Goal: Task Accomplishment & Management: Complete application form

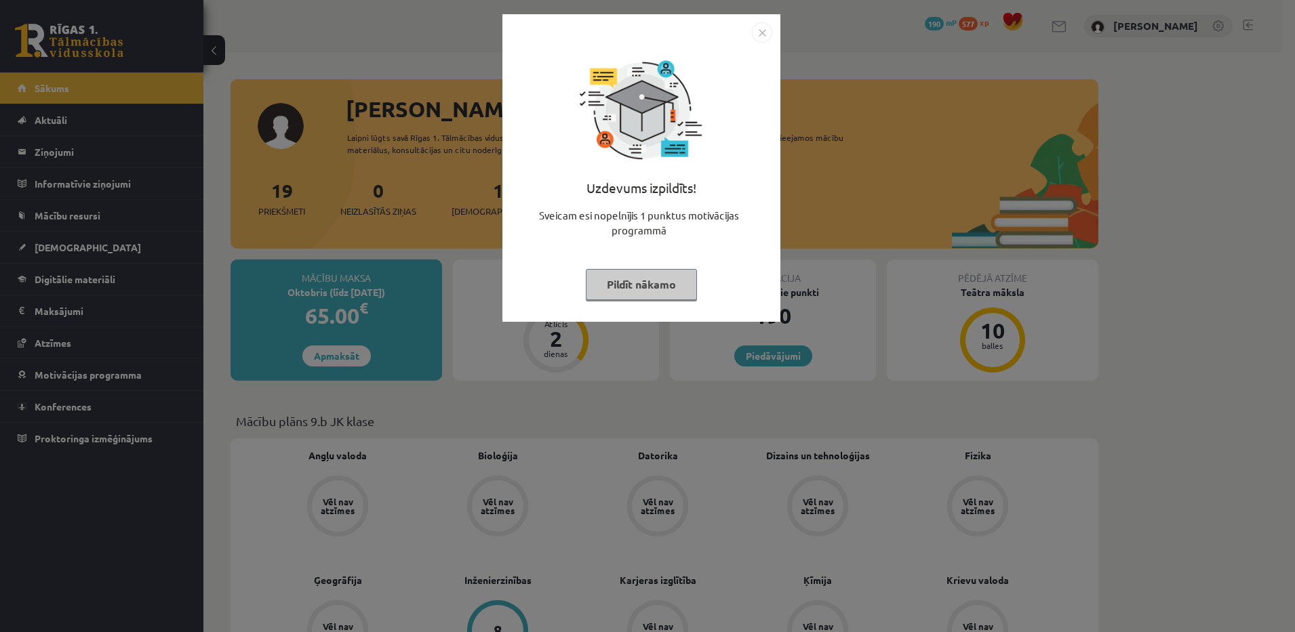
click at [632, 279] on button "Pildīt nākamo" at bounding box center [641, 284] width 111 height 31
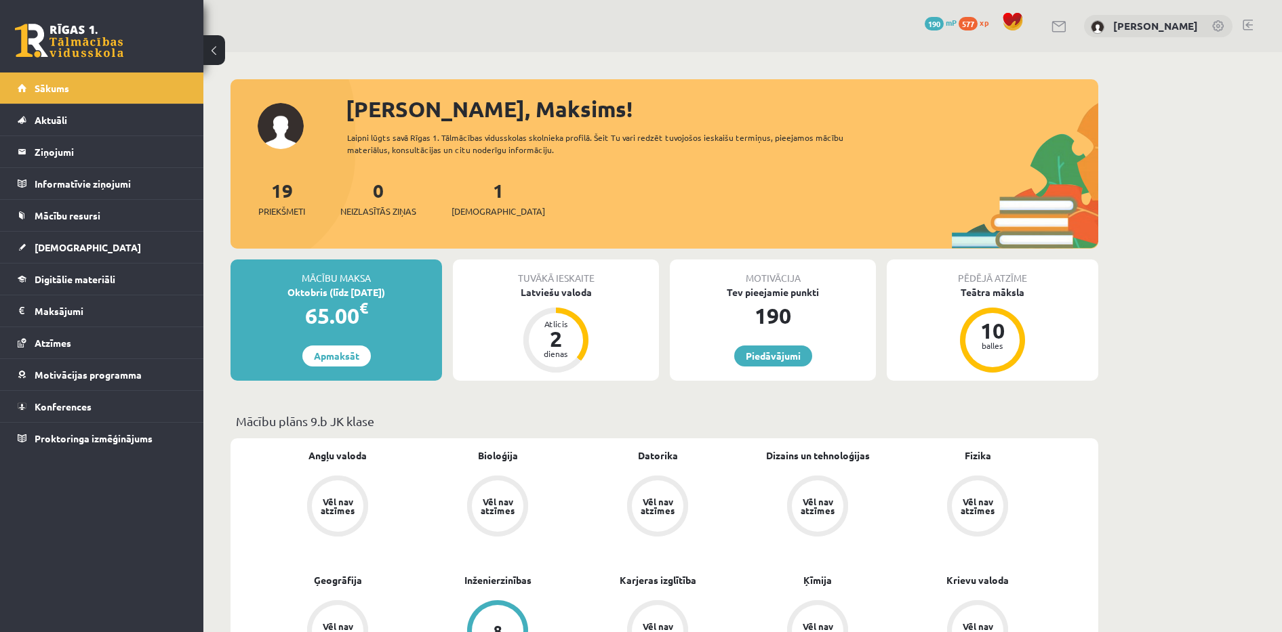
click at [384, 129] on div "Sveiks, Maksims! Laipni lūgts savā Rīgas 1. Tālmācības vidusskolas skolnieka pr…" at bounding box center [664, 171] width 868 height 156
click at [390, 50] on div "0 Dāvanas 190 mP 577 xp Maksims Nevedomijs" at bounding box center [742, 26] width 1078 height 52
click at [63, 235] on link "[DEMOGRAPHIC_DATA]" at bounding box center [102, 247] width 169 height 31
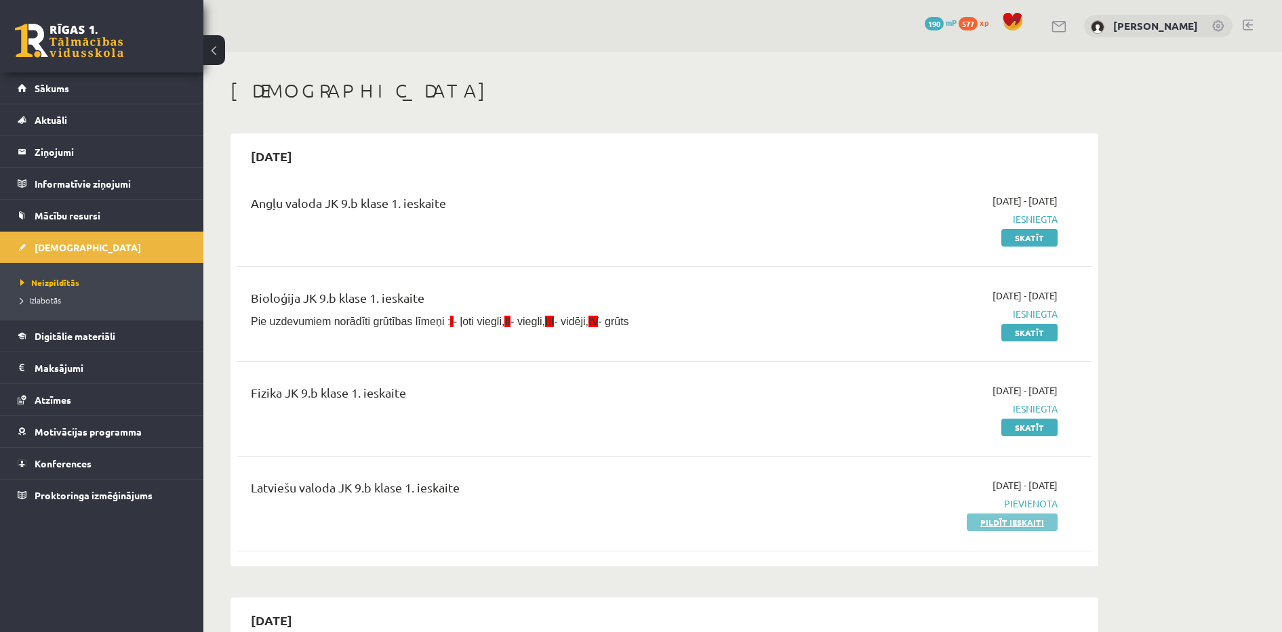
click at [1000, 523] on link "Pildīt ieskaiti" at bounding box center [1012, 523] width 91 height 18
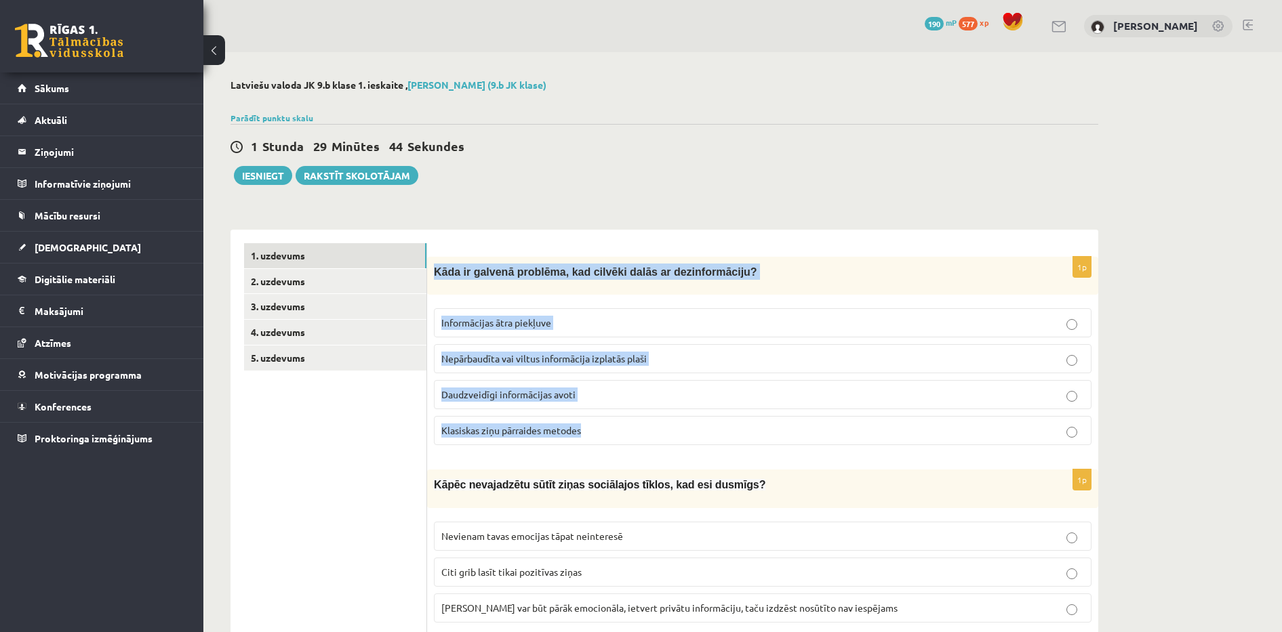
drag, startPoint x: 434, startPoint y: 267, endPoint x: 657, endPoint y: 428, distance: 275.2
click at [657, 428] on div "1p Kāda ir galvenā problēma, kad cilvēki dalās ar dezinformāciju? Informācijas …" at bounding box center [762, 356] width 671 height 199
copy div "Kāda ir galvenā problēma, kad cilvēki dalās ar dezinformāciju? Informācijas ātr…"
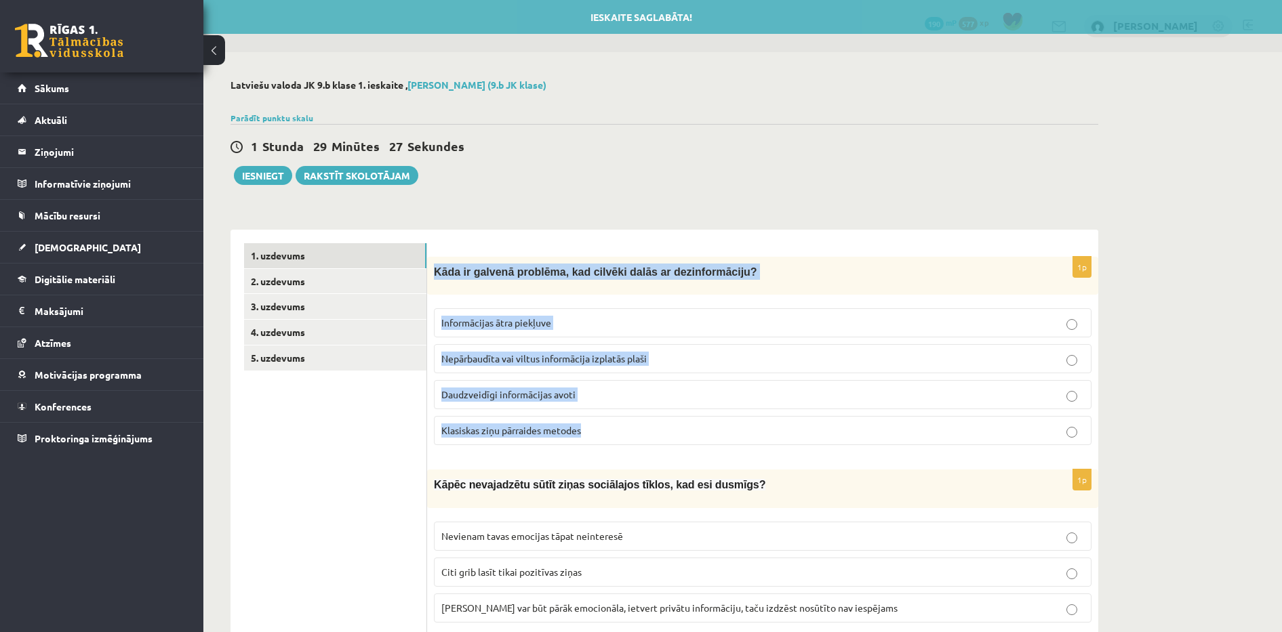
click at [506, 357] on span "Nepārbaudīta vai viltus informācija izplatās plaši" at bounding box center [543, 358] width 205 height 12
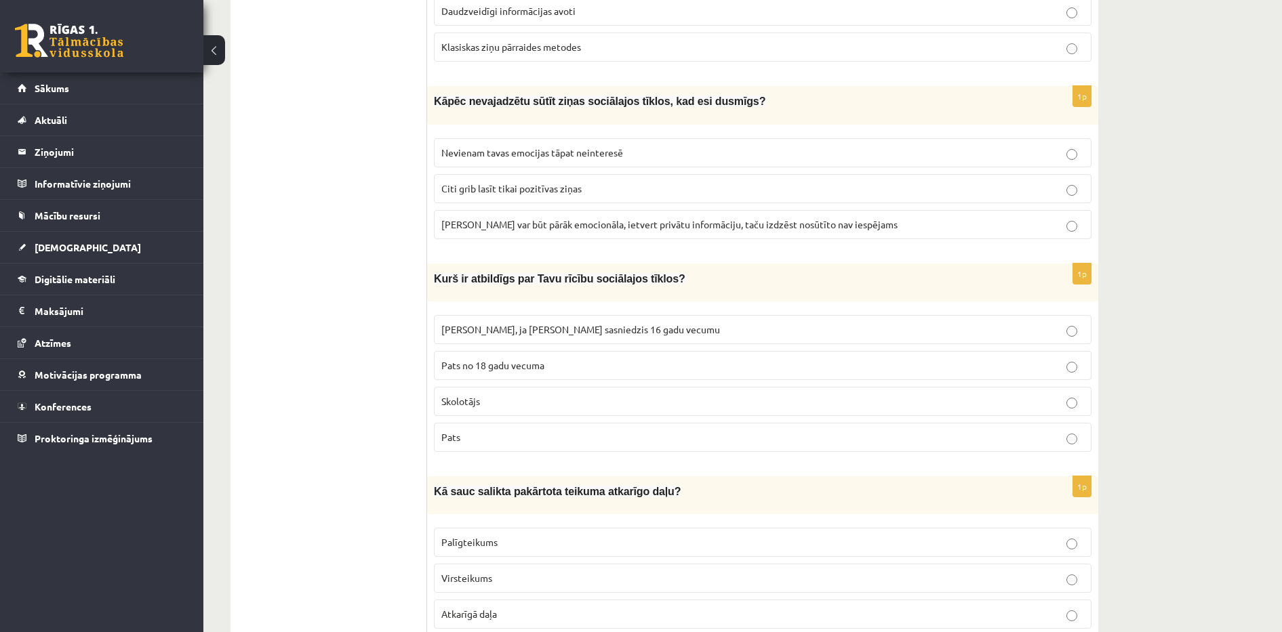
scroll to position [396, 0]
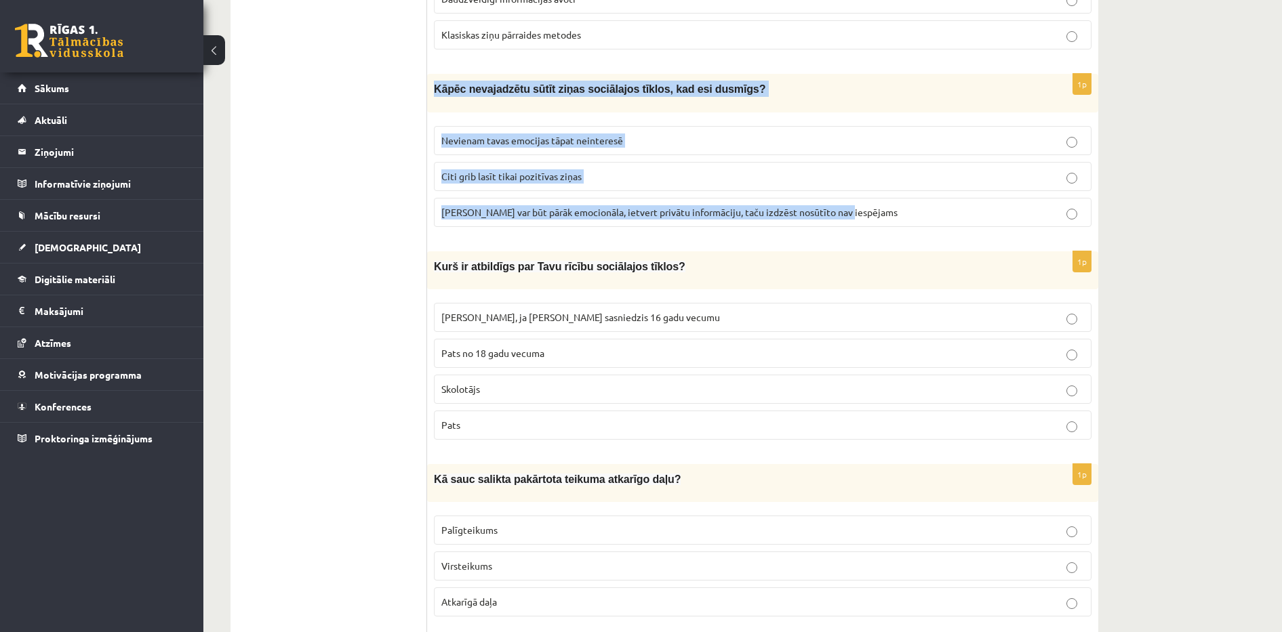
drag, startPoint x: 434, startPoint y: 87, endPoint x: 867, endPoint y: 210, distance: 450.3
click at [867, 210] on div "1p Kāpēc nevajadzētu sūtīt ziņas sociālajos tīklos, kad esi dusmīgs? Nevienam t…" at bounding box center [762, 155] width 671 height 163
copy div "Kāpēc nevajadzētu sūtīt ziņas sociālajos tīklos, kad esi dusmīgs? Nevienam tava…"
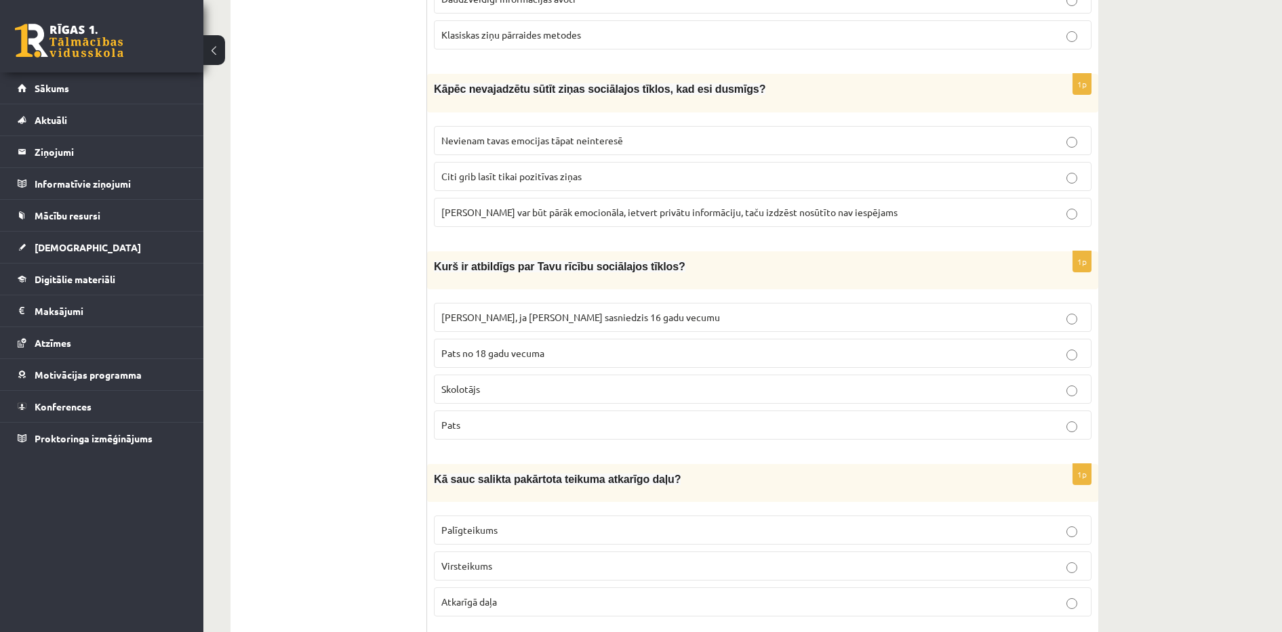
click at [474, 213] on span "Ziņa var būt pārāk emocionāla, ietvert privātu informāciju, taču izdzēst nosūtī…" at bounding box center [669, 212] width 456 height 12
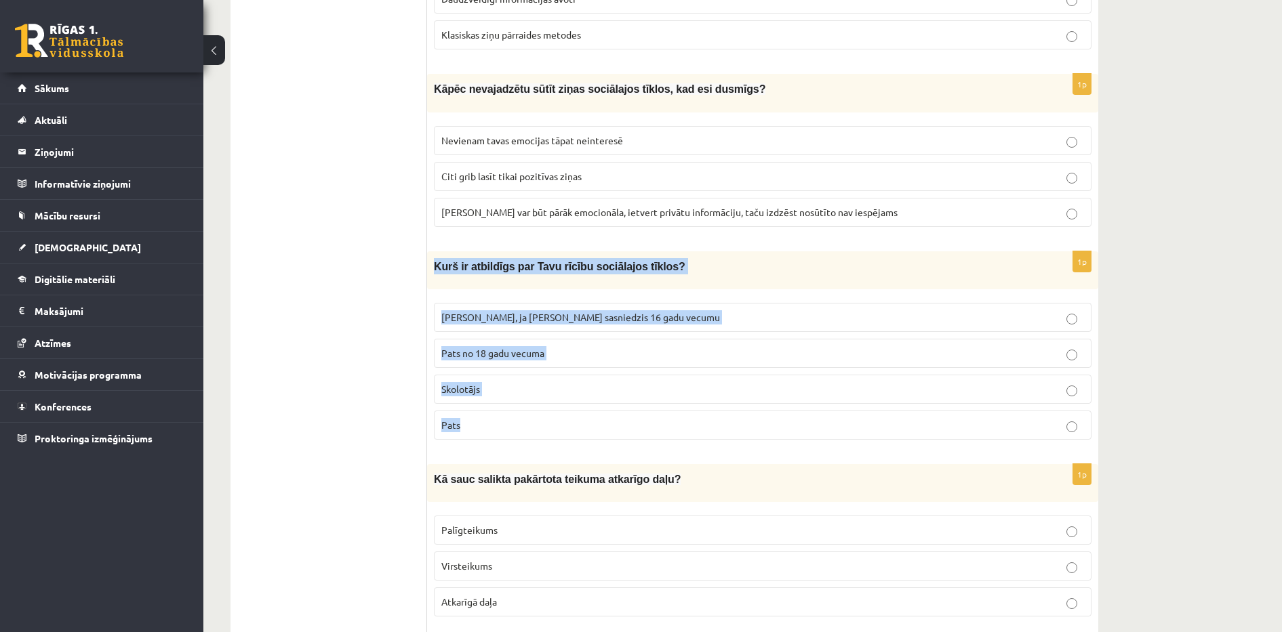
drag, startPoint x: 436, startPoint y: 265, endPoint x: 518, endPoint y: 411, distance: 167.8
click at [518, 411] on div "1p Kurš ir atbildīgs par Tavu rīcību sociālajos tīklos? Vecāki, ja neesmu sasni…" at bounding box center [762, 350] width 671 height 199
copy div "Kurš ir atbildīgs par Tavu rīcību sociālajos tīklos? Vecāki, ja neesmu sasniedz…"
click at [484, 422] on p "Pats" at bounding box center [762, 425] width 643 height 14
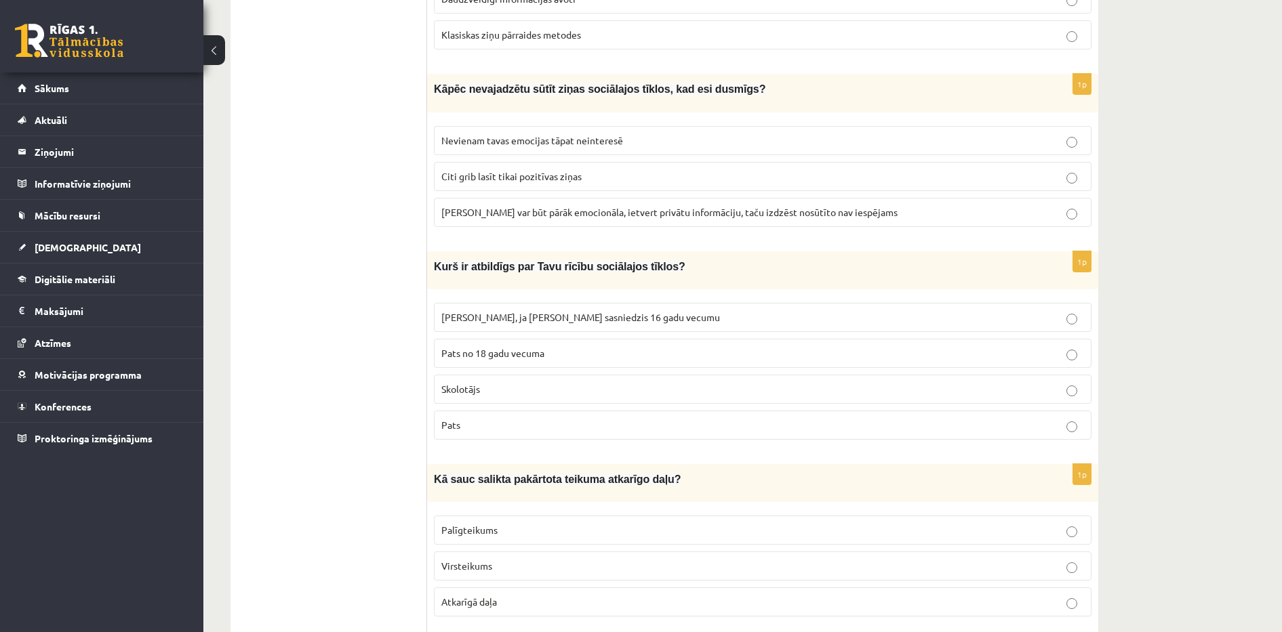
click at [509, 312] on span "Vecāki, ja neesmu sasniedzis 16 gadu vecumu" at bounding box center [580, 317] width 279 height 12
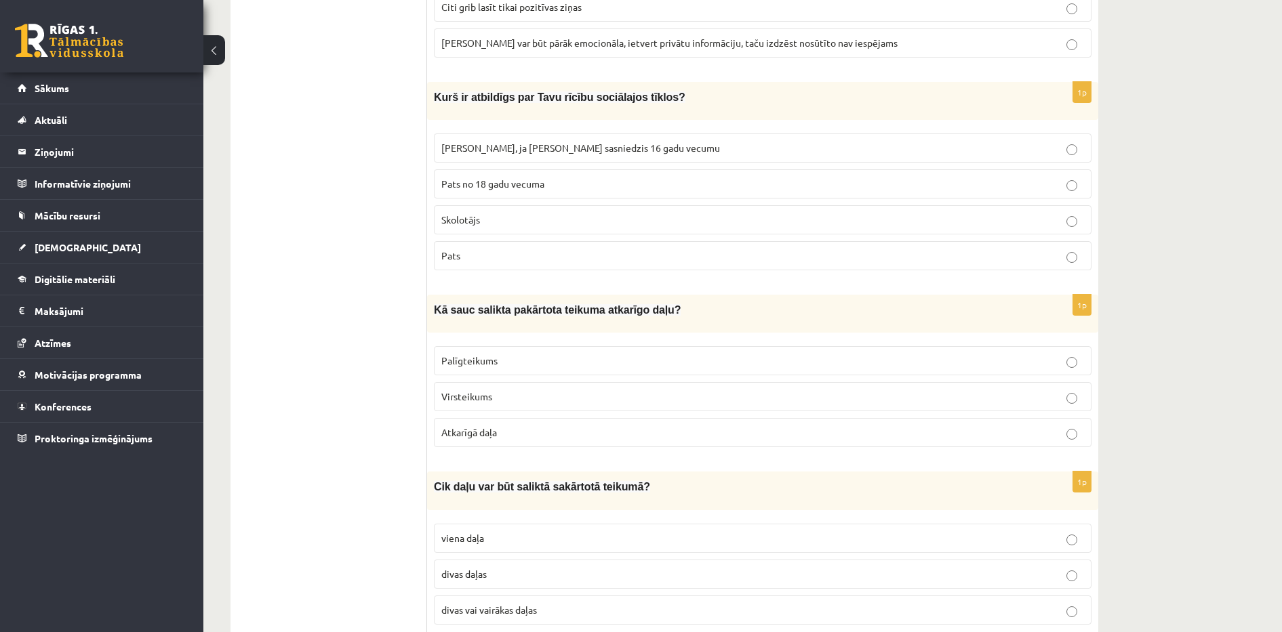
scroll to position [599, 0]
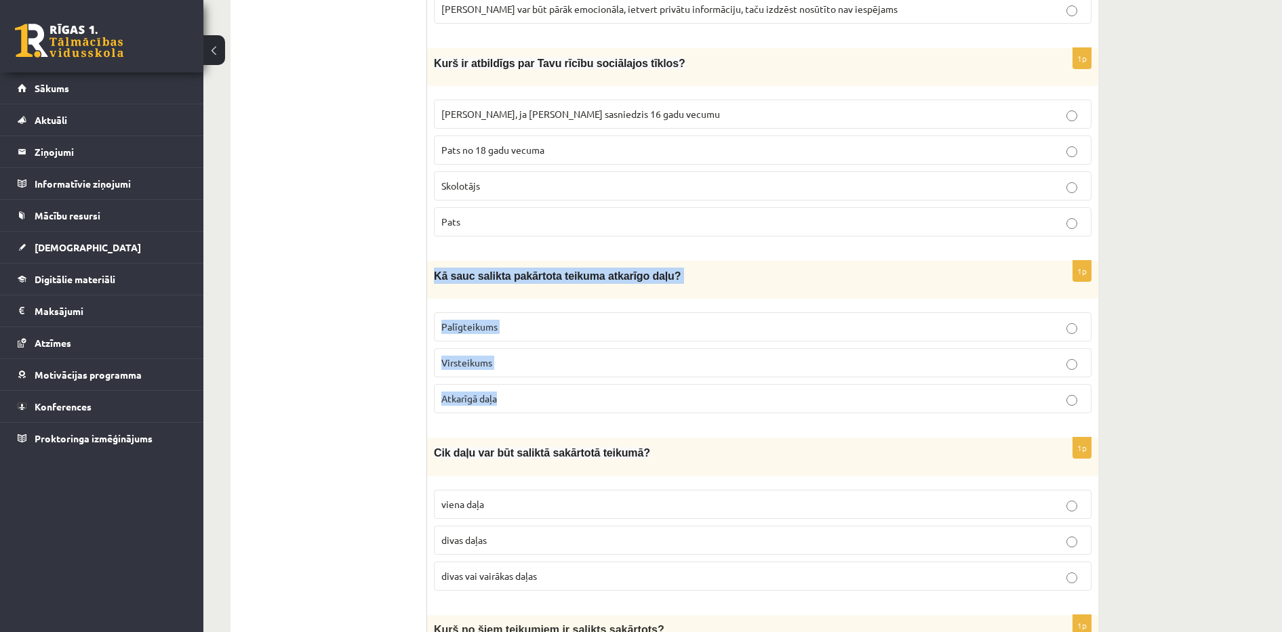
drag, startPoint x: 434, startPoint y: 277, endPoint x: 527, endPoint y: 386, distance: 142.8
click at [527, 386] on div "1p Kā sauc salikta pakārtota teikuma atkarīgo daļu? Palīgteikums Virsteikums At…" at bounding box center [762, 342] width 671 height 163
copy div "Kā sauc salikta pakārtota teikuma atkarīgo daļu? Palīgteikums Virsteikums Atkar…"
click at [527, 325] on p "Palīgteikums" at bounding box center [762, 327] width 643 height 14
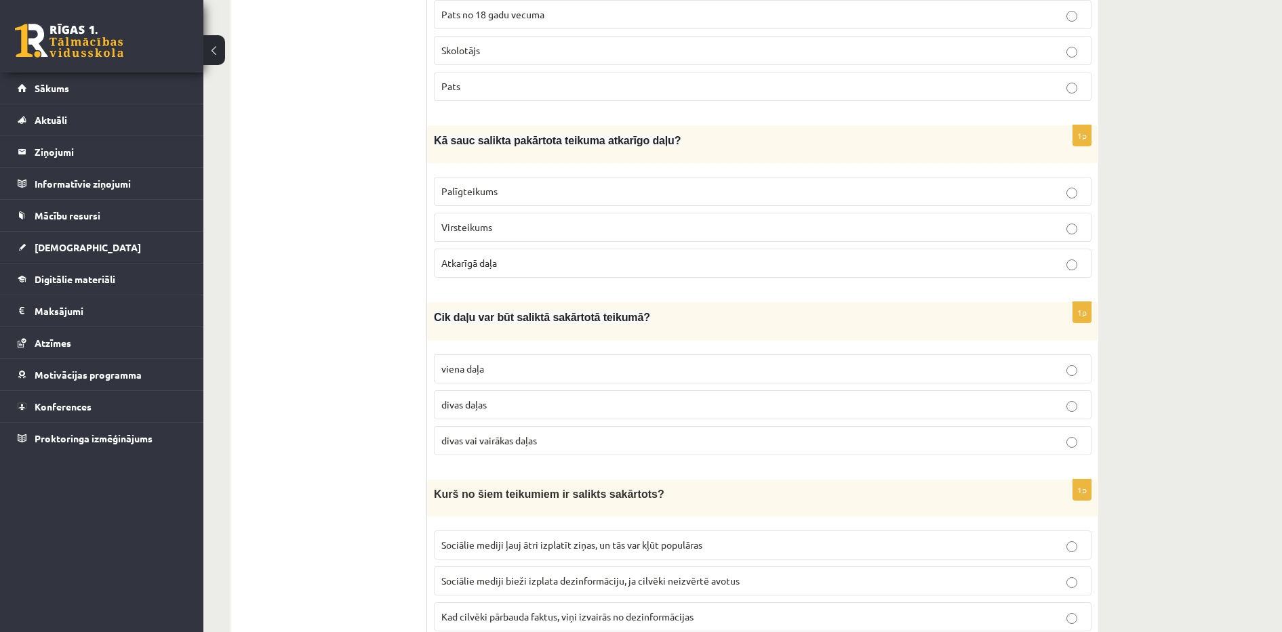
scroll to position [769, 0]
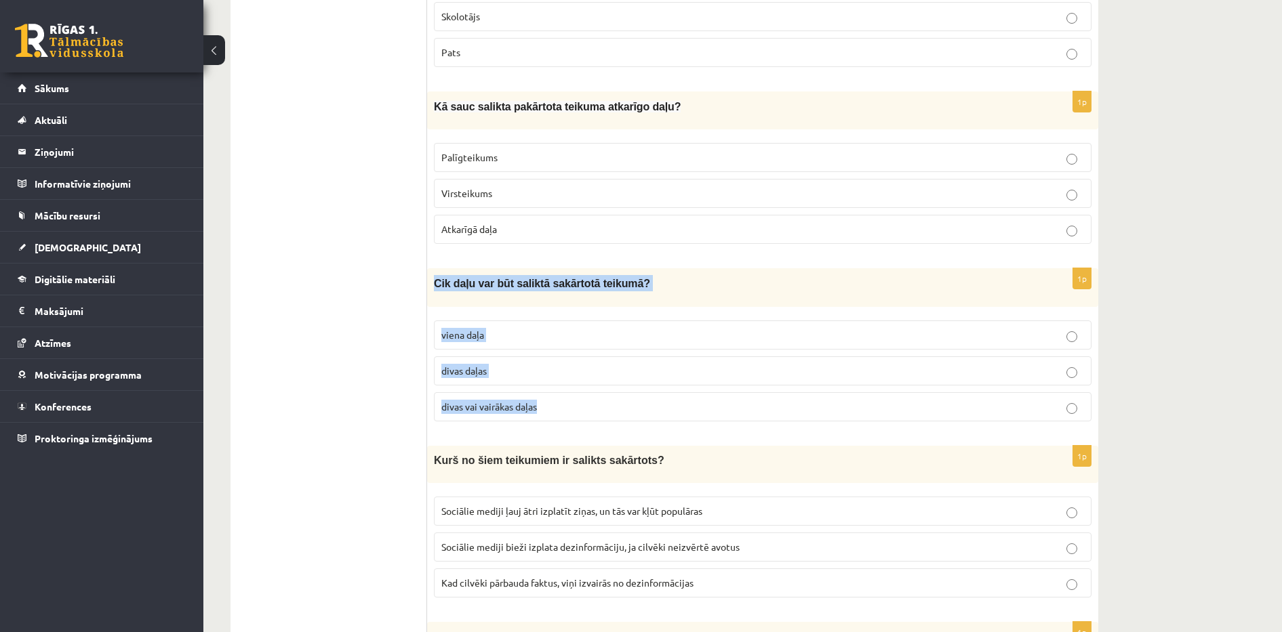
drag, startPoint x: 435, startPoint y: 280, endPoint x: 629, endPoint y: 406, distance: 231.2
click at [629, 406] on div "1p Cik daļu var būt saliktā sakārtotā teikumā? viena daļa divas daļas divas vai…" at bounding box center [762, 349] width 671 height 163
copy div "Cik daļu var būt saliktā sakārtotā teikumā? viena daļa divas daļas divas vai va…"
click at [584, 406] on p "divas vai vairākas daļas" at bounding box center [762, 407] width 643 height 14
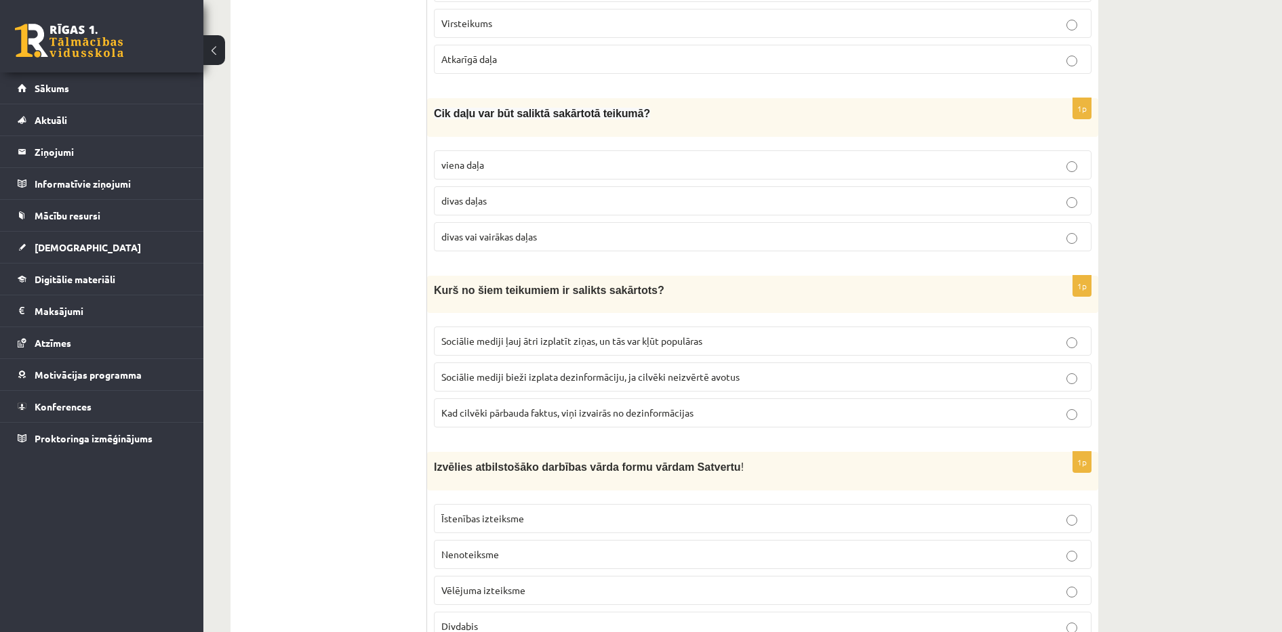
scroll to position [1006, 0]
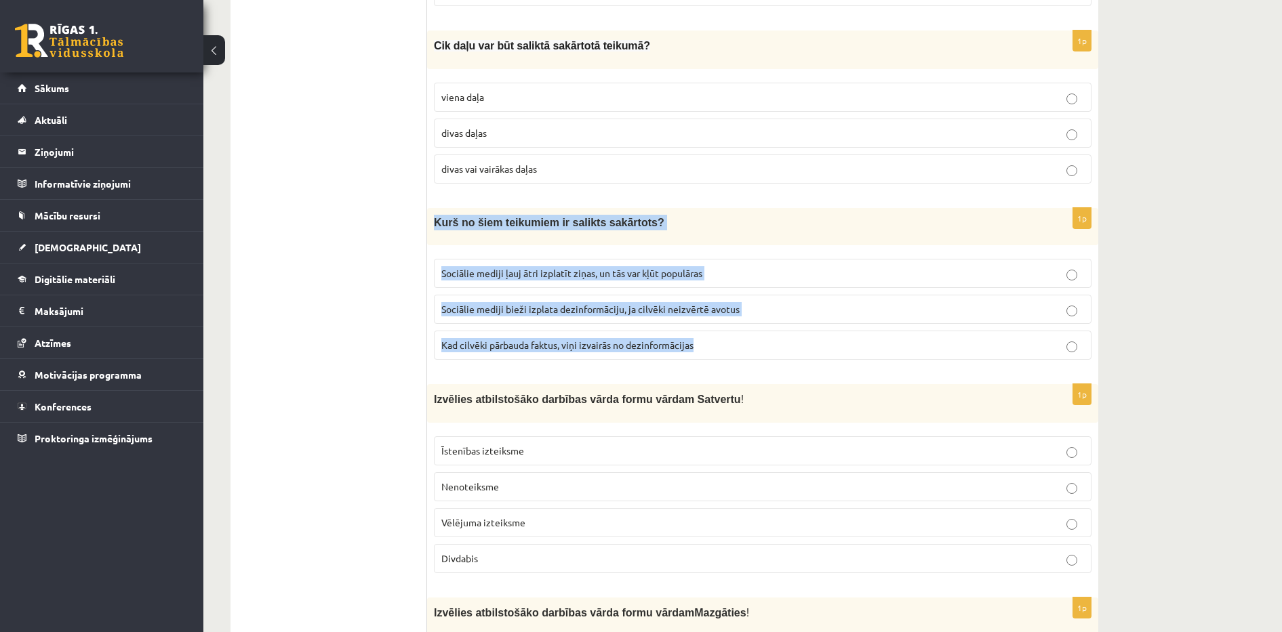
drag, startPoint x: 429, startPoint y: 217, endPoint x: 720, endPoint y: 359, distance: 323.4
click at [720, 359] on div "1p Kurš no šiem teikumiem ir salikts sakārtots? Sociālie mediji ļauj ātri izpla…" at bounding box center [762, 289] width 671 height 163
copy div "Kurš no šiem teikumiem ir salikts sakārtots? Sociālie mediji ļauj ātri izplatīt…"
click at [531, 269] on span "Sociālie mediji ļauj ātri izplatīt ziņas, un tās var kļūt populāras" at bounding box center [571, 273] width 261 height 12
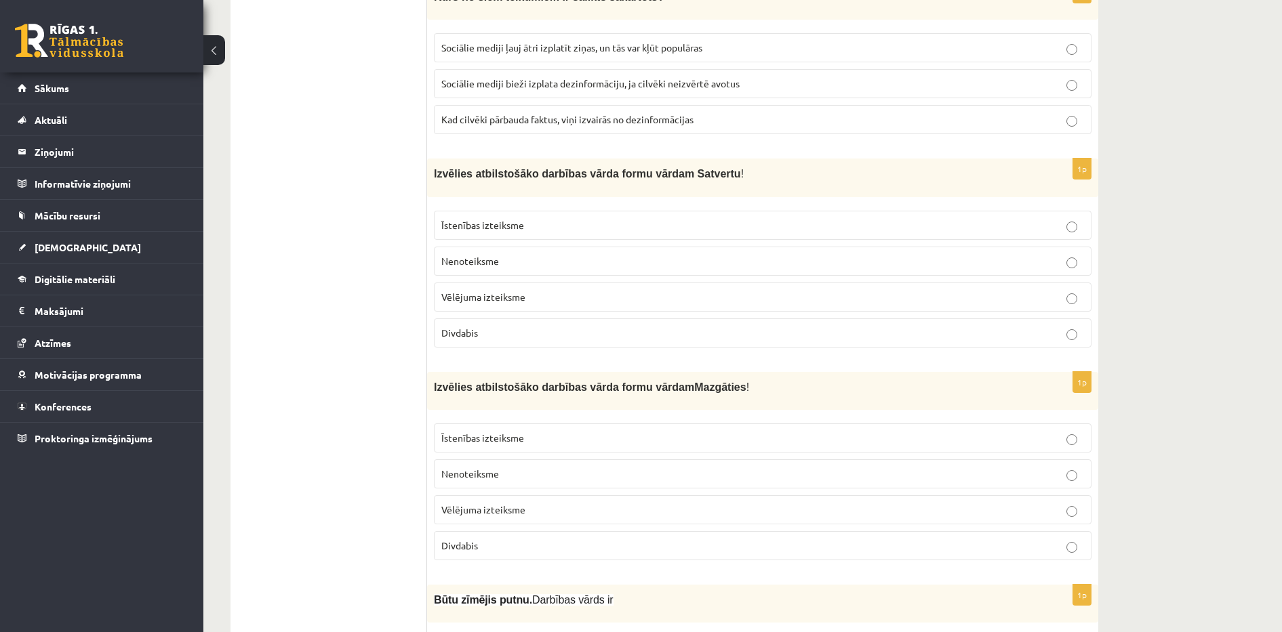
scroll to position [1266, 0]
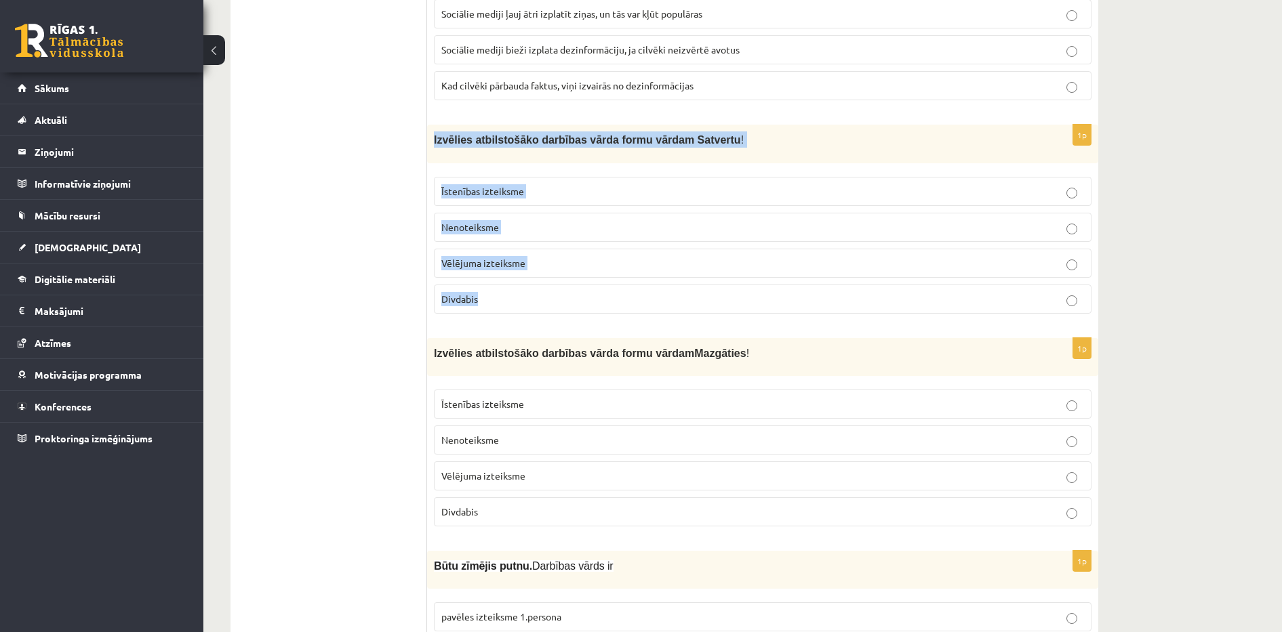
drag, startPoint x: 434, startPoint y: 138, endPoint x: 599, endPoint y: 282, distance: 219.1
click at [599, 282] on div "1p Izvēlies atbilstošāko darbības vārda formu vārdam Satvertu ! Īstenības iztei…" at bounding box center [762, 224] width 671 height 199
copy div "Izvēlies atbilstošāko darbības vārda formu vārdam Satvertu ! Īstenības izteiksm…"
click at [514, 296] on p "Divdabis" at bounding box center [762, 299] width 643 height 14
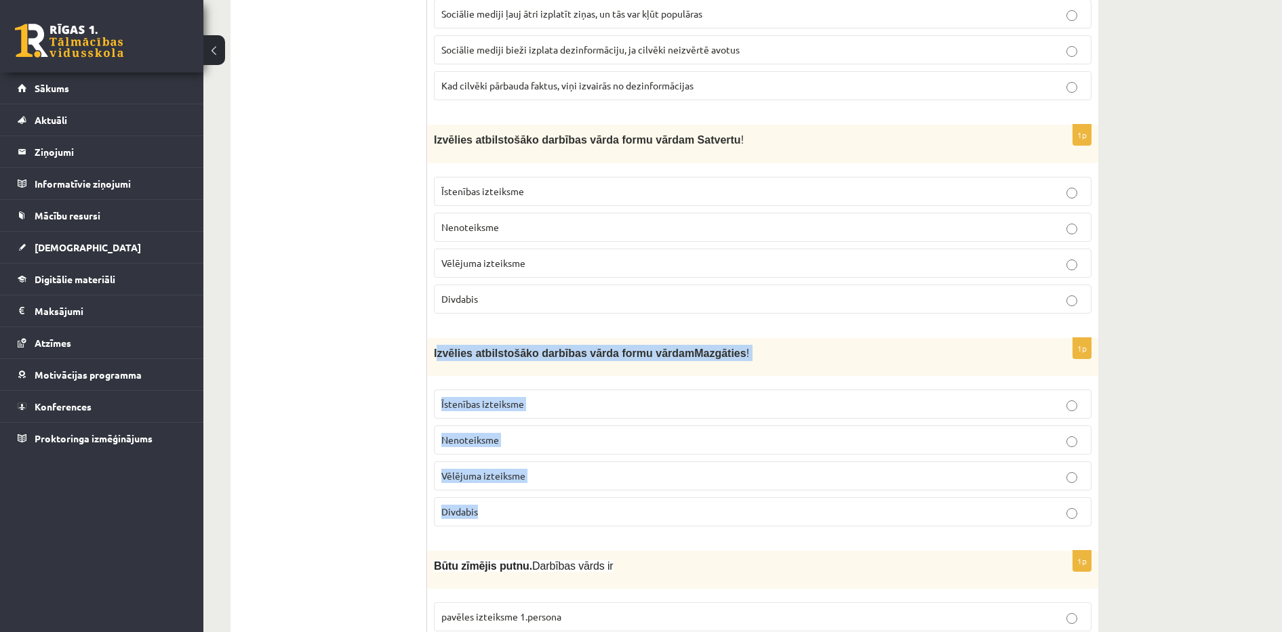
drag, startPoint x: 436, startPoint y: 350, endPoint x: 554, endPoint y: 504, distance: 194.4
click at [554, 504] on div "1p Izvēlies atbilstošāko darbības vārda formu vārdam Mazgāties ! Īstenības izte…" at bounding box center [762, 437] width 671 height 199
copy div "zvēlies atbilstošāko darbības vārda formu vārdam Mazgāties ! Īstenības izteiksm…"
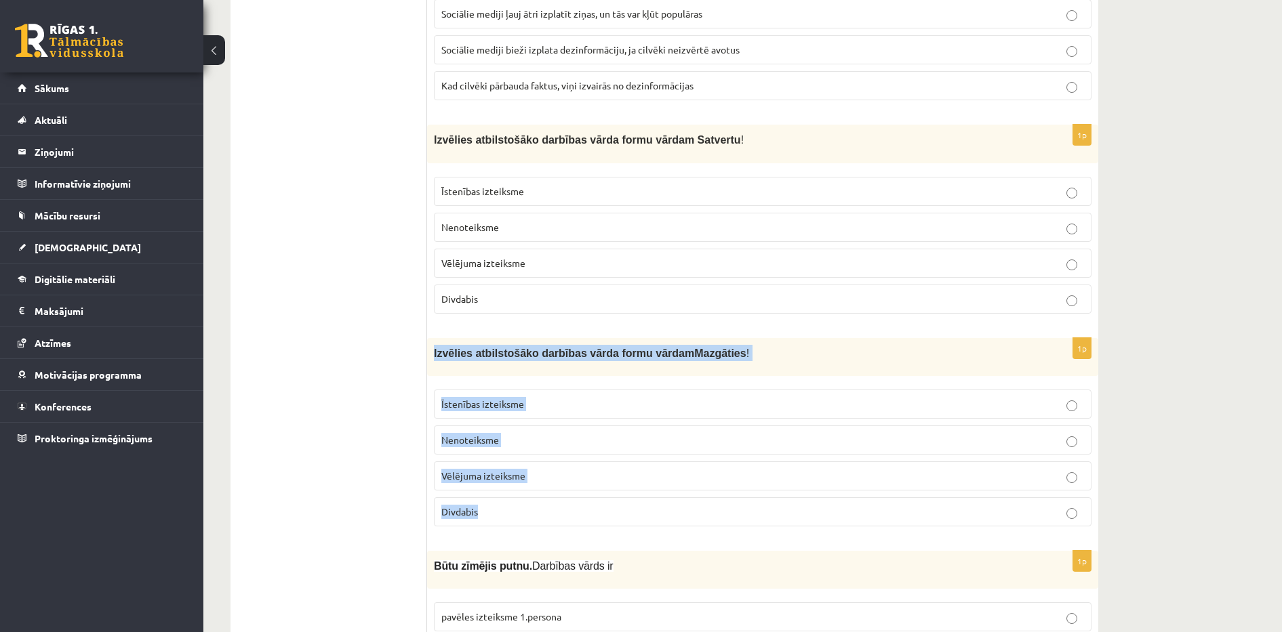
drag, startPoint x: 434, startPoint y: 346, endPoint x: 532, endPoint y: 517, distance: 197.6
click at [532, 517] on div "1p Izvēlies atbilstošāko darbības vārda formu vārdam Mazgāties ! Īstenības izte…" at bounding box center [762, 437] width 671 height 199
copy div "Izvēlies atbilstošāko darbības vārda formu vārdam Mazgāties ! Īstenības izteiks…"
click at [459, 436] on span "Nenoteiksme" at bounding box center [470, 440] width 58 height 12
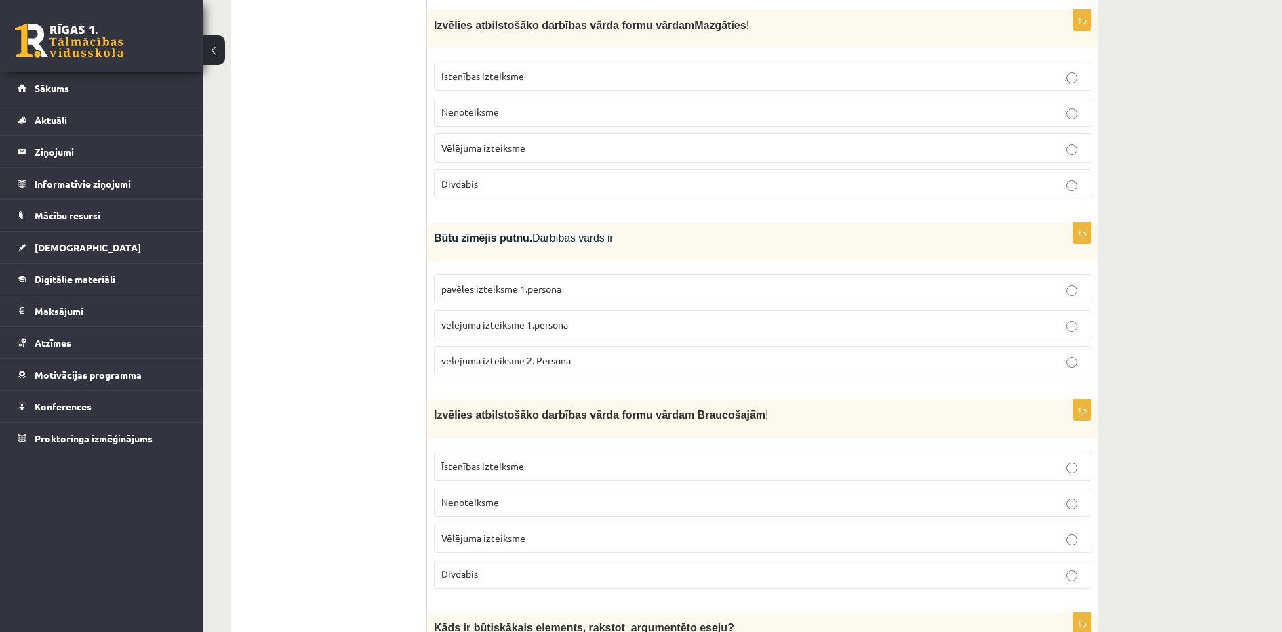
scroll to position [1650, 0]
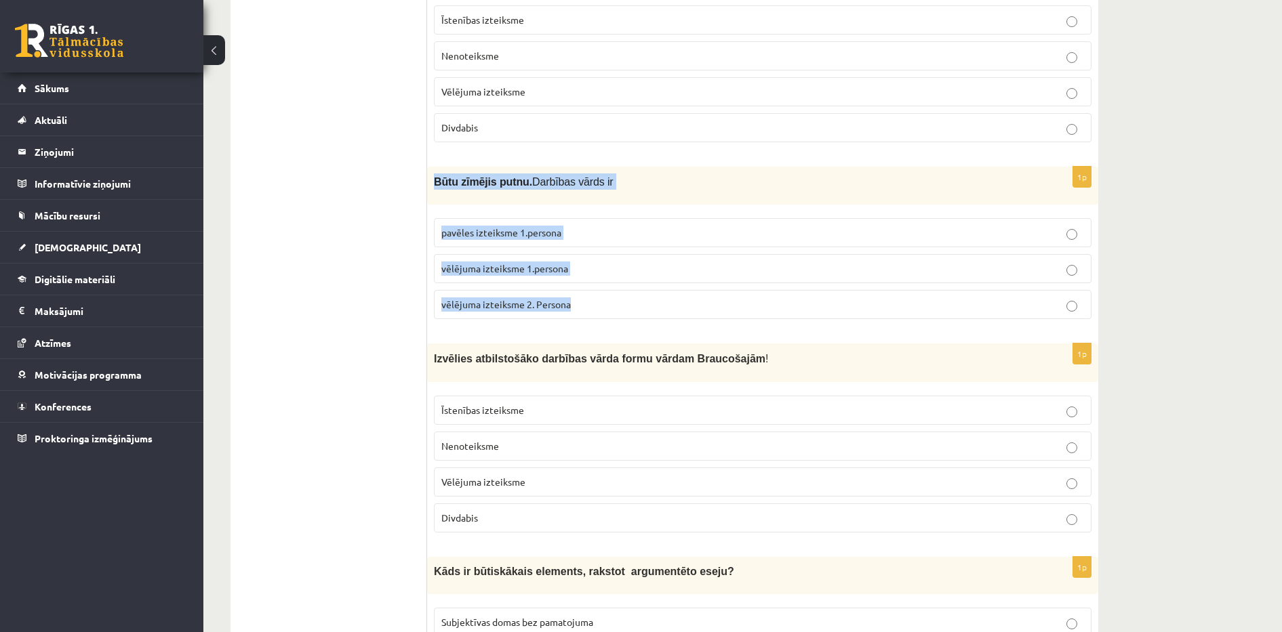
drag, startPoint x: 434, startPoint y: 178, endPoint x: 590, endPoint y: 298, distance: 197.2
click at [590, 298] on div "1p Būtu zīmējis putnu. Darbības vārds ir pavēles izteiksme 1.persona vēlējuma i…" at bounding box center [762, 248] width 671 height 163
copy div "Būtu zīmējis putnu. Darbības vārds ir pavēles izteiksme 1.persona vēlējuma izte…"
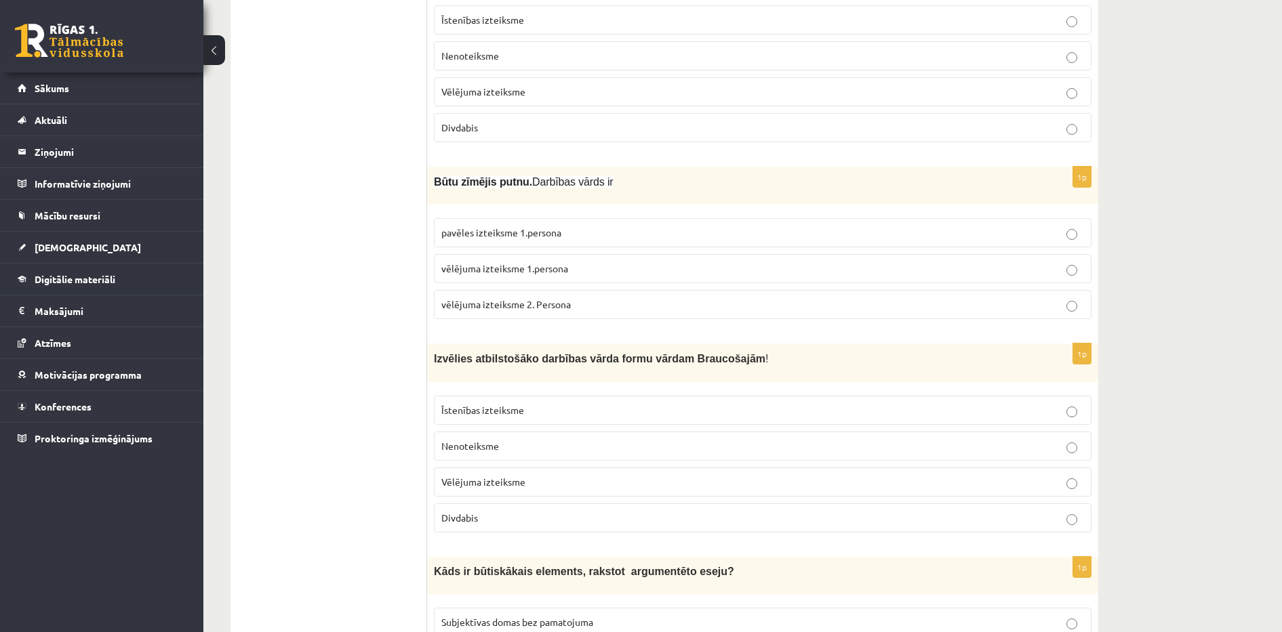
click at [400, 146] on ul "1. uzdevums 2. uzdevums 3. uzdevums 4. uzdevums 5. uzdevums" at bounding box center [335, 525] width 183 height 3865
click at [636, 262] on p "vēlējuma izteiksme 1.persona" at bounding box center [762, 269] width 643 height 14
click at [755, 309] on label "vēlējuma izteiksme 2. Persona" at bounding box center [762, 304] width 657 height 29
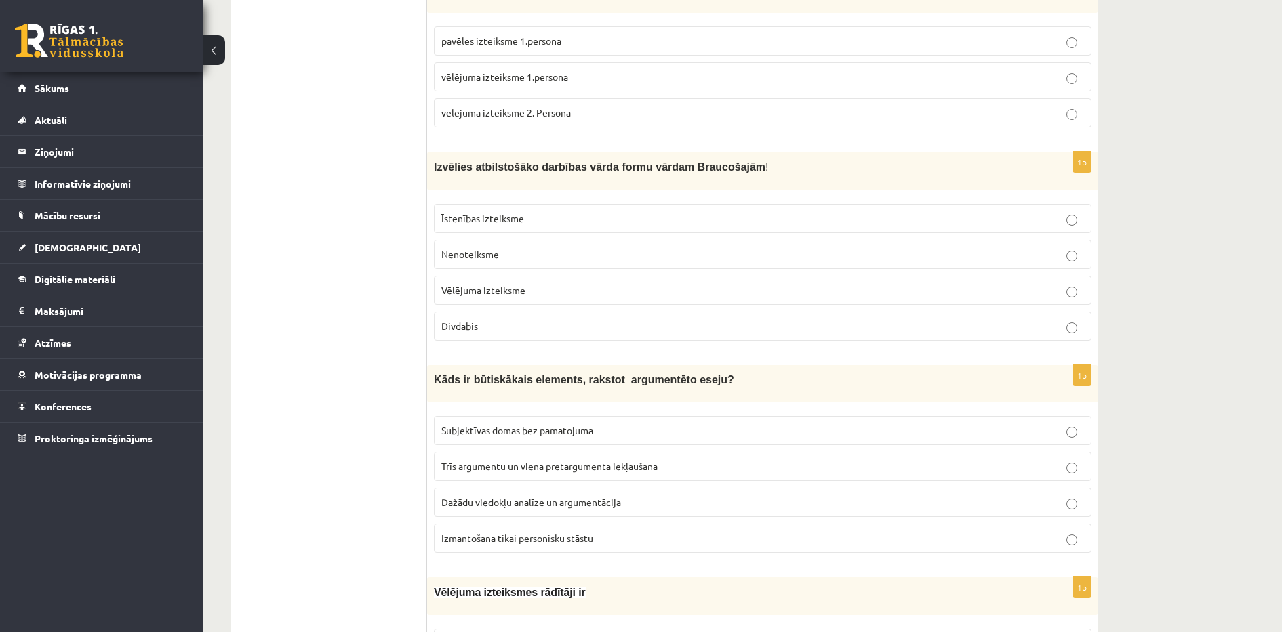
scroll to position [1876, 0]
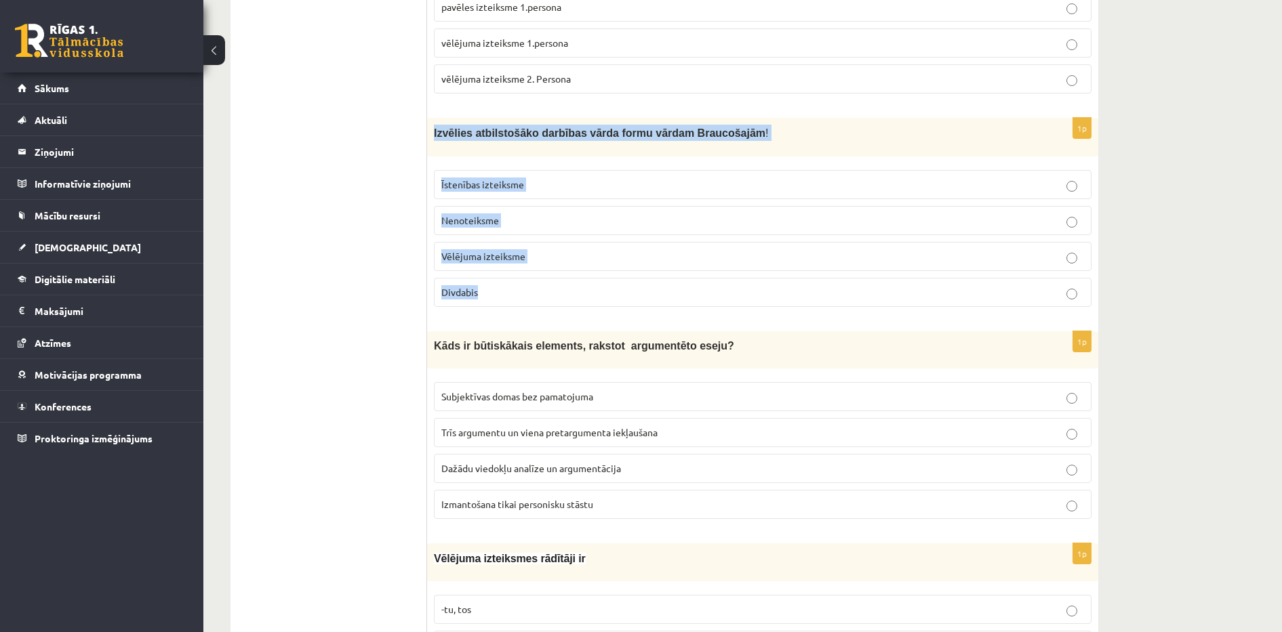
drag, startPoint x: 435, startPoint y: 123, endPoint x: 514, endPoint y: 286, distance: 180.7
click at [514, 286] on div "1p Izvēlies atbilstošāko darbības vārda formu vārdam Braucošajām ! Īstenības iz…" at bounding box center [762, 217] width 671 height 199
click at [458, 286] on span "Divdabis" at bounding box center [459, 292] width 37 height 12
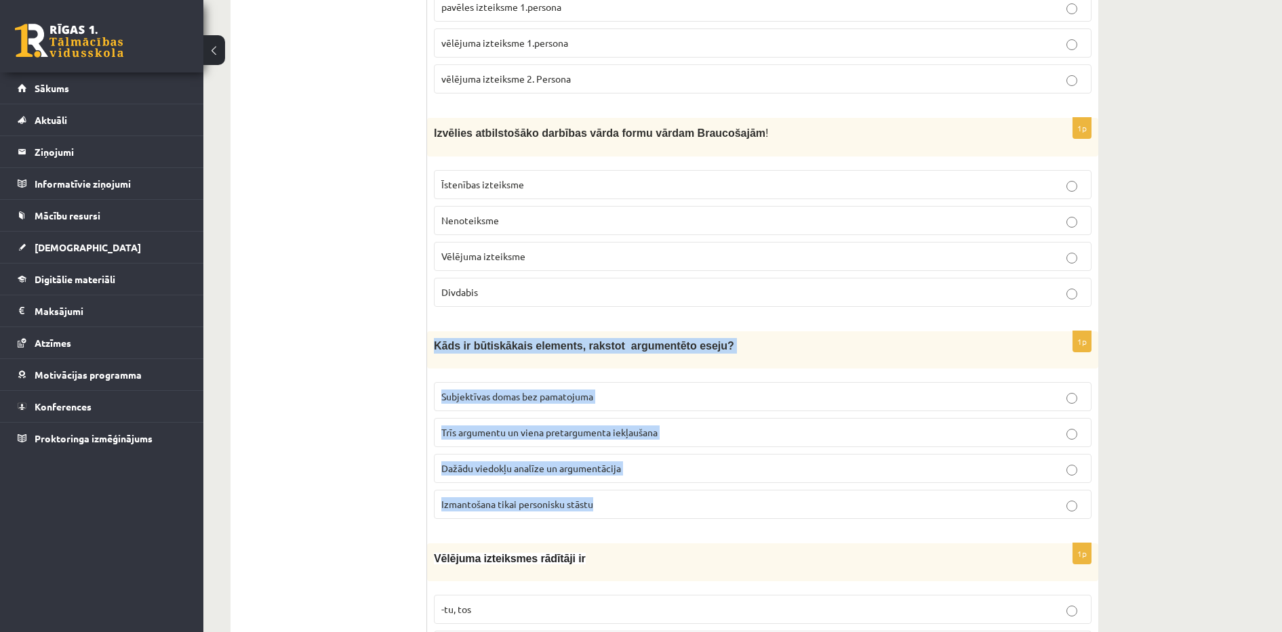
drag, startPoint x: 434, startPoint y: 335, endPoint x: 634, endPoint y: 489, distance: 252.7
click at [634, 489] on div "1p Kāds ir būtiskākais elements, rakstot argumentēto eseju? Subjektīvas domas b…" at bounding box center [762, 430] width 671 height 199
click at [487, 462] on span "Dažādu viedokļu analīze un argumentācija" at bounding box center [531, 468] width 180 height 12
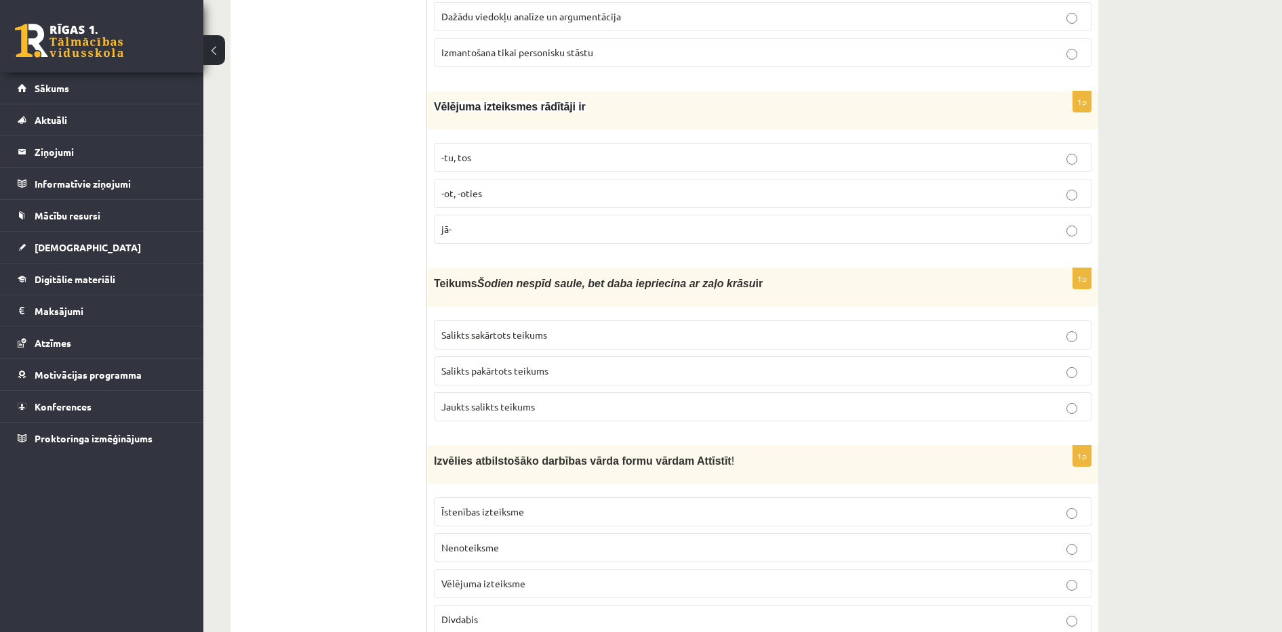
scroll to position [2362, 0]
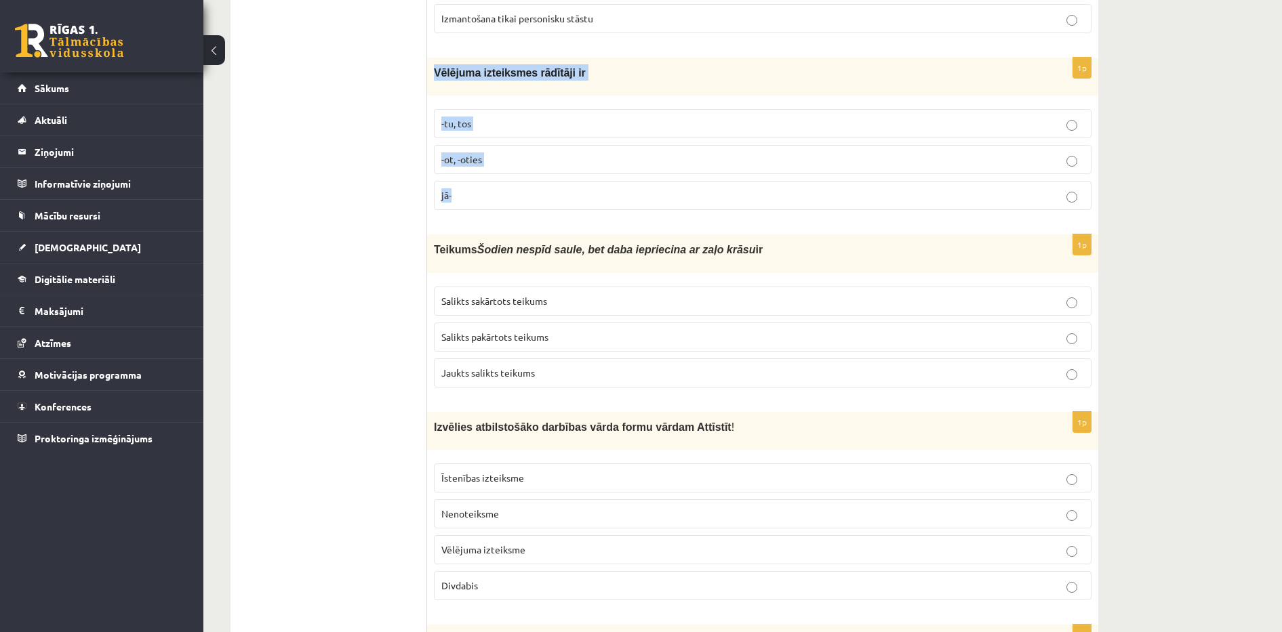
drag, startPoint x: 432, startPoint y: 62, endPoint x: 501, endPoint y: 201, distance: 155.2
click at [501, 201] on div "1p Vēlējuma izteiksmes rādītāji ir -tu, tos -ot, -oties jā-" at bounding box center [762, 139] width 671 height 163
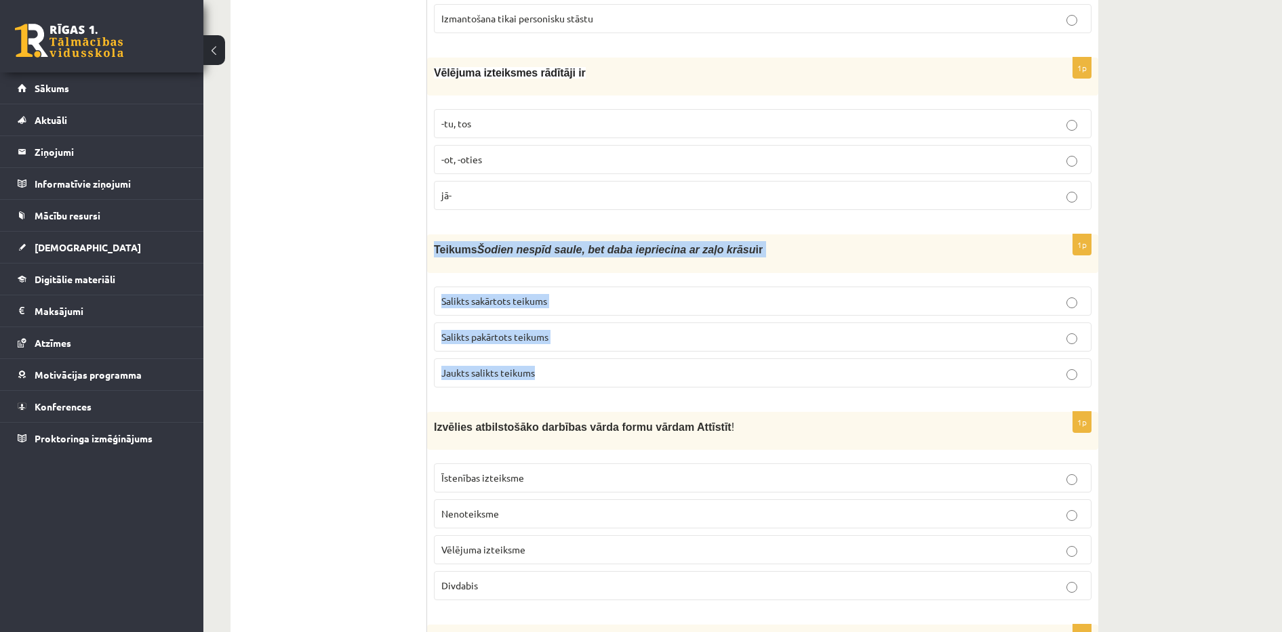
drag, startPoint x: 434, startPoint y: 240, endPoint x: 559, endPoint y: 364, distance: 175.9
click at [559, 364] on div "1p Teikums Šodien nespīd saule, bet daba iepriecina ar zaļo krāsu ir Salikts sa…" at bounding box center [762, 316] width 671 height 163
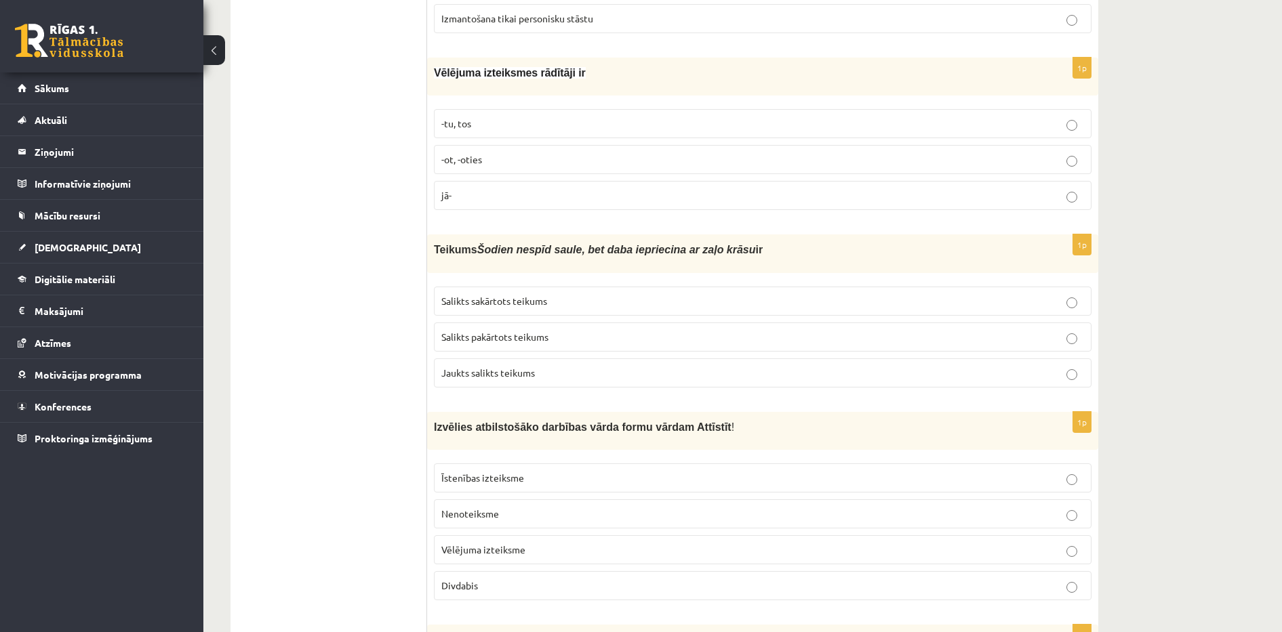
click at [486, 117] on p "-tu, tos" at bounding box center [762, 124] width 643 height 14
click at [493, 295] on span "Salikts sakārtots teikums" at bounding box center [494, 301] width 106 height 12
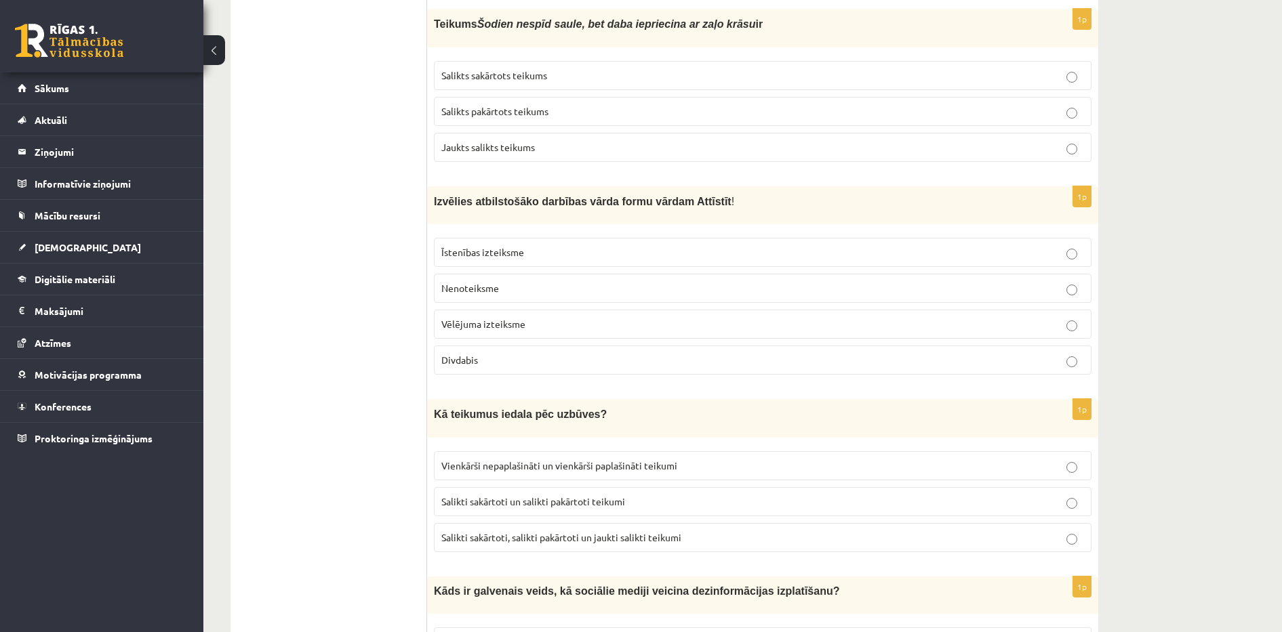
scroll to position [2633, 0]
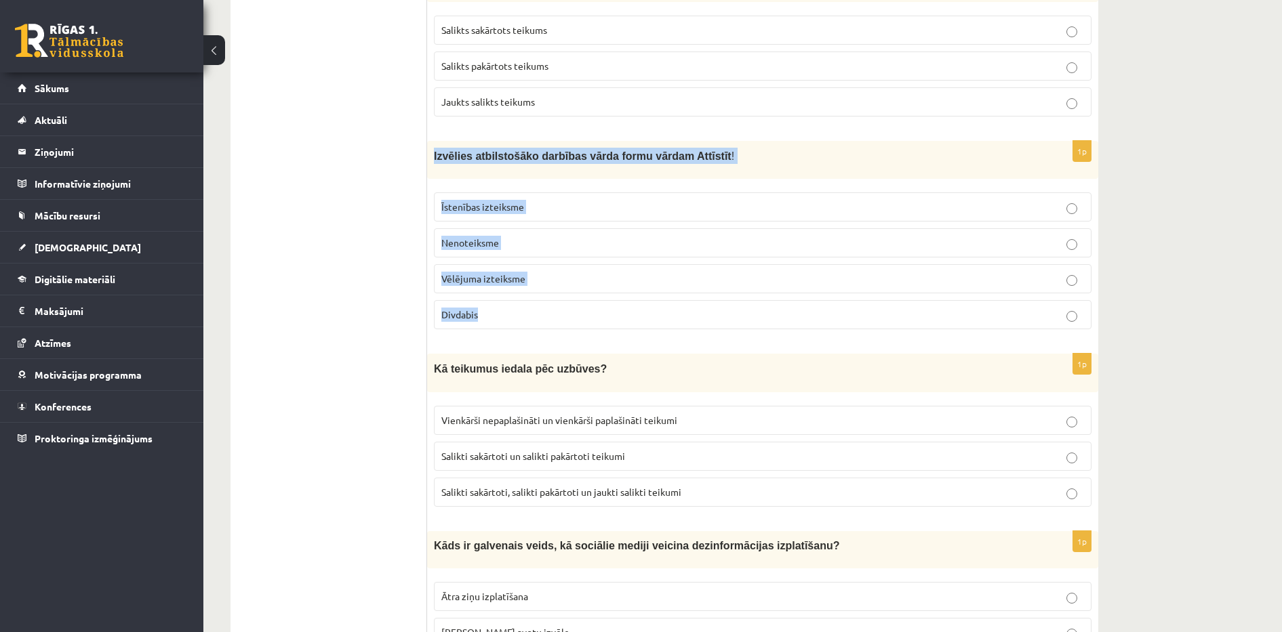
drag, startPoint x: 434, startPoint y: 150, endPoint x: 560, endPoint y: 305, distance: 199.4
click at [560, 305] on div "1p Izvēlies atbilstošāko darbības vārda formu vārdam Attīstīt ! Īstenības iztei…" at bounding box center [762, 240] width 671 height 199
click at [486, 237] on span "Nenoteiksme" at bounding box center [470, 243] width 58 height 12
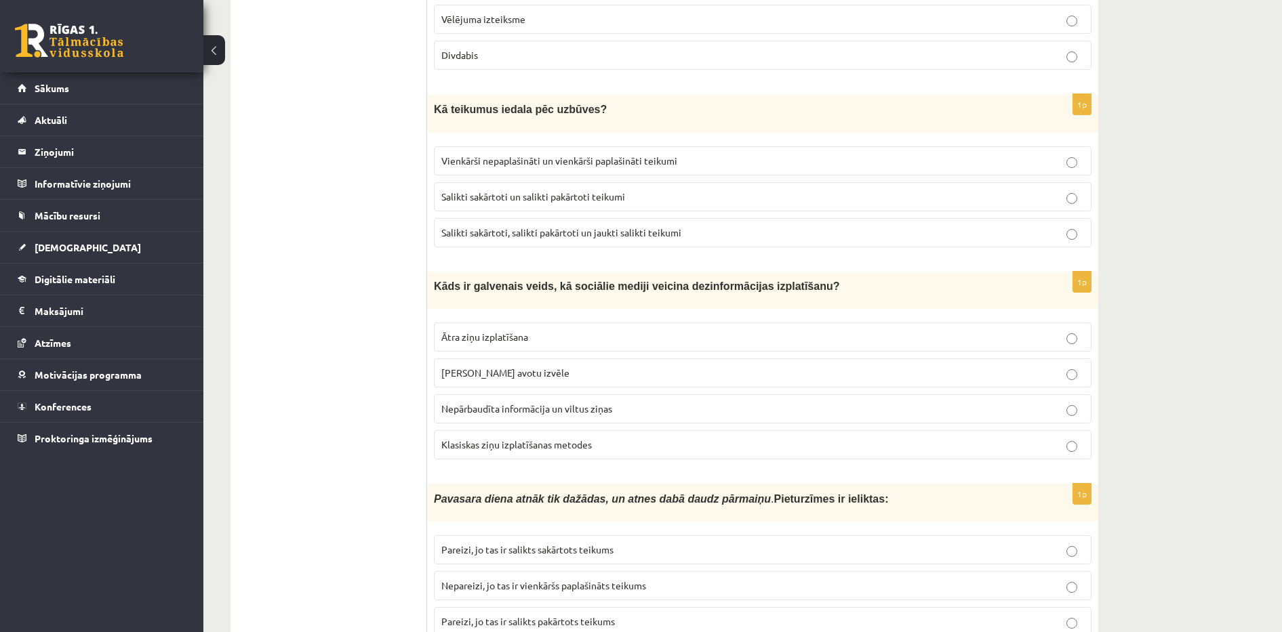
scroll to position [2927, 0]
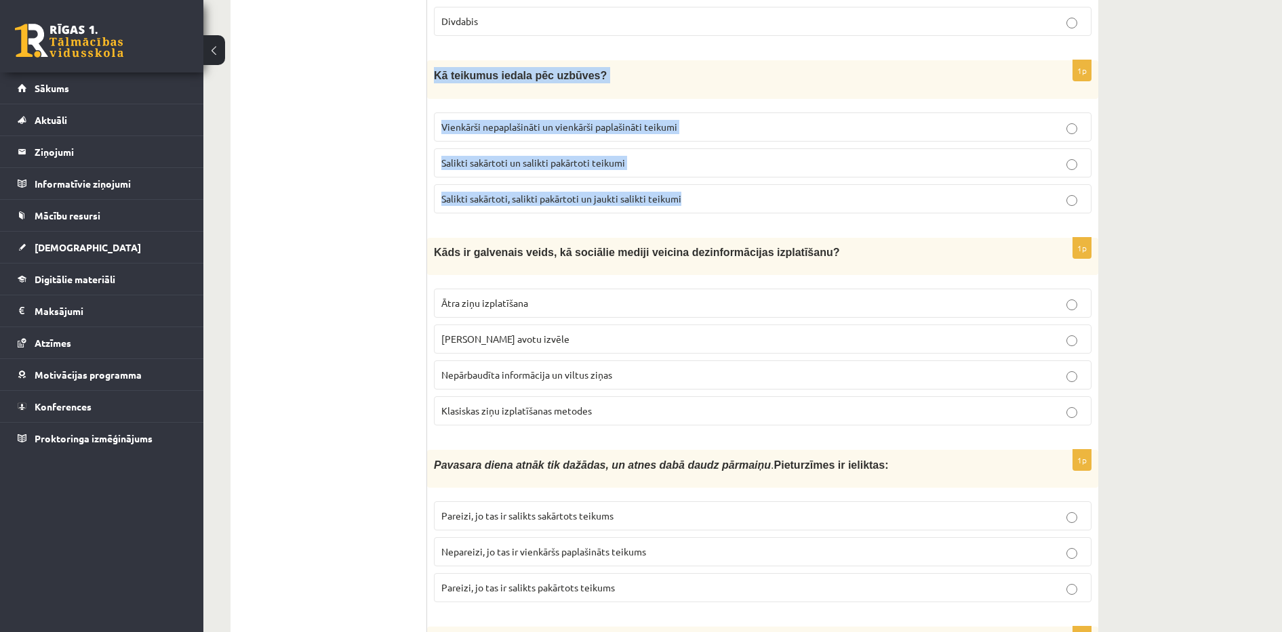
drag, startPoint x: 432, startPoint y: 66, endPoint x: 702, endPoint y: 205, distance: 303.7
click at [702, 205] on div "1p Kā teikumus iedala pēc uzbūves? Vienkārši nepaplašināti un vienkārši paplaši…" at bounding box center [762, 141] width 671 height 163
click at [509, 193] on span "Salikti sakārtoti, salikti pakārtoti un jaukti salikti teikumi" at bounding box center [561, 198] width 240 height 12
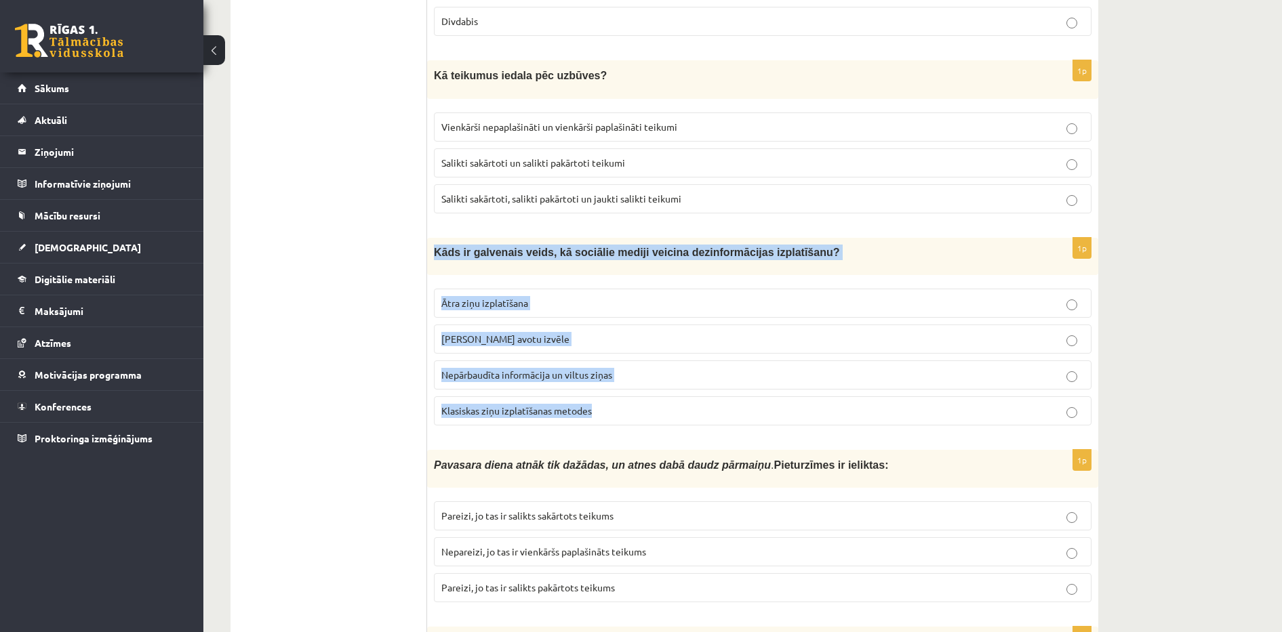
drag, startPoint x: 435, startPoint y: 246, endPoint x: 625, endPoint y: 399, distance: 243.5
click at [625, 399] on div "1p Kāds ir galvenais veids, kā sociālie mediji veicina dezinformācijas izplatīš…" at bounding box center [762, 337] width 671 height 199
click at [498, 369] on span "Nepārbaudīta informācija un viltus ziņas" at bounding box center [526, 375] width 171 height 12
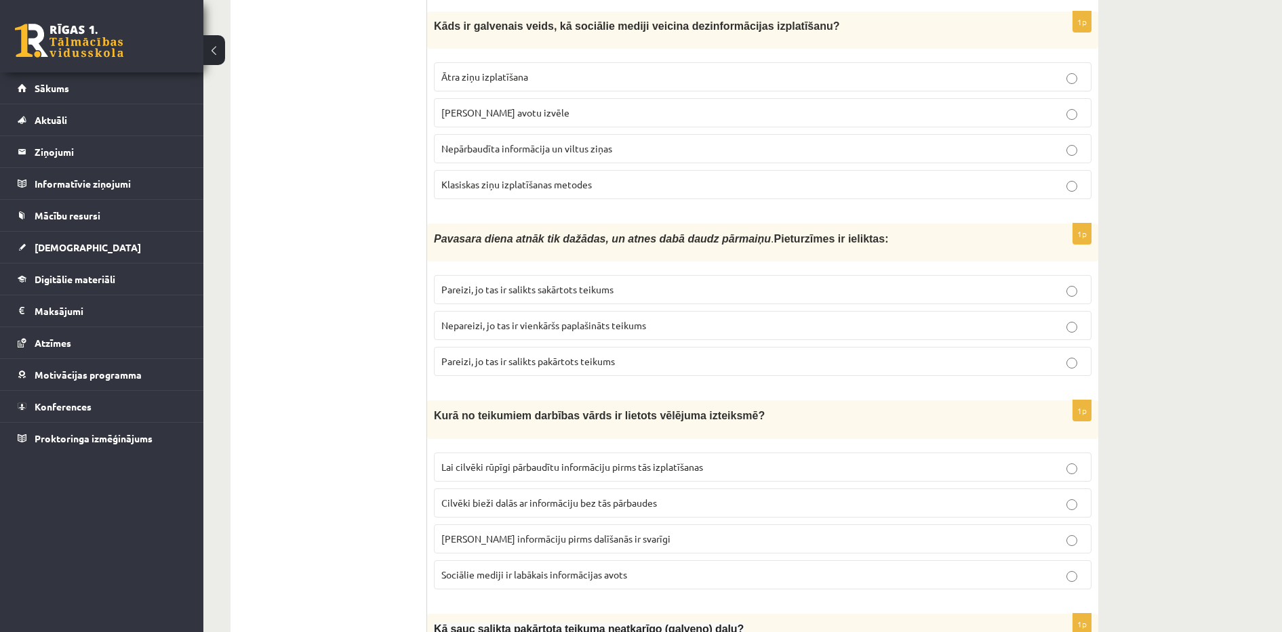
scroll to position [3187, 0]
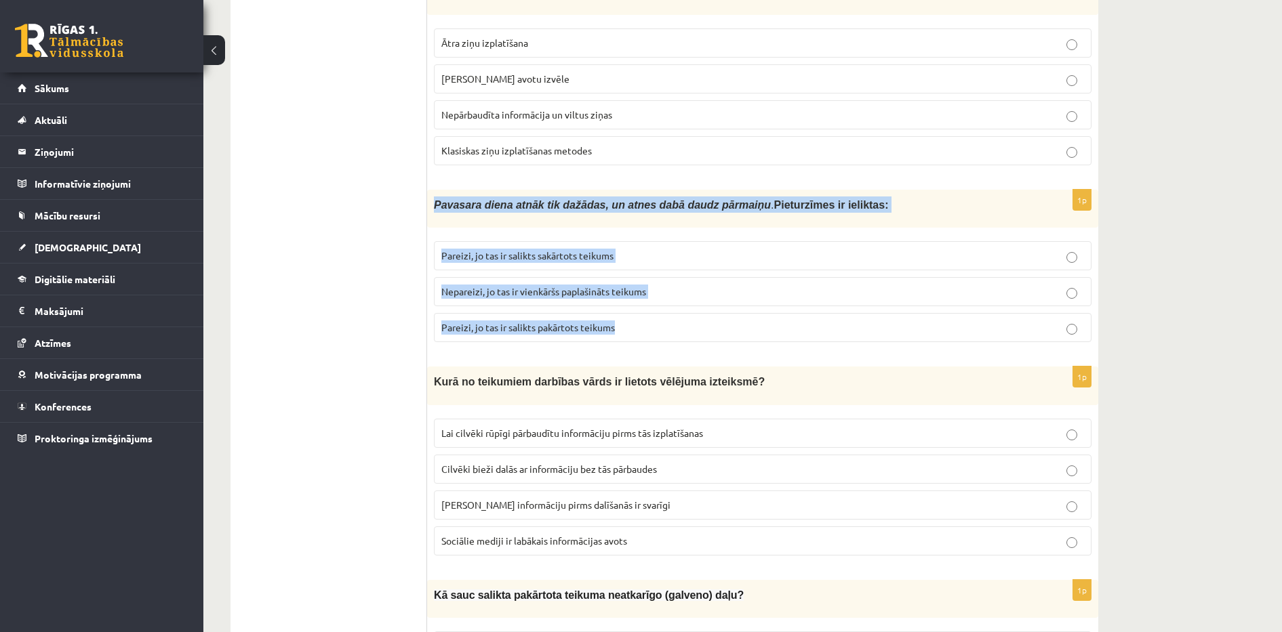
drag, startPoint x: 432, startPoint y: 199, endPoint x: 653, endPoint y: 317, distance: 250.2
click at [653, 317] on div "1p Pavasara diena atnāk tik dažādas, un atnes dabā daudz pārmaiņu . Pieturzīmes…" at bounding box center [762, 271] width 671 height 163
click at [468, 249] on span "Pareizi, jo tas ir salikts sakārtots teikums" at bounding box center [527, 255] width 172 height 12
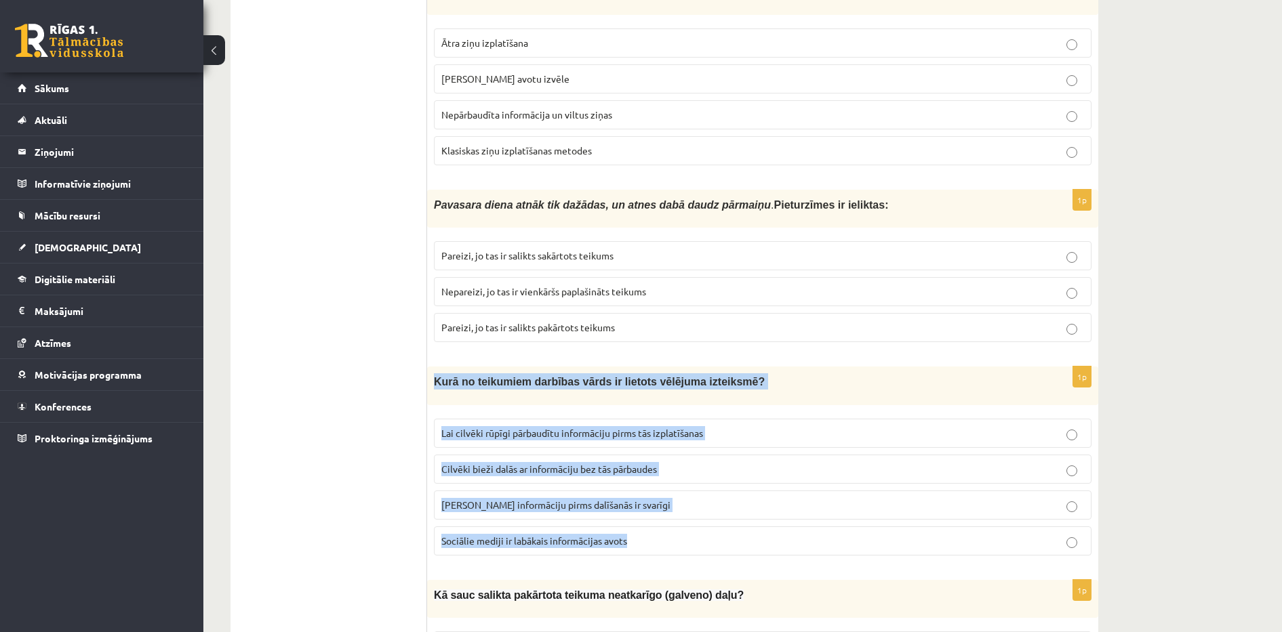
drag, startPoint x: 434, startPoint y: 371, endPoint x: 636, endPoint y: 525, distance: 253.0
click at [636, 525] on div "1p Kurā no teikumiem darbības vārds ir lietots vēlējuma izteiksmē? Lai cilvēki …" at bounding box center [762, 466] width 671 height 199
click at [470, 427] on span "Lai cilvēki rūpīgi pārbaudītu informāciju pirms tās izplatīšanas" at bounding box center [572, 433] width 262 height 12
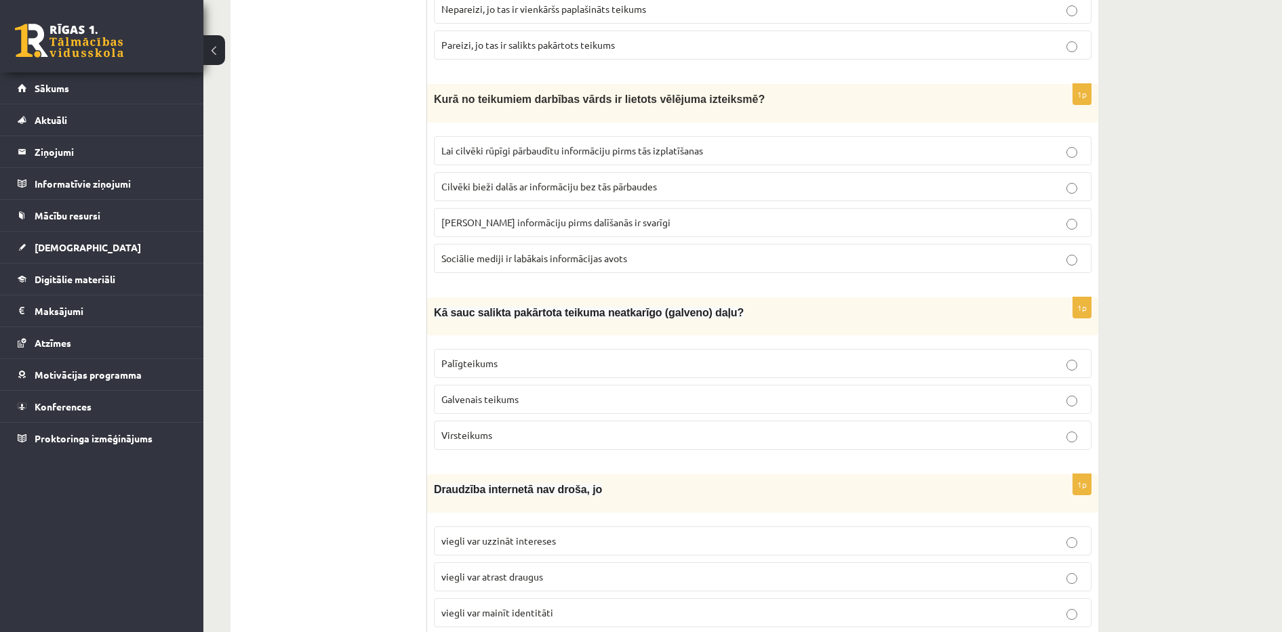
scroll to position [3505, 0]
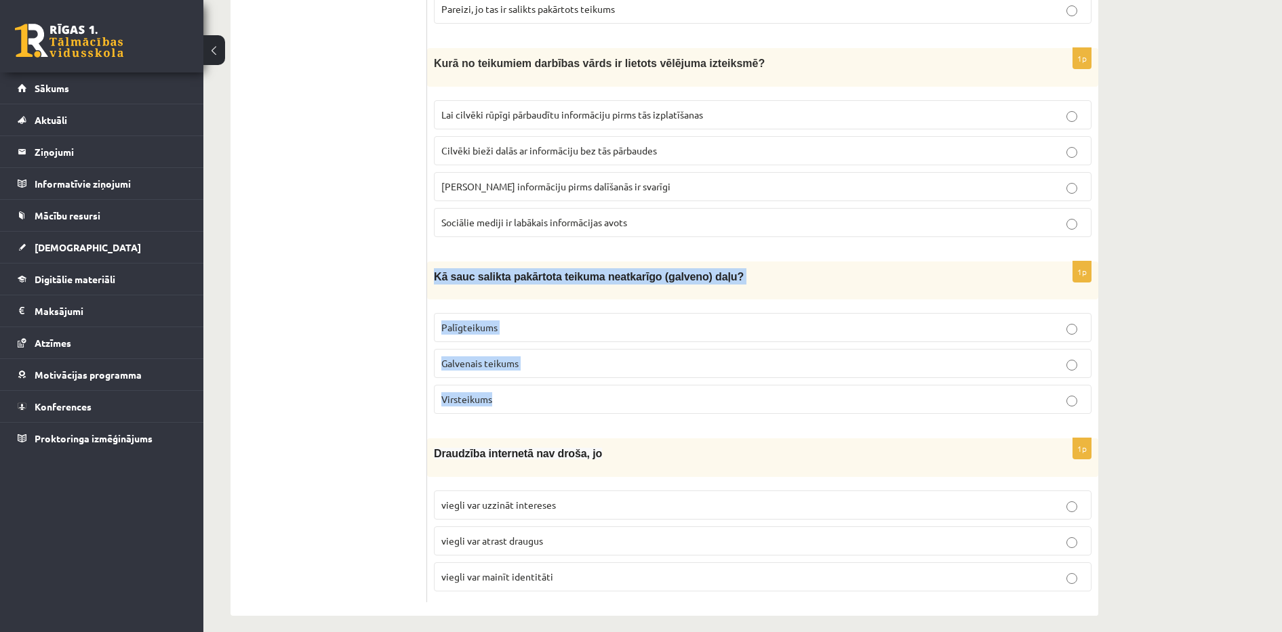
drag, startPoint x: 433, startPoint y: 263, endPoint x: 537, endPoint y: 385, distance: 160.1
click at [537, 385] on div "1p Kā sauc salikta pakārtota teikuma neatkarīgo (galveno) daļu? Palīgteikums Ga…" at bounding box center [762, 343] width 671 height 163
click at [460, 357] on p "Galvenais teikums" at bounding box center [762, 364] width 643 height 14
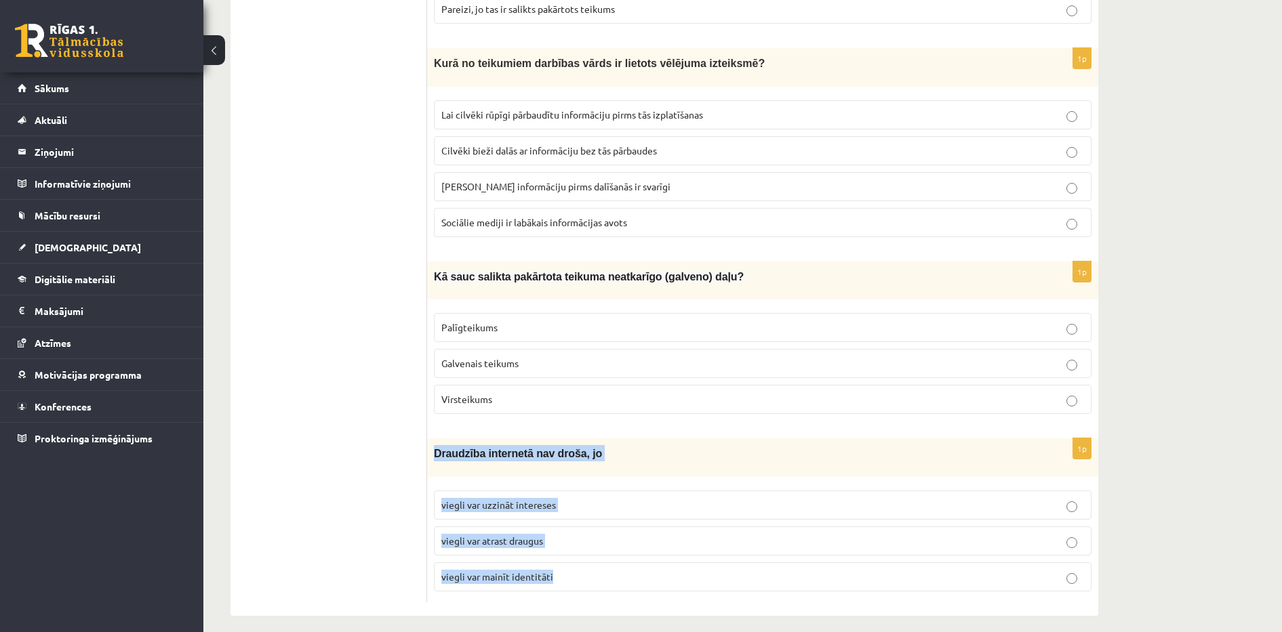
drag, startPoint x: 435, startPoint y: 442, endPoint x: 567, endPoint y: 557, distance: 175.3
click at [567, 557] on div "1p Draudzība internetā nav droša, jo viegli var uzzināt intereses viegli var at…" at bounding box center [762, 520] width 671 height 163
click at [542, 571] on span "viegli var mainīt identitāti" at bounding box center [497, 577] width 112 height 12
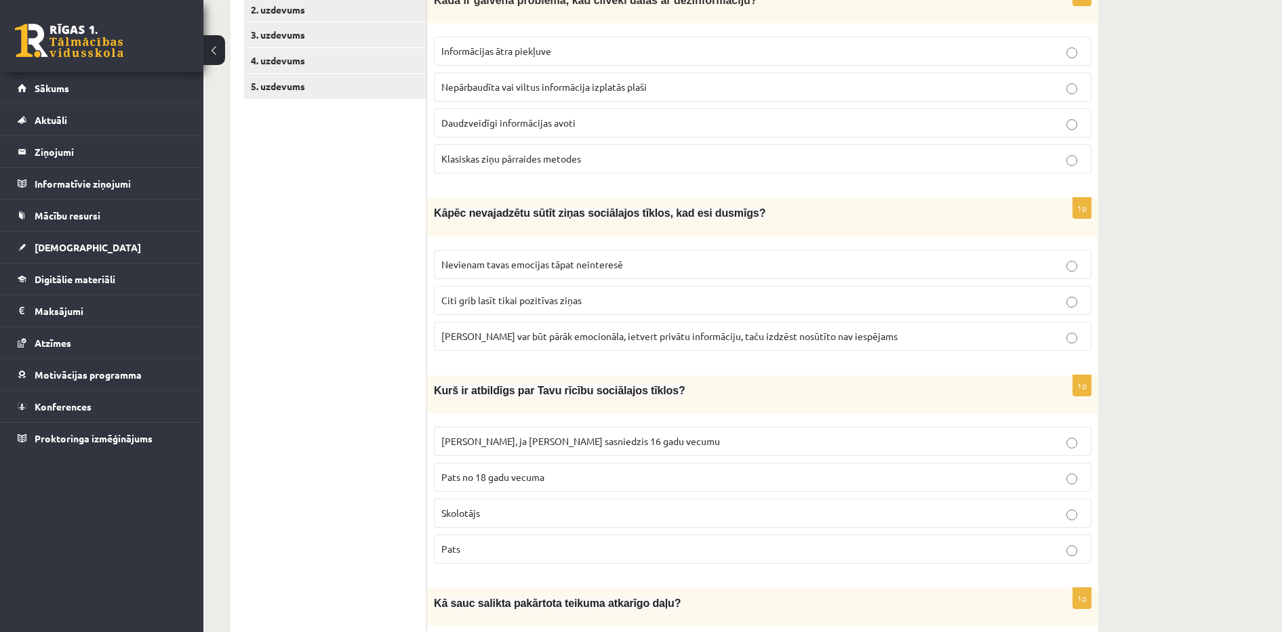
scroll to position [0, 0]
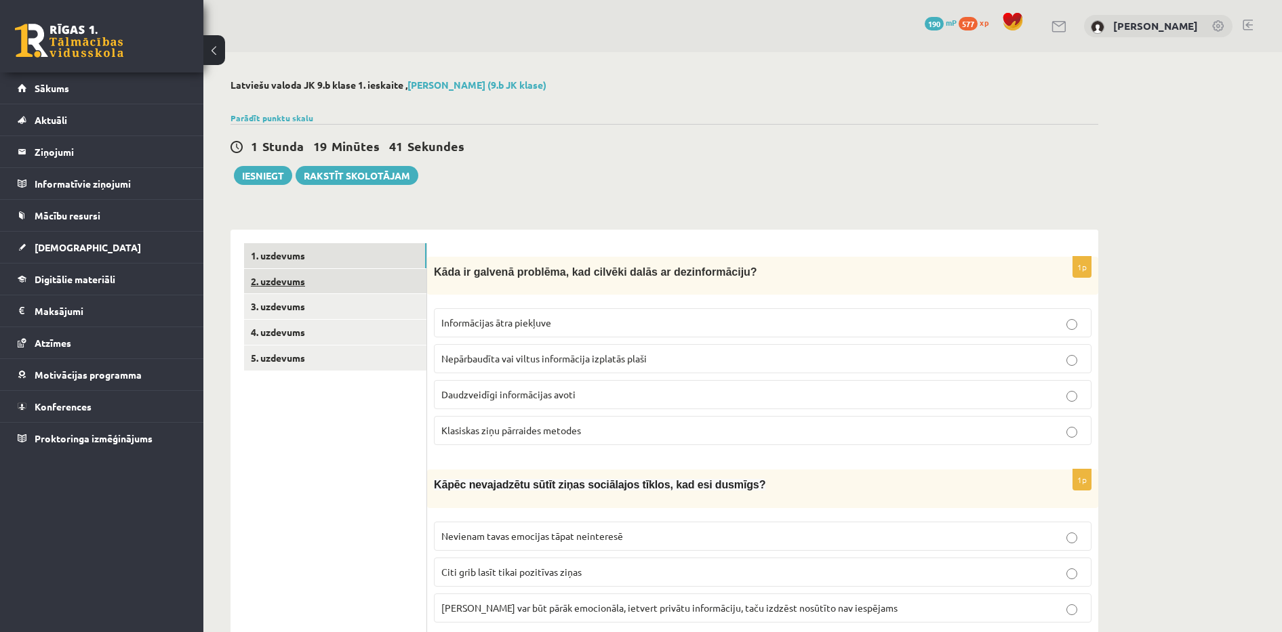
click at [390, 281] on link "2. uzdevums" at bounding box center [335, 281] width 182 height 25
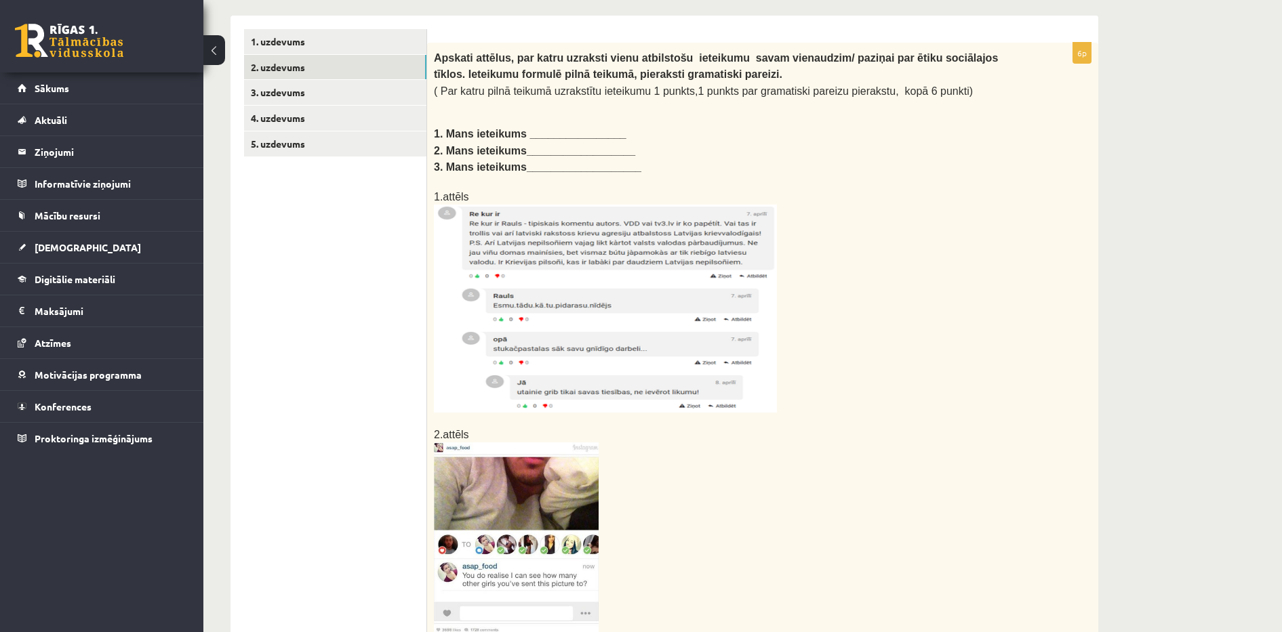
scroll to position [226, 0]
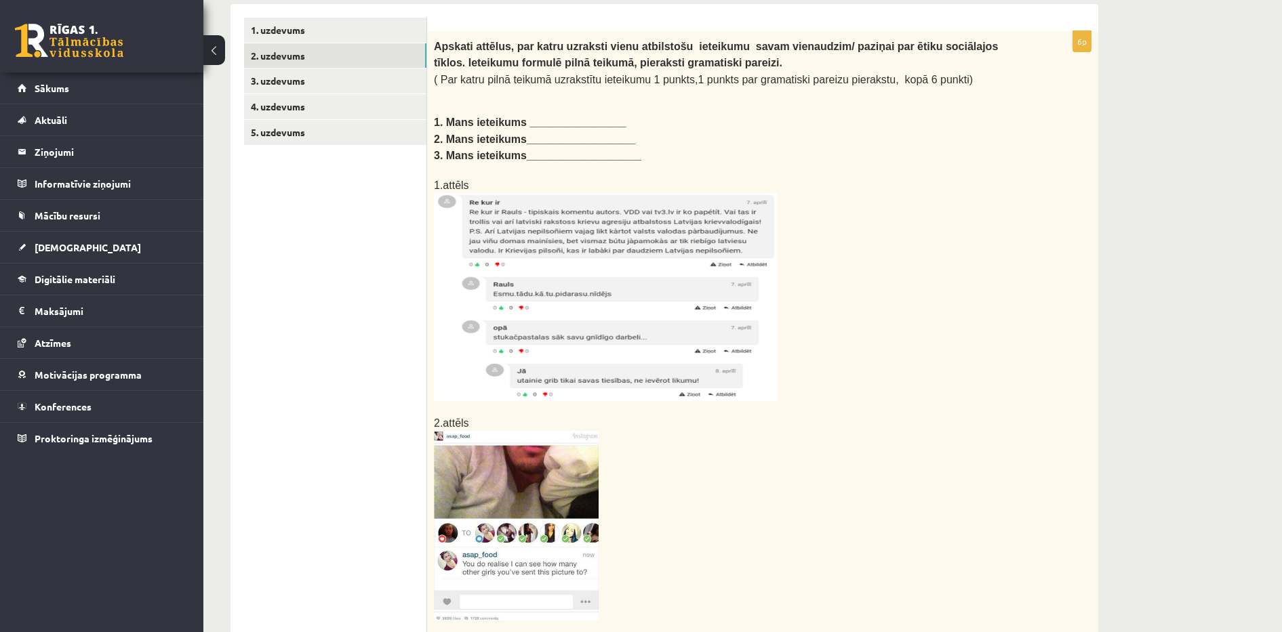
click at [575, 283] on img at bounding box center [605, 297] width 343 height 208
click at [596, 228] on img at bounding box center [605, 297] width 343 height 208
click at [571, 485] on img at bounding box center [516, 526] width 165 height 190
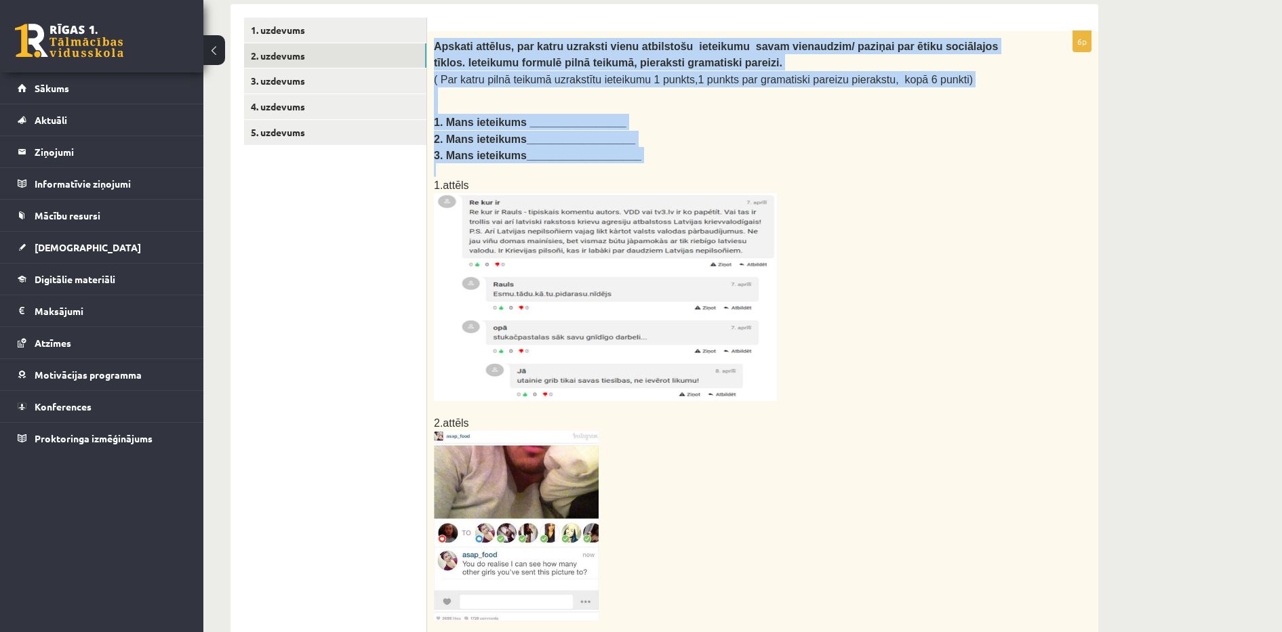
drag, startPoint x: 435, startPoint y: 47, endPoint x: 666, endPoint y: 164, distance: 258.9
click at [666, 164] on div "Apskati attēlus, par katru uzraksti vienu atbilstošu ieteikumu savam vienaudzim…" at bounding box center [762, 380] width 671 height 699
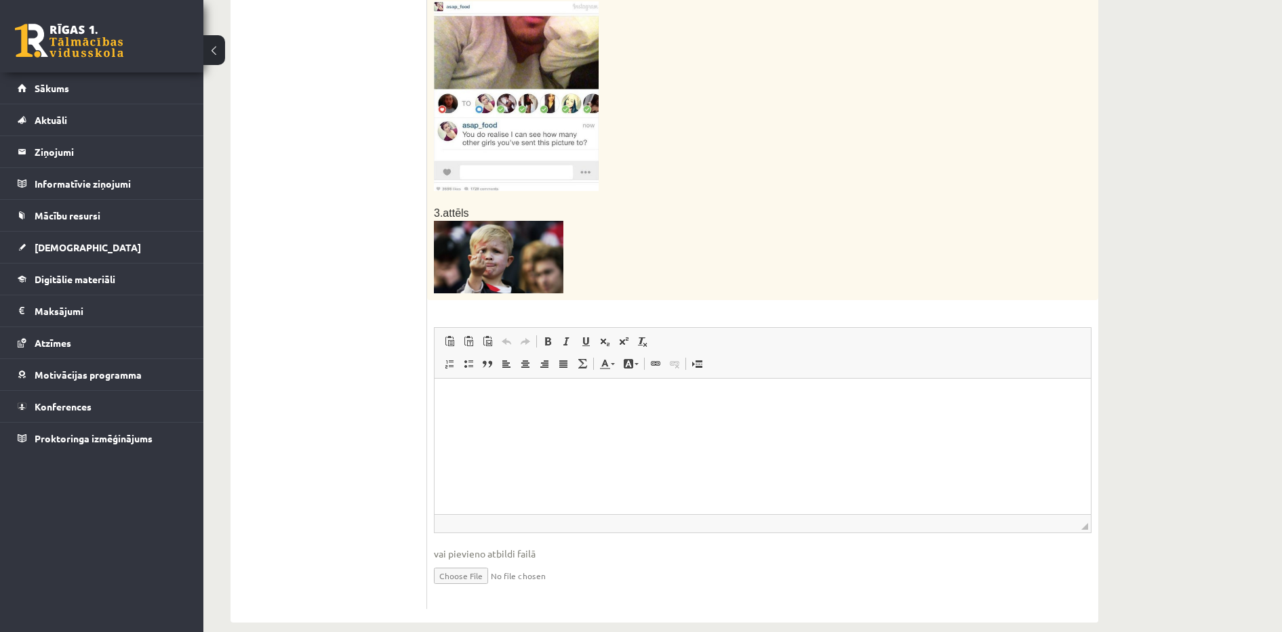
scroll to position [668, 0]
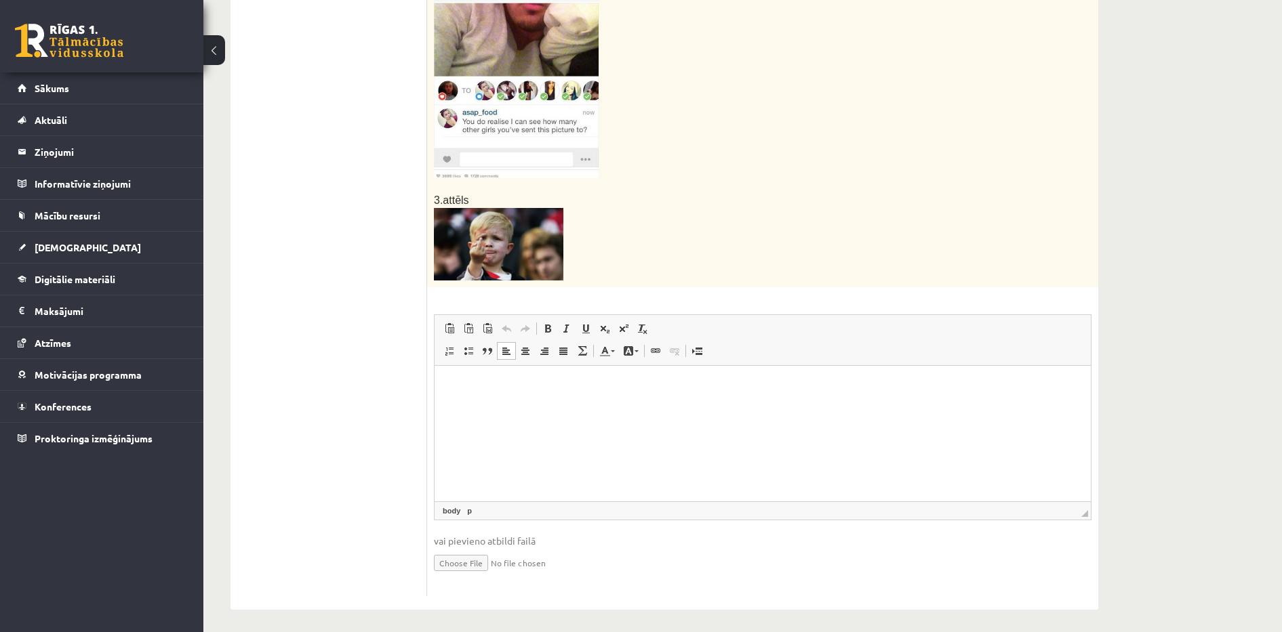
click at [478, 399] on html at bounding box center [762, 386] width 656 height 41
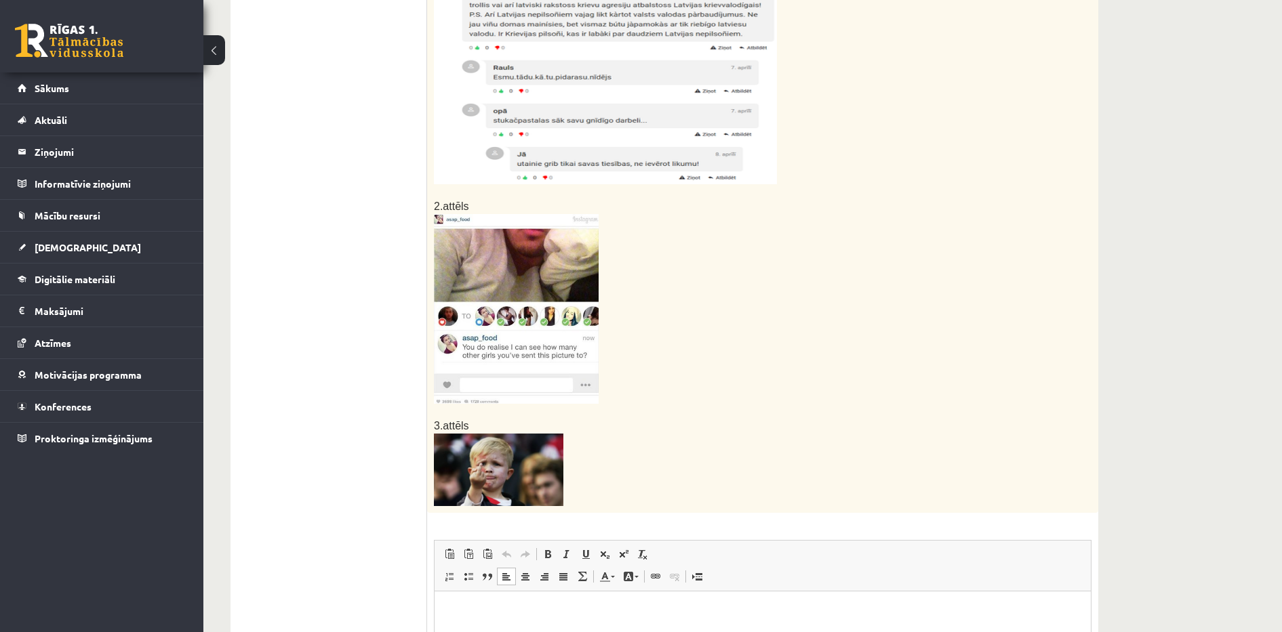
scroll to position [499, 0]
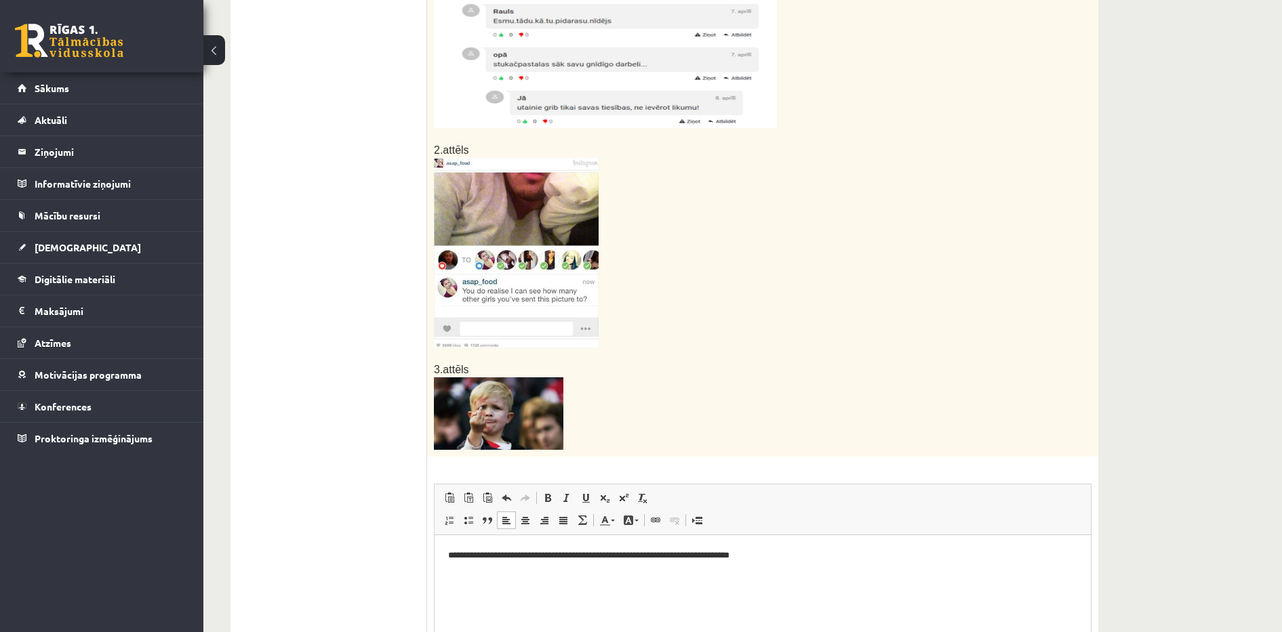
click at [485, 546] on html "**********" at bounding box center [762, 555] width 656 height 41
click at [792, 563] on p "**********" at bounding box center [762, 556] width 629 height 14
click at [773, 552] on p "**********" at bounding box center [762, 556] width 629 height 14
click at [1076, 558] on p "**********" at bounding box center [762, 556] width 629 height 14
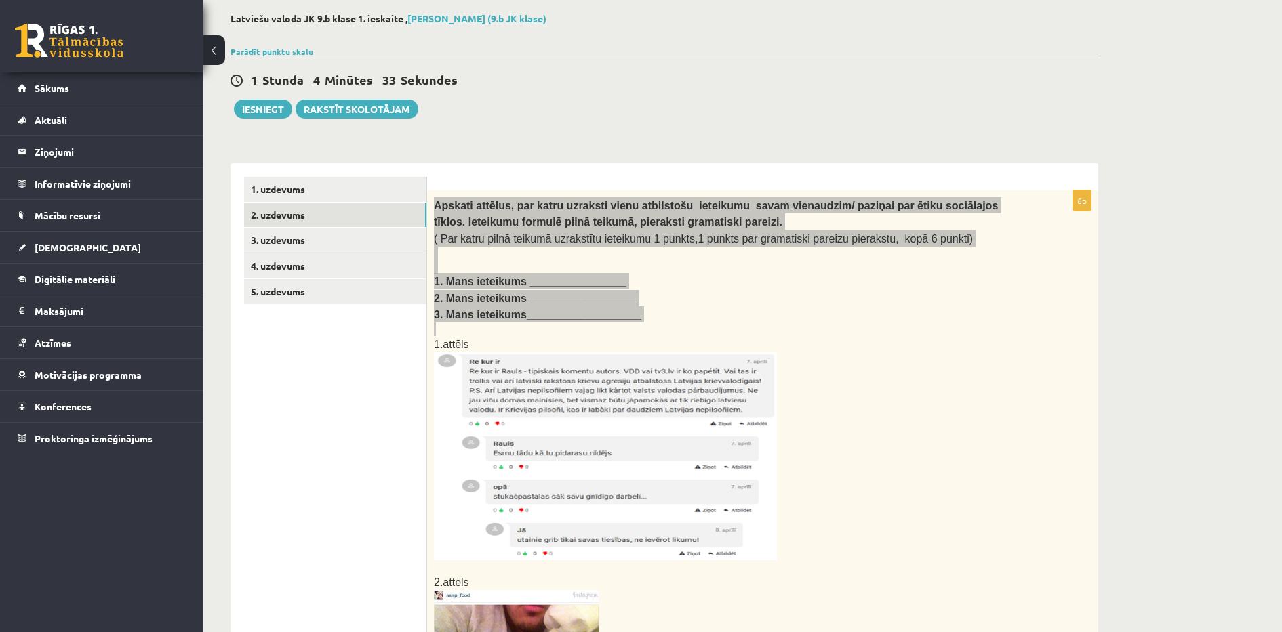
scroll to position [0, 0]
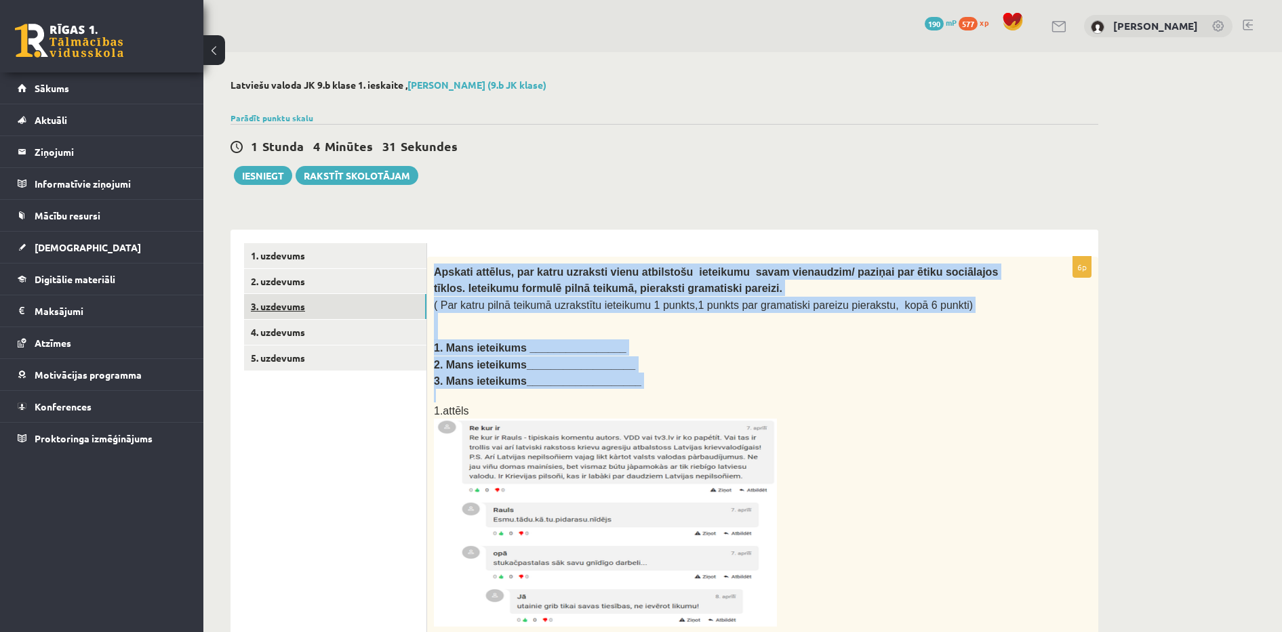
click at [333, 306] on link "3. uzdevums" at bounding box center [335, 306] width 182 height 25
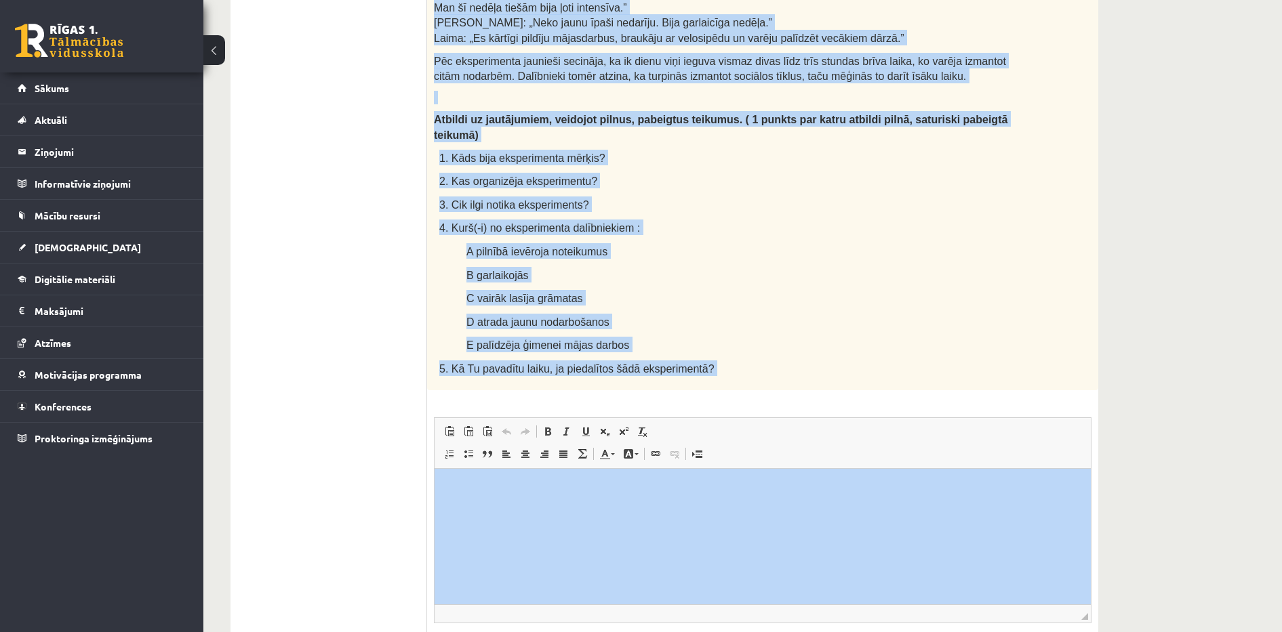
scroll to position [791, 0]
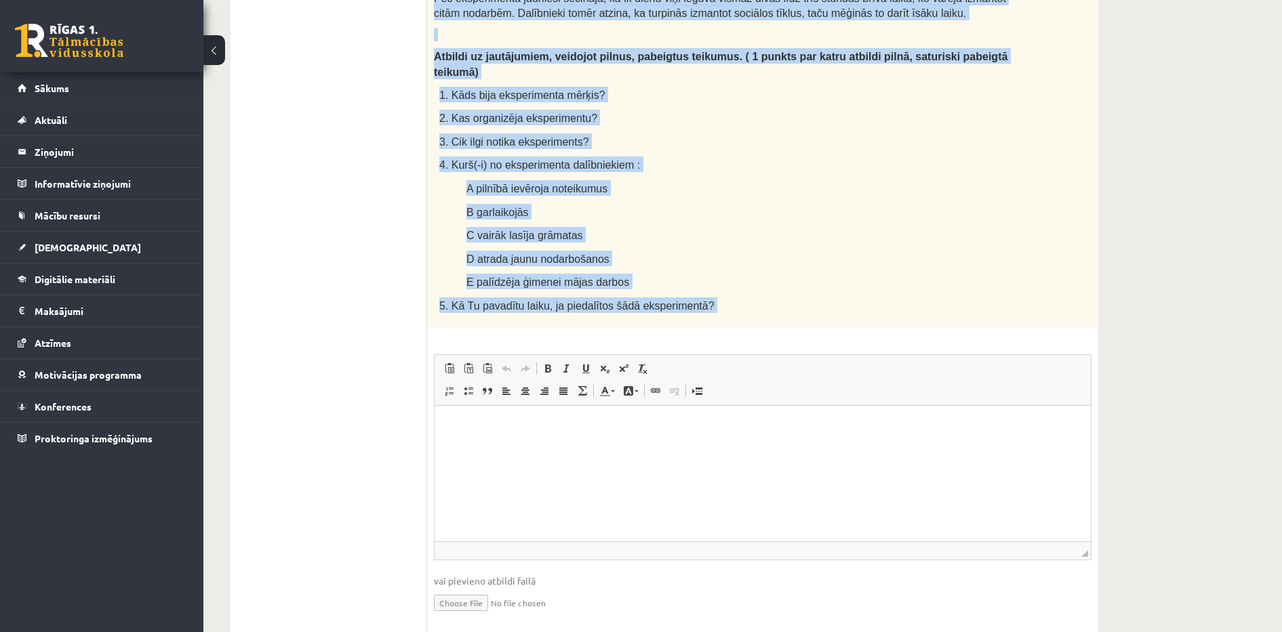
drag, startPoint x: 435, startPoint y: 54, endPoint x: 846, endPoint y: 298, distance: 477.7
click at [846, 298] on div "9p Lasi tekstu un veic uzdevumus! Cik grūta ir dzīve bez sociālajiem tīkliem? D…" at bounding box center [762, 51] width 671 height 1171
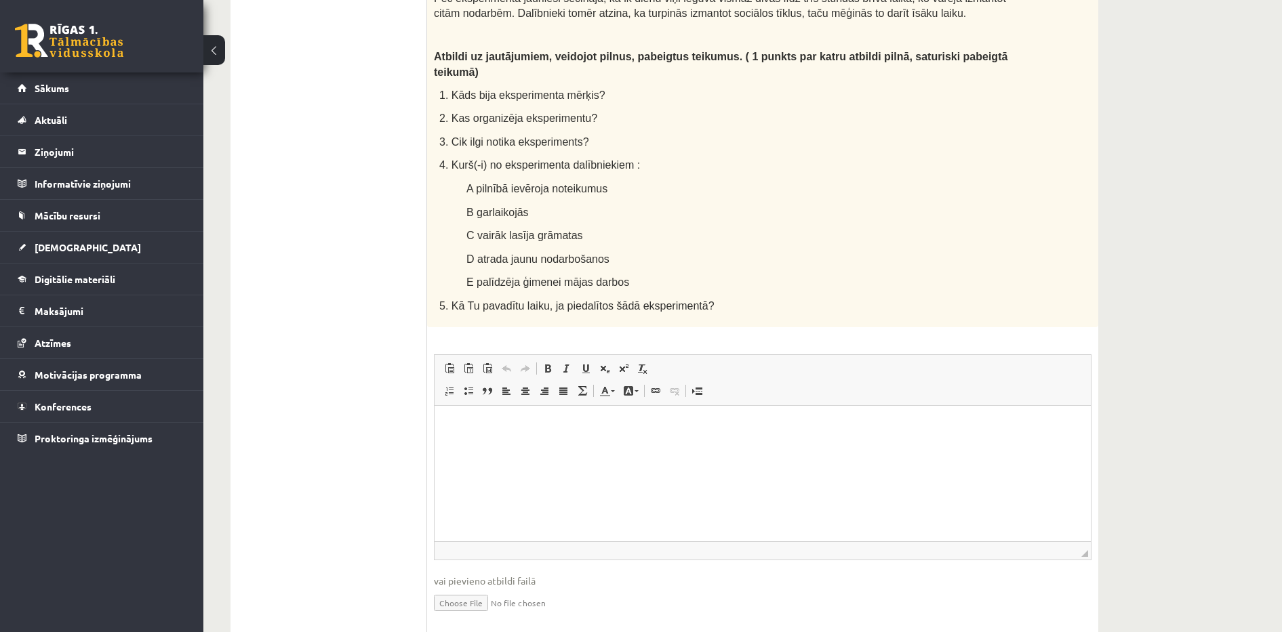
click at [401, 182] on ul "1. uzdevums 2. uzdevums 3. uzdevums 4. uzdevums 5. uzdevums" at bounding box center [335, 44] width 183 height 1184
click at [453, 421] on p "Визуальный текстовый редактор, wiswyg-editor-user-answer-47024832361260" at bounding box center [762, 426] width 629 height 14
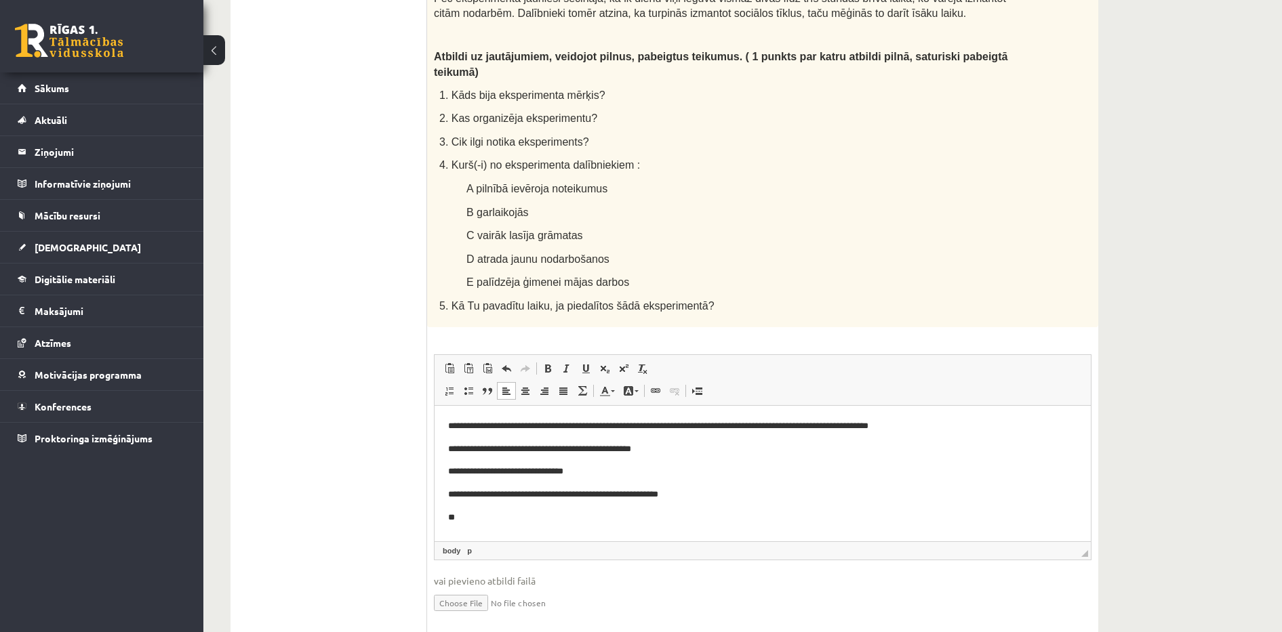
click at [452, 516] on p "**" at bounding box center [762, 517] width 629 height 14
click at [482, 516] on p "**" at bounding box center [762, 517] width 629 height 14
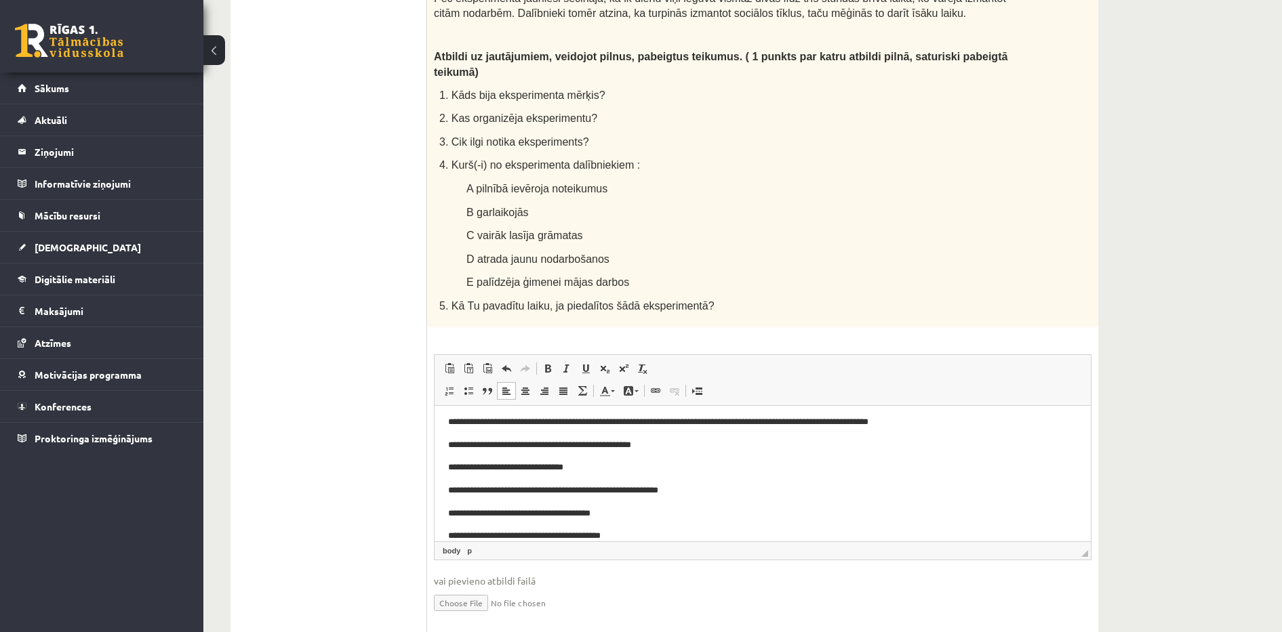
scroll to position [27, 0]
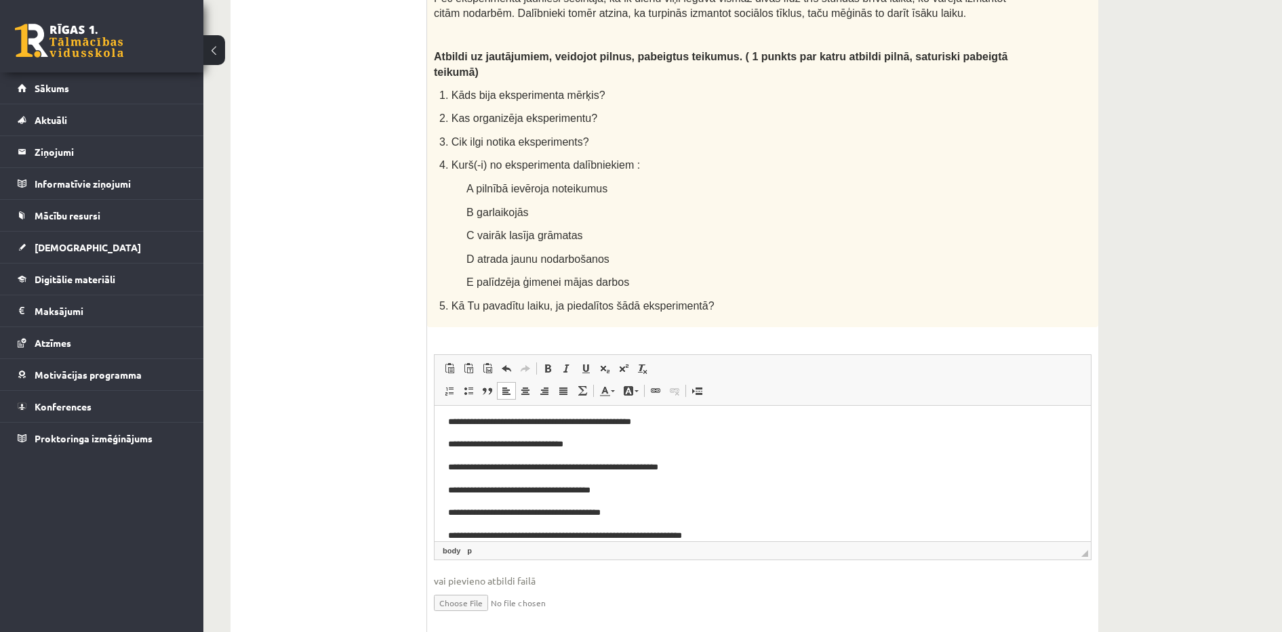
click at [611, 531] on p "**********" at bounding box center [756, 536] width 616 height 14
click at [749, 527] on body "**********" at bounding box center [762, 467] width 629 height 151
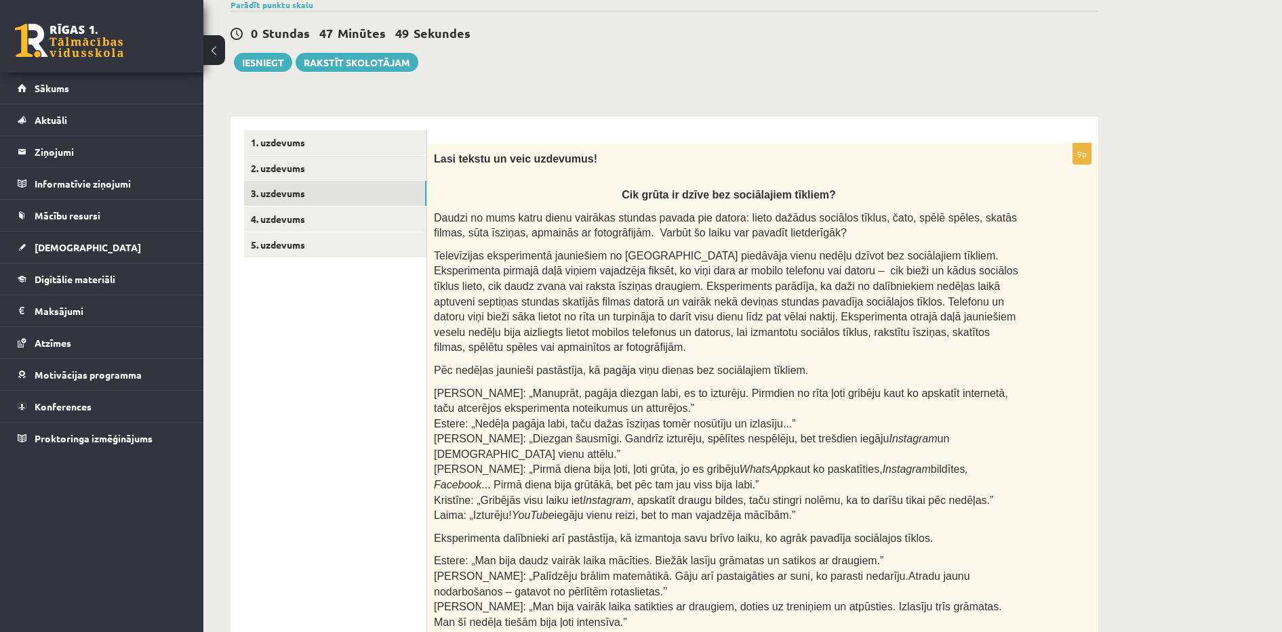
scroll to position [102, 0]
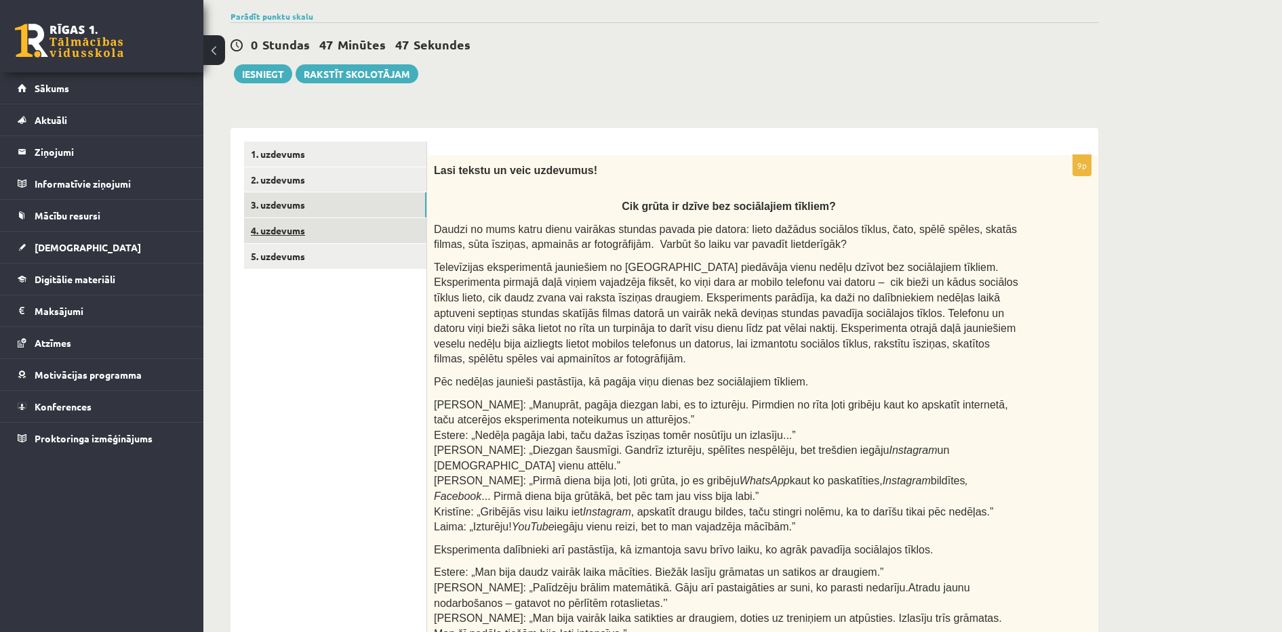
click at [320, 232] on link "4. uzdevums" at bounding box center [335, 230] width 182 height 25
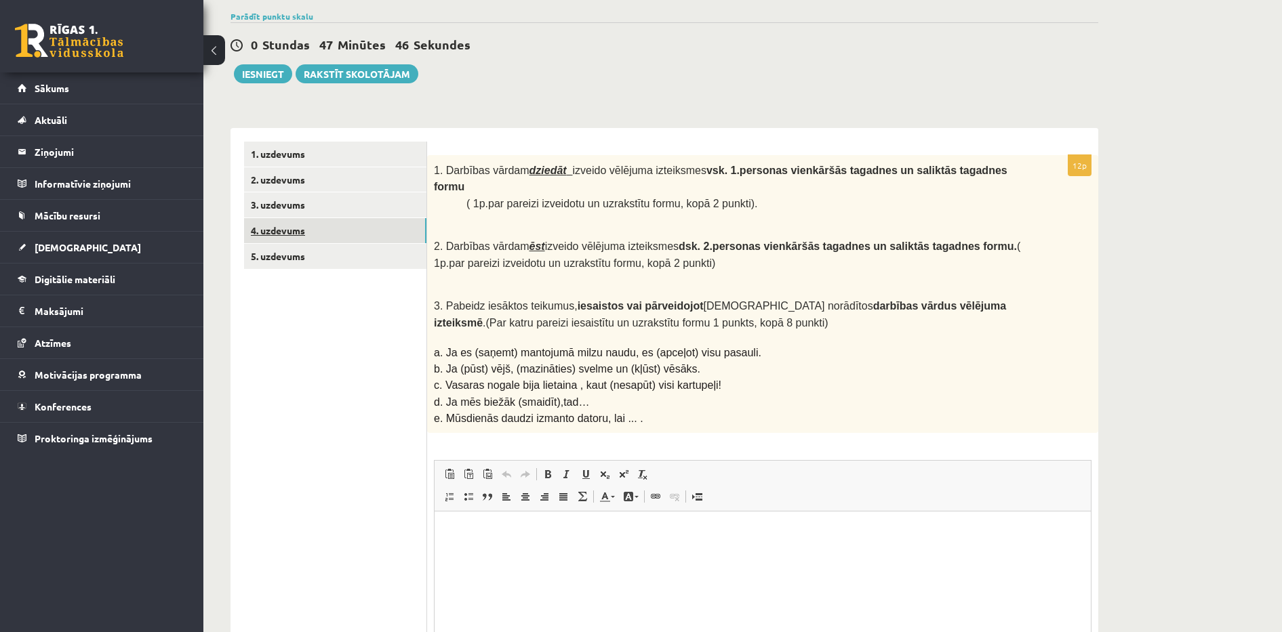
scroll to position [0, 0]
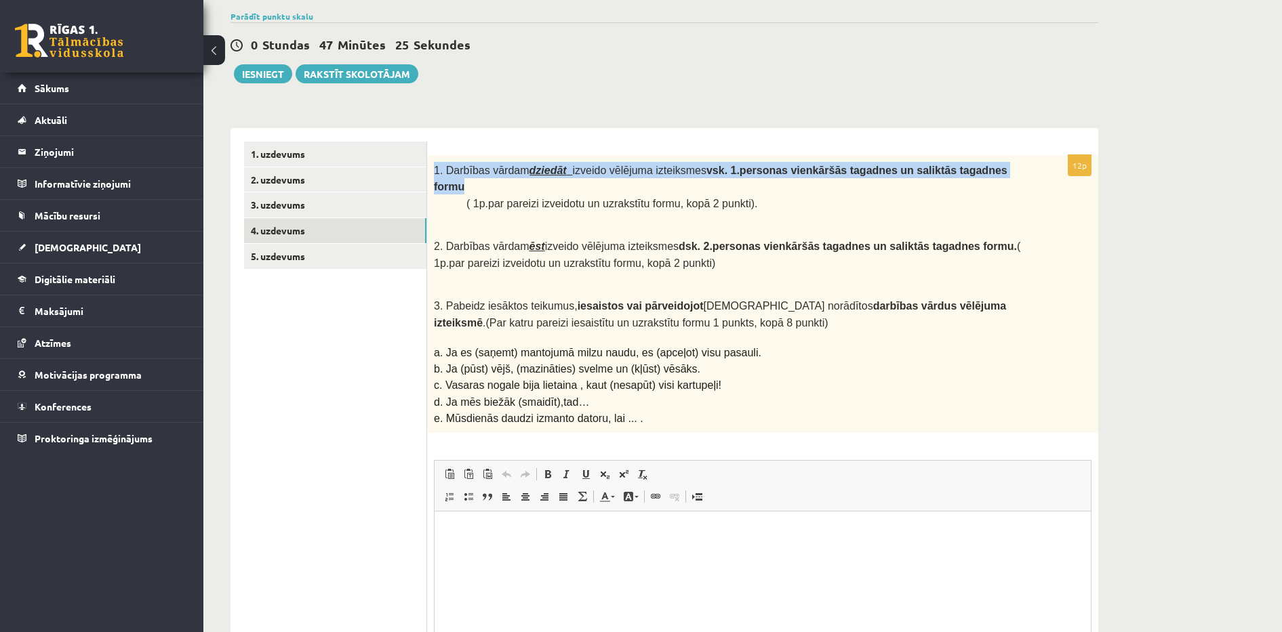
drag, startPoint x: 432, startPoint y: 169, endPoint x: 985, endPoint y: 156, distance: 552.5
click at [985, 156] on div "1. Darbības vārdam dziedāt izveido vēlējuma izteiksmes vsk. 1.personas vienkārš…" at bounding box center [762, 294] width 671 height 279
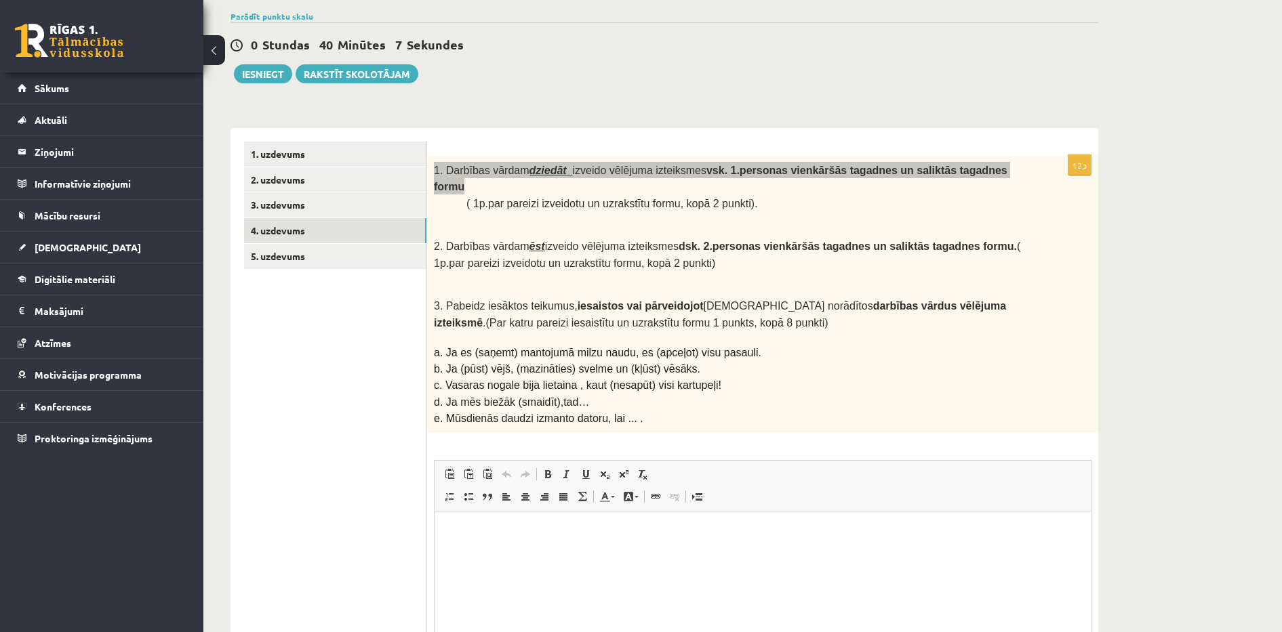
click at [437, 525] on html at bounding box center [762, 532] width 656 height 41
click at [481, 530] on p "**" at bounding box center [762, 532] width 629 height 14
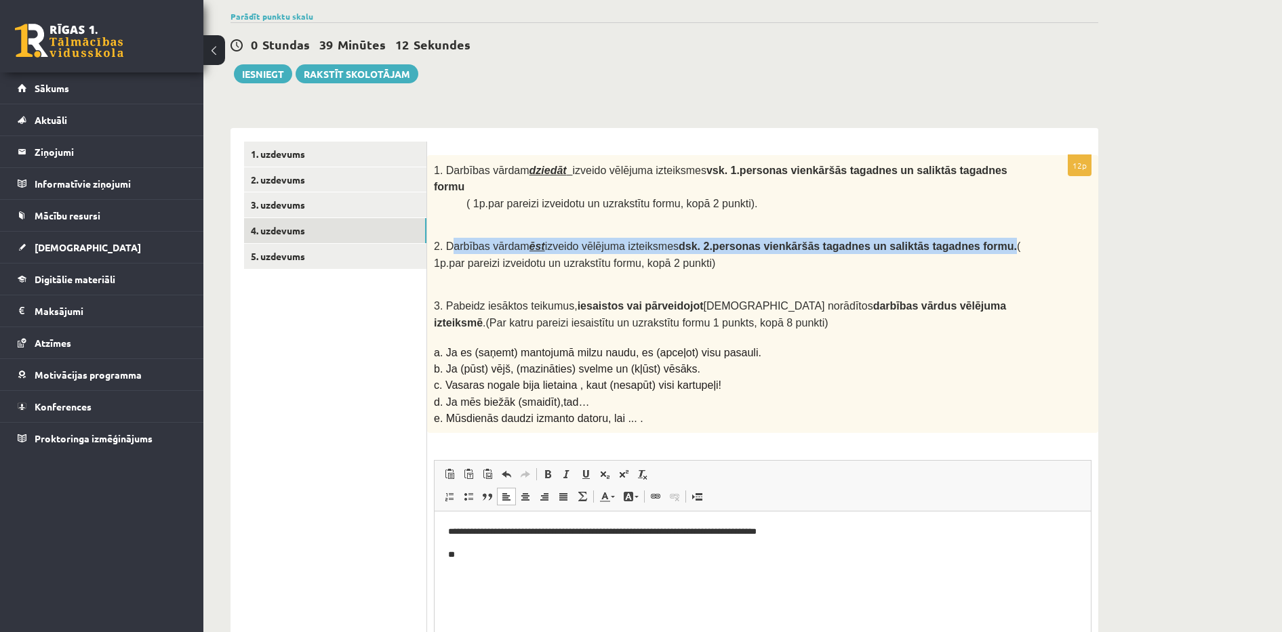
drag, startPoint x: 447, startPoint y: 229, endPoint x: 953, endPoint y: 224, distance: 505.6
click at [953, 241] on span "2. Darbības vārdam ēst izveido vēlējuma izteiksmes dsk. 2.personas vienkāršās t…" at bounding box center [727, 255] width 586 height 28
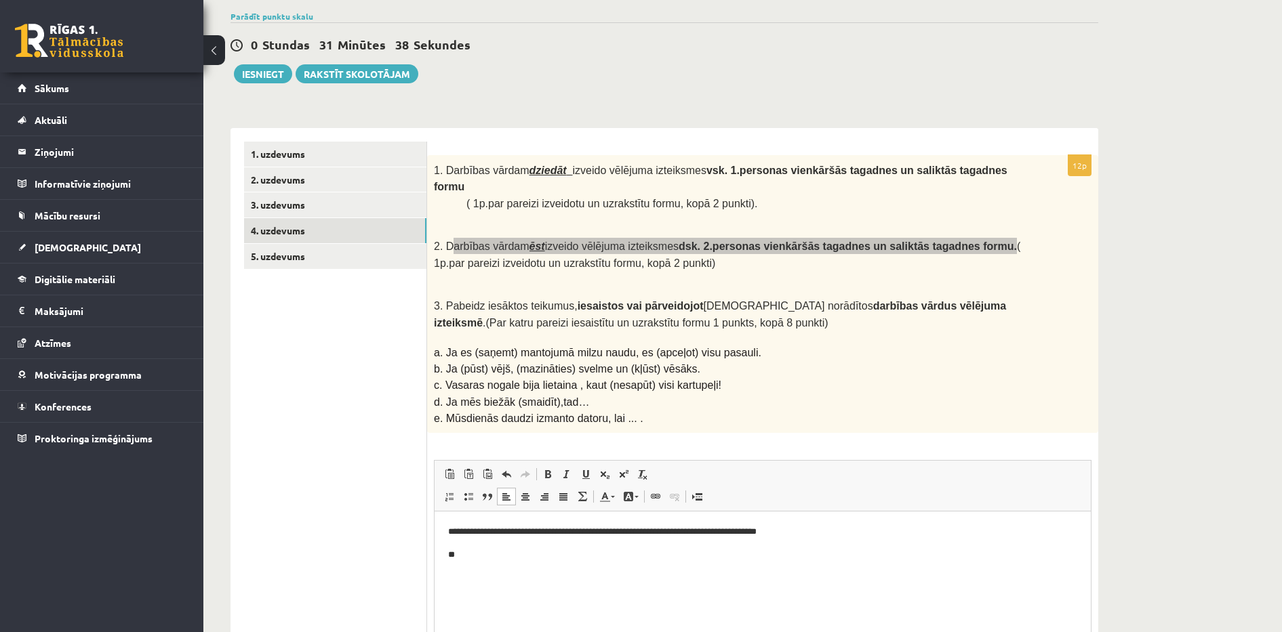
click at [476, 553] on p "**" at bounding box center [762, 555] width 629 height 14
click at [476, 553] on p "**********" at bounding box center [762, 555] width 629 height 14
click at [660, 556] on p "**********" at bounding box center [762, 555] width 629 height 14
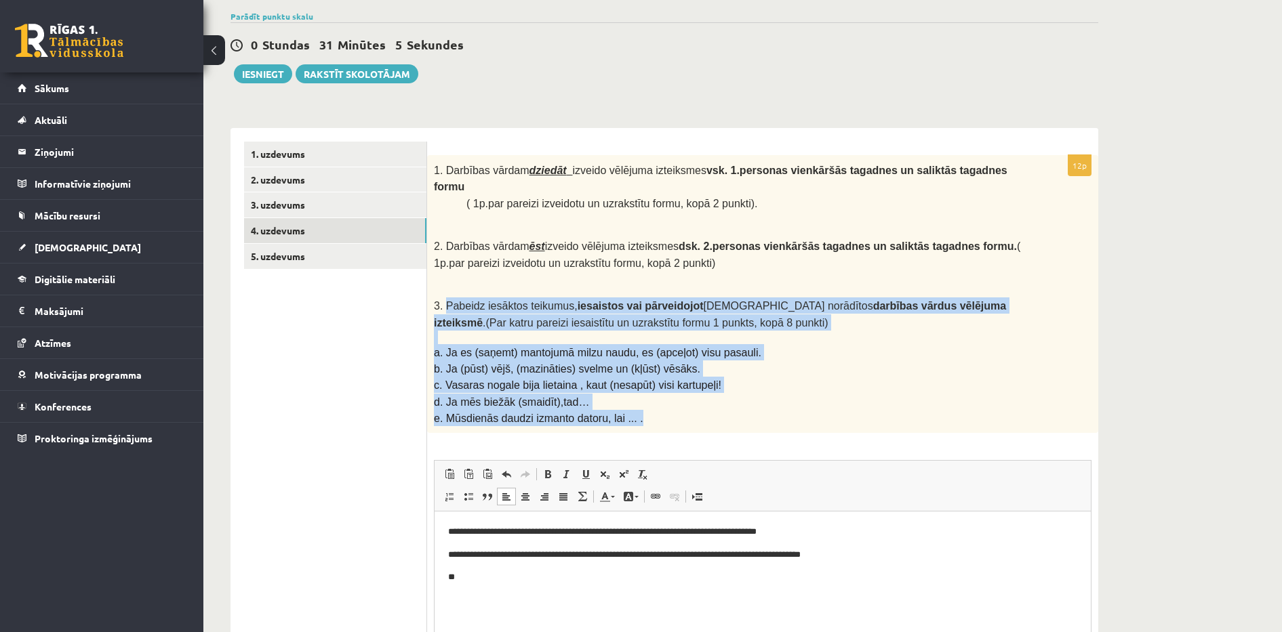
drag, startPoint x: 446, startPoint y: 288, endPoint x: 657, endPoint y: 407, distance: 242.2
click at [657, 407] on div "1. Darbības vārdam dziedāt izveido vēlējuma izteiksmes vsk. 1.personas vienkārš…" at bounding box center [762, 294] width 671 height 279
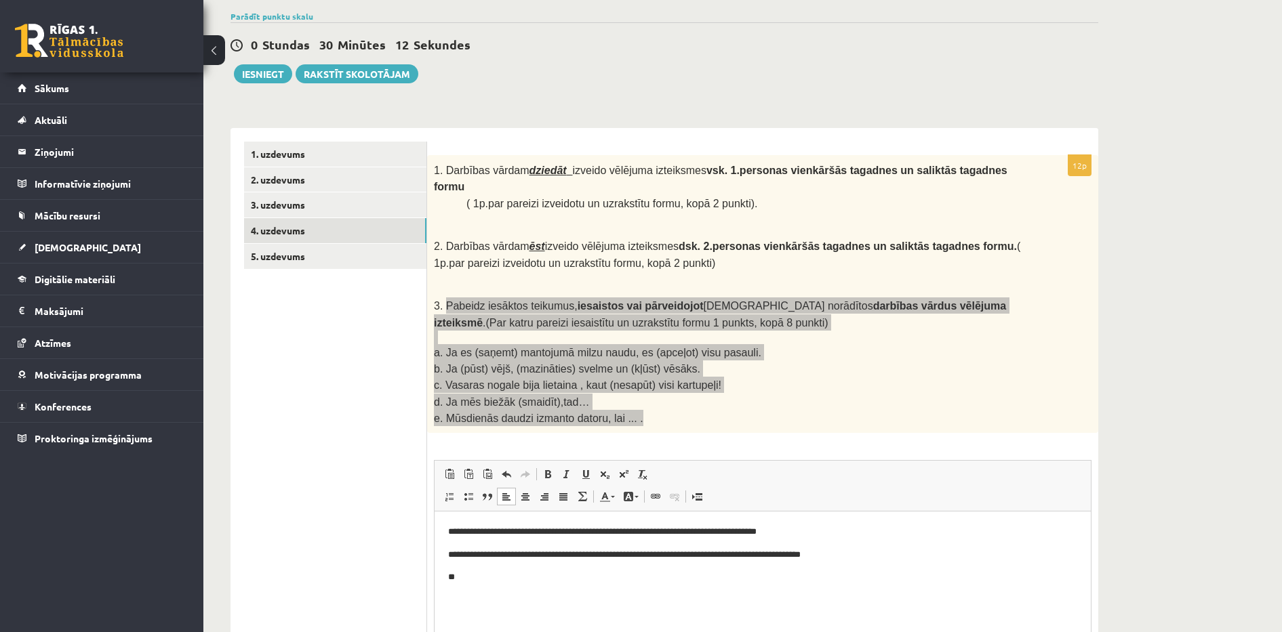
click at [474, 584] on p "**" at bounding box center [762, 578] width 629 height 14
drag, startPoint x: 744, startPoint y: 576, endPoint x: 456, endPoint y: 588, distance: 287.6
click at [456, 588] on html "**********" at bounding box center [762, 555] width 656 height 87
click at [448, 596] on p "**********" at bounding box center [762, 601] width 629 height 14
click at [682, 603] on p "**********" at bounding box center [762, 601] width 629 height 14
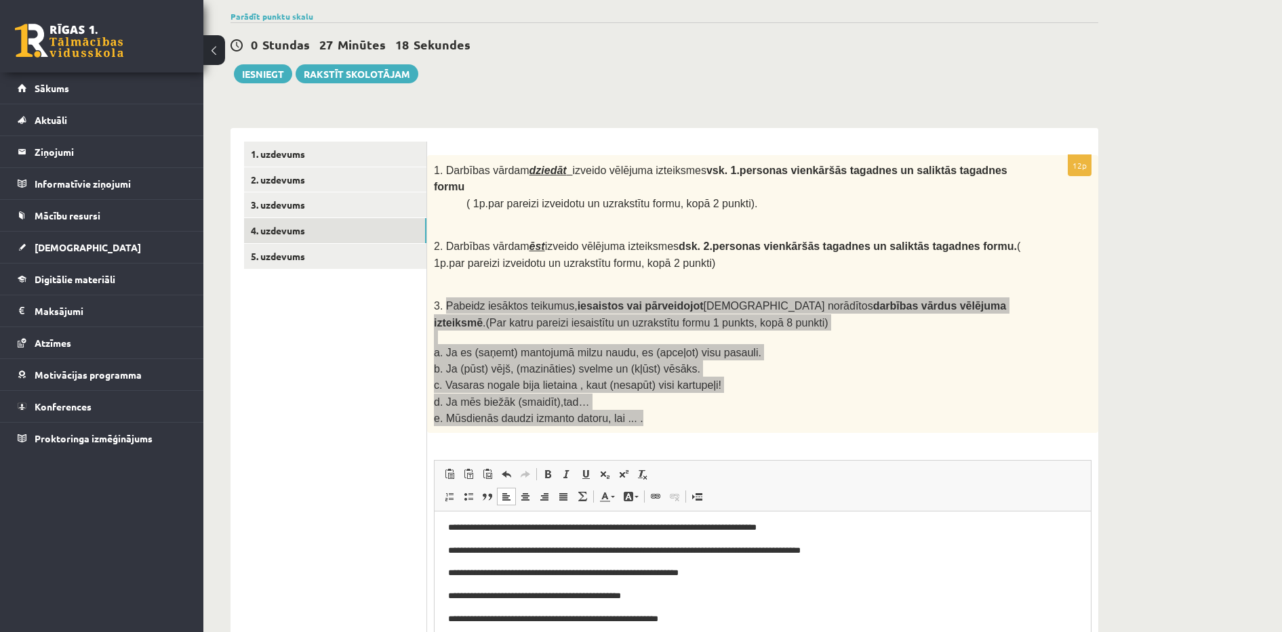
scroll to position [27, 0]
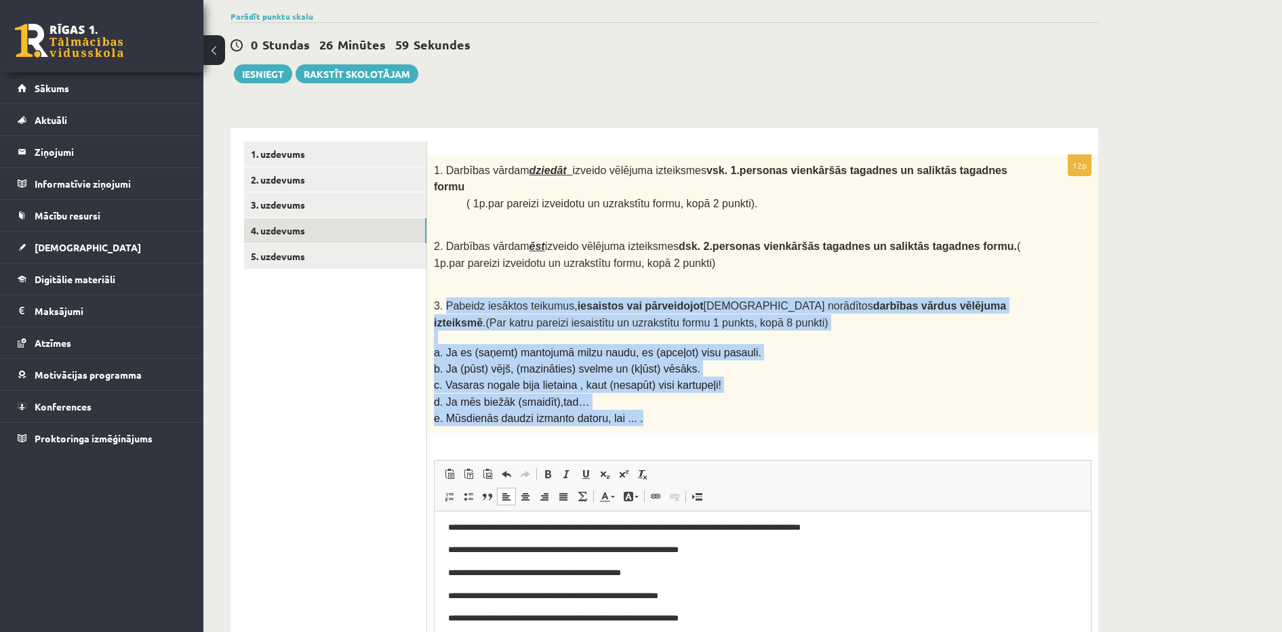
click at [766, 361] on p "b. Ja (pūst) vējš, (mazināties) svelme un (kļūst) vēsāks." at bounding box center [729, 369] width 590 height 16
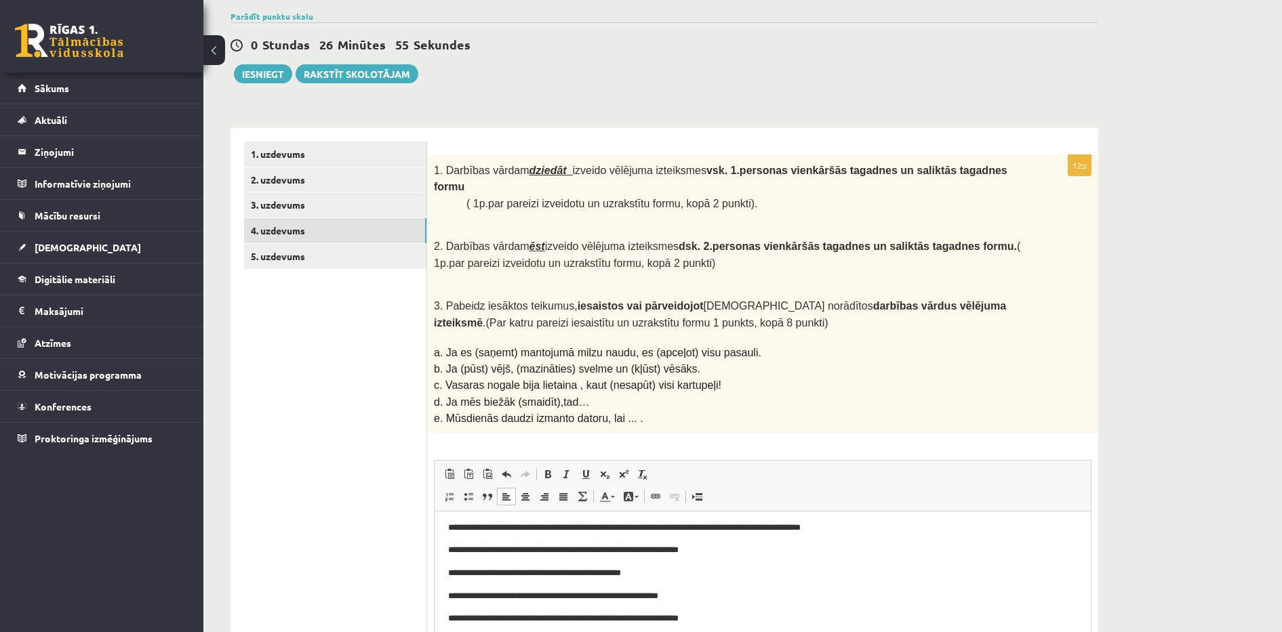
scroll to position [43, 0]
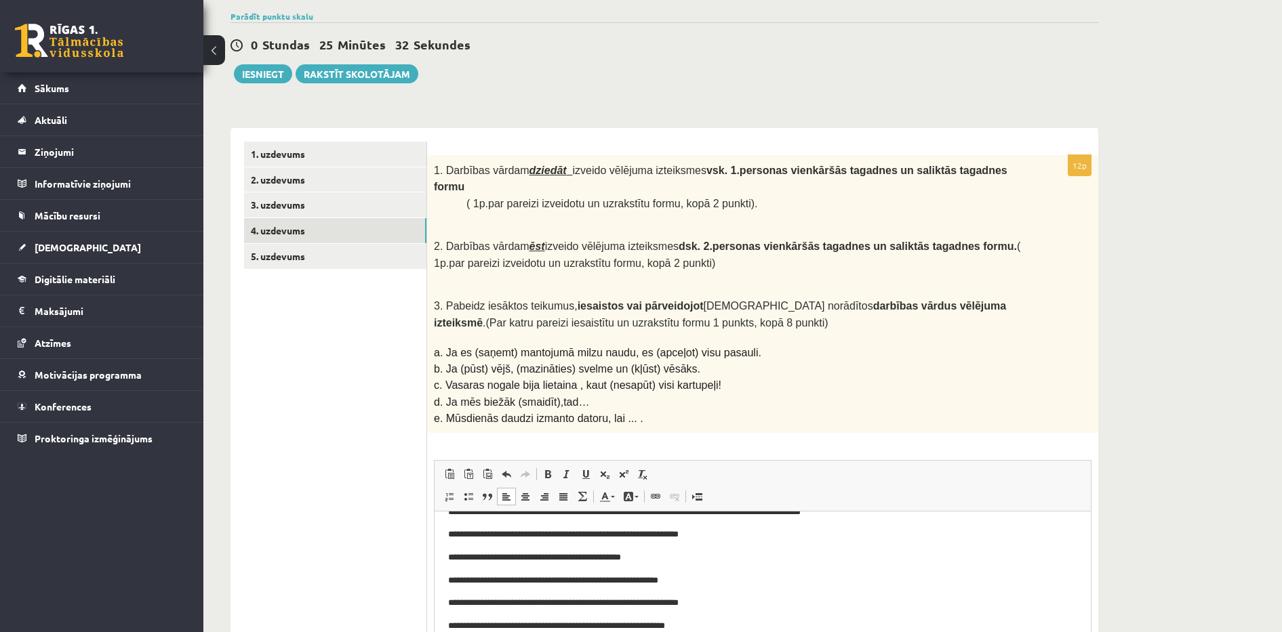
click at [712, 626] on p "**********" at bounding box center [756, 626] width 616 height 14
click at [725, 604] on p "**********" at bounding box center [756, 603] width 616 height 14
click at [329, 258] on link "5. uzdevums" at bounding box center [335, 256] width 182 height 25
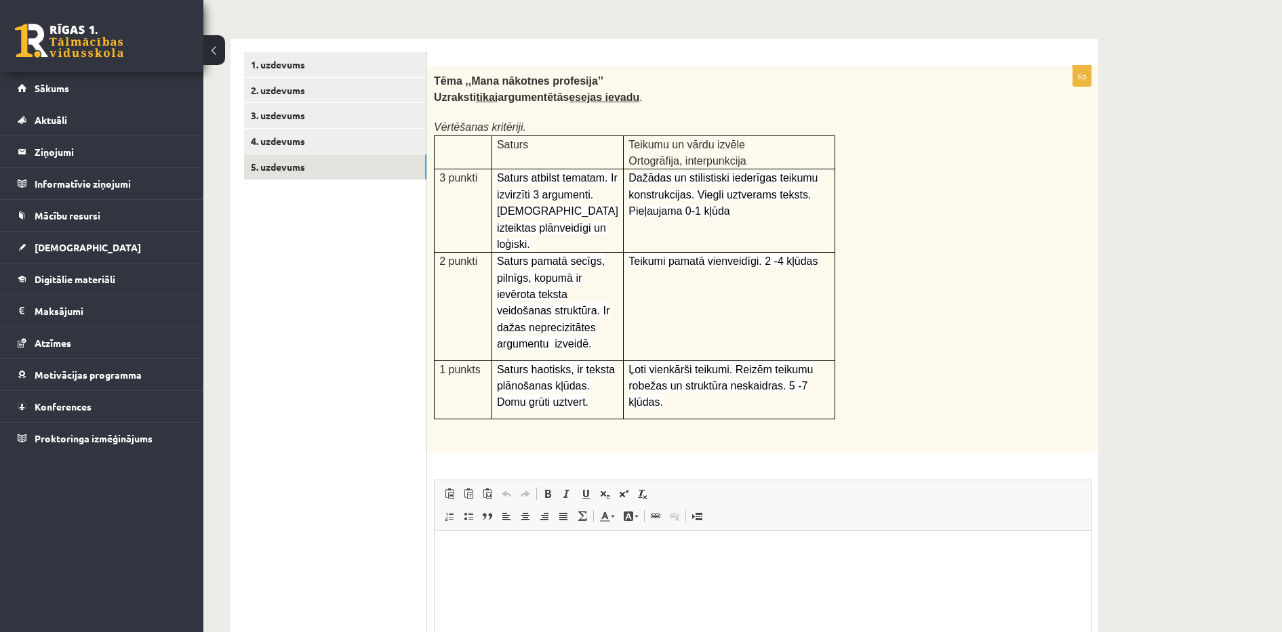
scroll to position [203, 0]
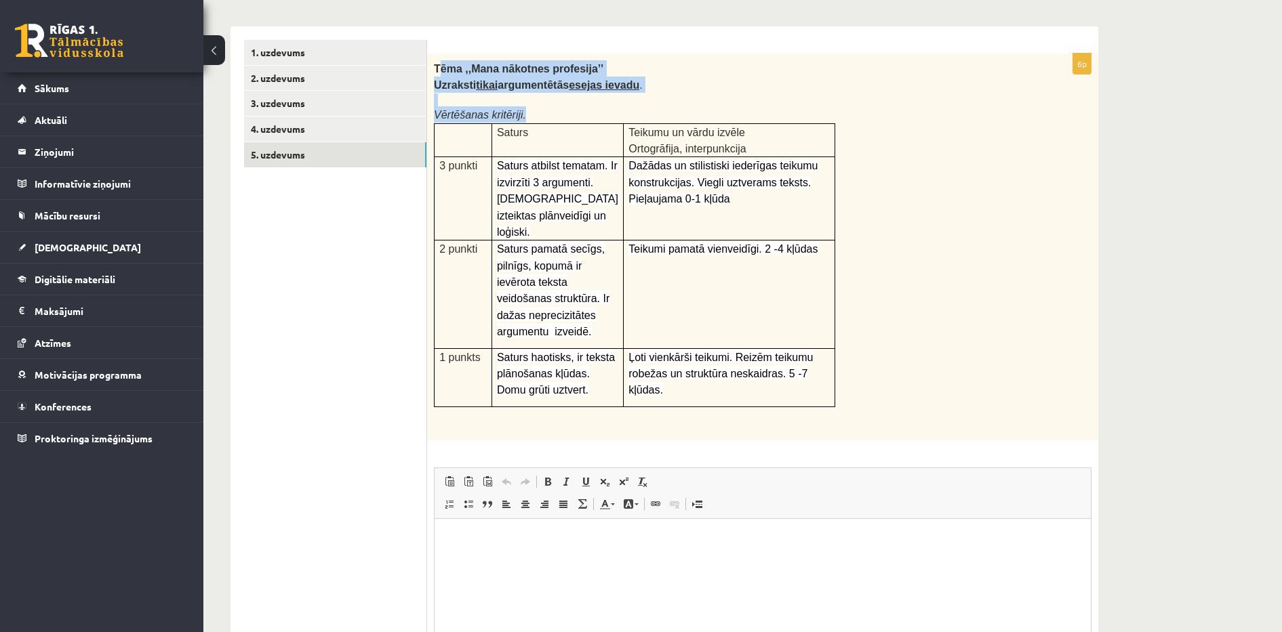
drag, startPoint x: 436, startPoint y: 65, endPoint x: 875, endPoint y: 335, distance: 515.2
click at [875, 335] on div "Tēma ,,Mana nākotnes profesija’’ Uzraksti tikai argumentētās esejas ievadu . Vē…" at bounding box center [762, 247] width 671 height 387
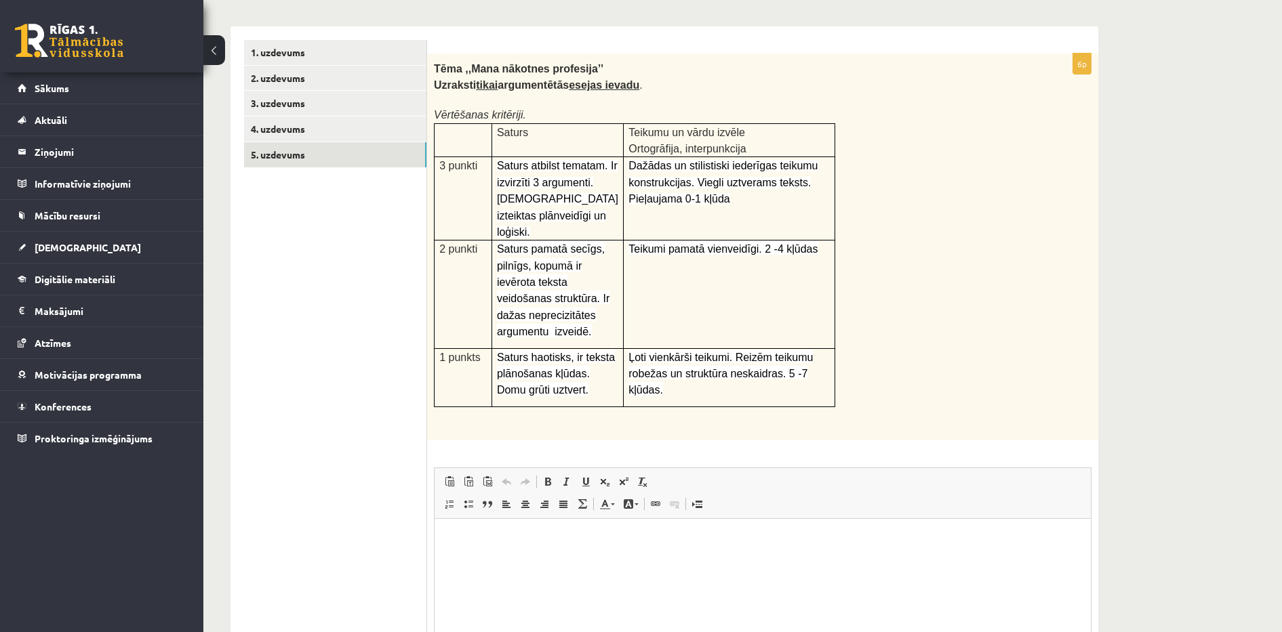
click at [922, 434] on div "6p Tēma ,,Mana nākotnes profesija’’ Uzraksti tikai argumentētās esejas ievadu .…" at bounding box center [762, 402] width 671 height 696
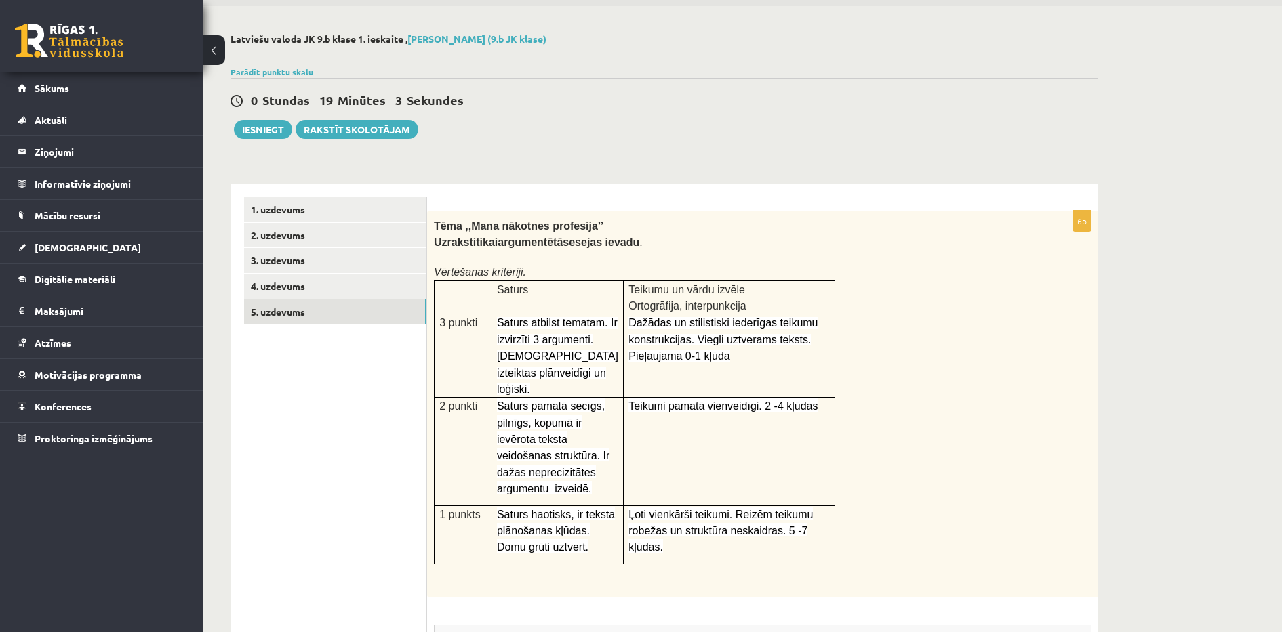
scroll to position [350, 0]
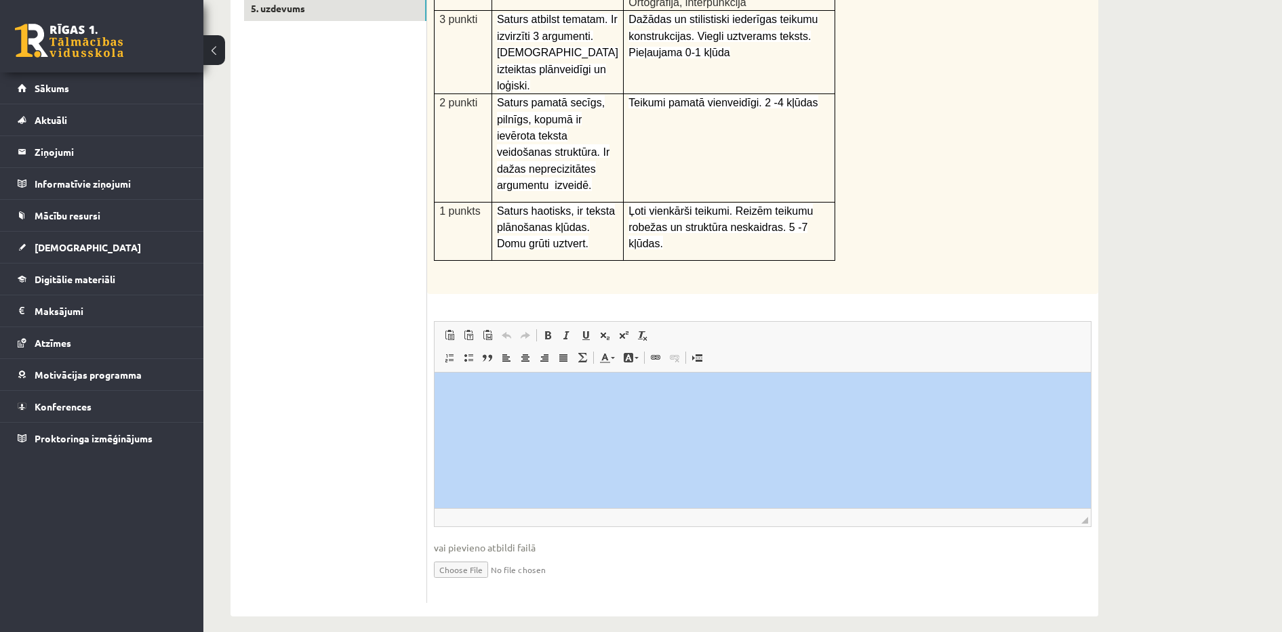
drag, startPoint x: 1280, startPoint y: 410, endPoint x: 1290, endPoint y: 331, distance: 79.4
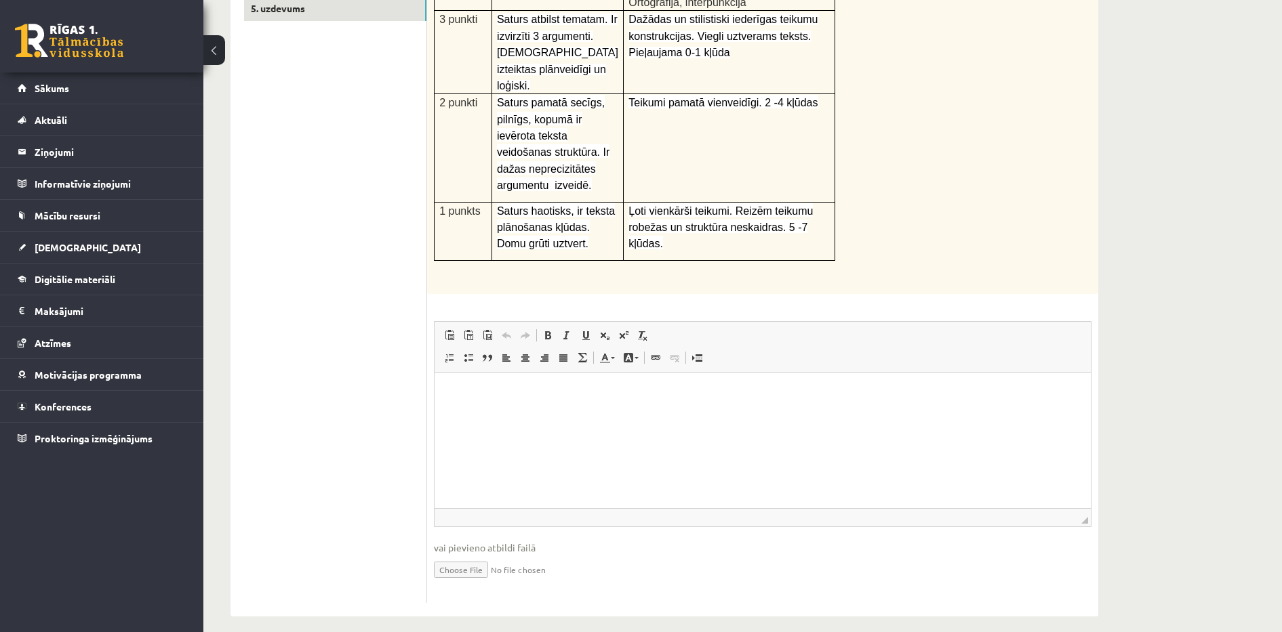
click at [1154, 496] on div "Latviešu valoda JK 9.b klase 1. ieskaite , Maksims Nevedomijs (9.b JK klase) Pa…" at bounding box center [742, 172] width 1078 height 941
click at [533, 405] on html at bounding box center [762, 393] width 656 height 41
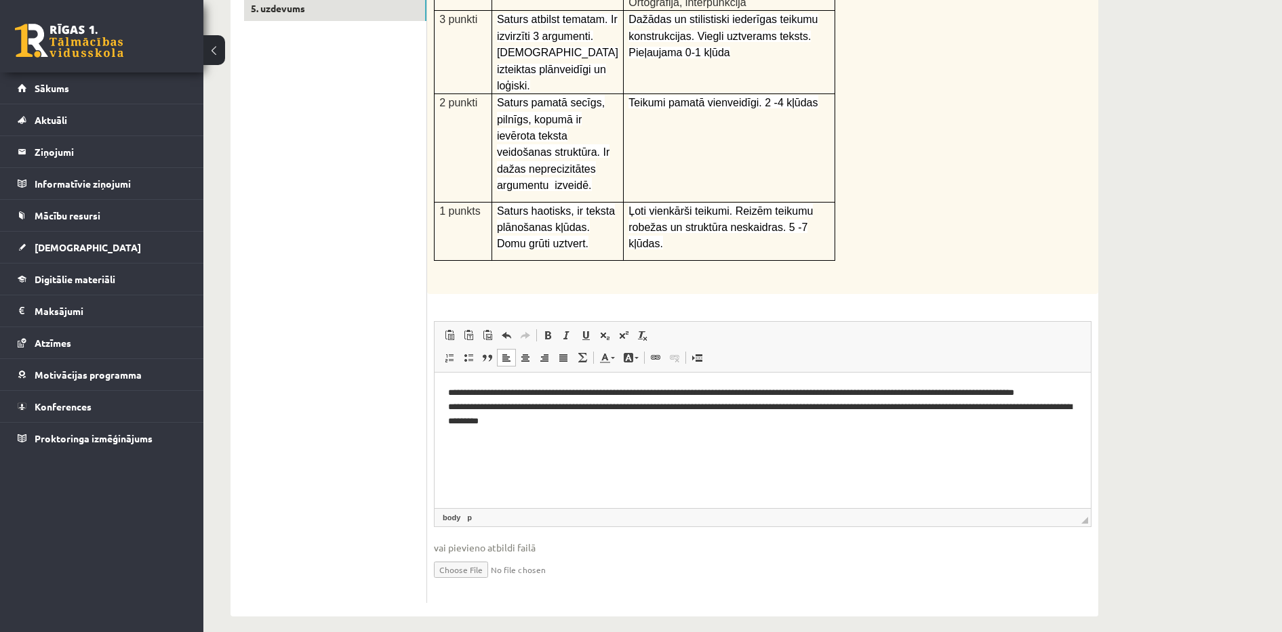
click at [448, 422] on p "**********" at bounding box center [762, 414] width 629 height 56
click at [664, 425] on p "**********" at bounding box center [762, 407] width 629 height 42
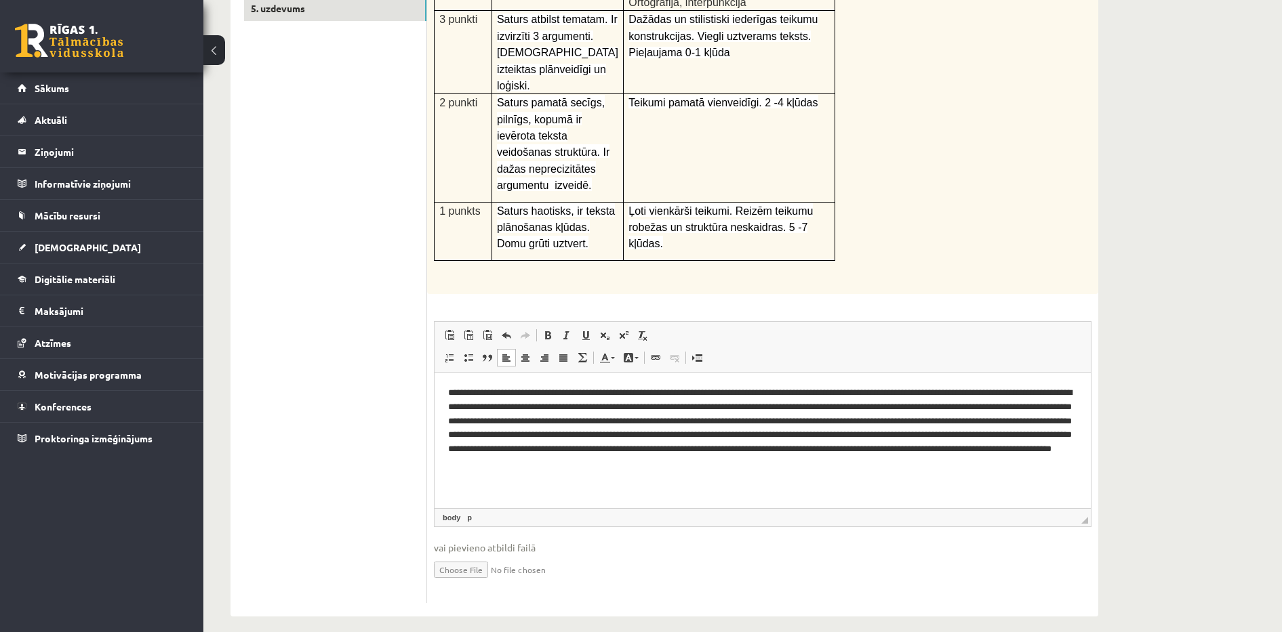
click at [453, 448] on p "**********" at bounding box center [762, 428] width 629 height 85
click at [735, 394] on p "**********" at bounding box center [762, 428] width 629 height 85
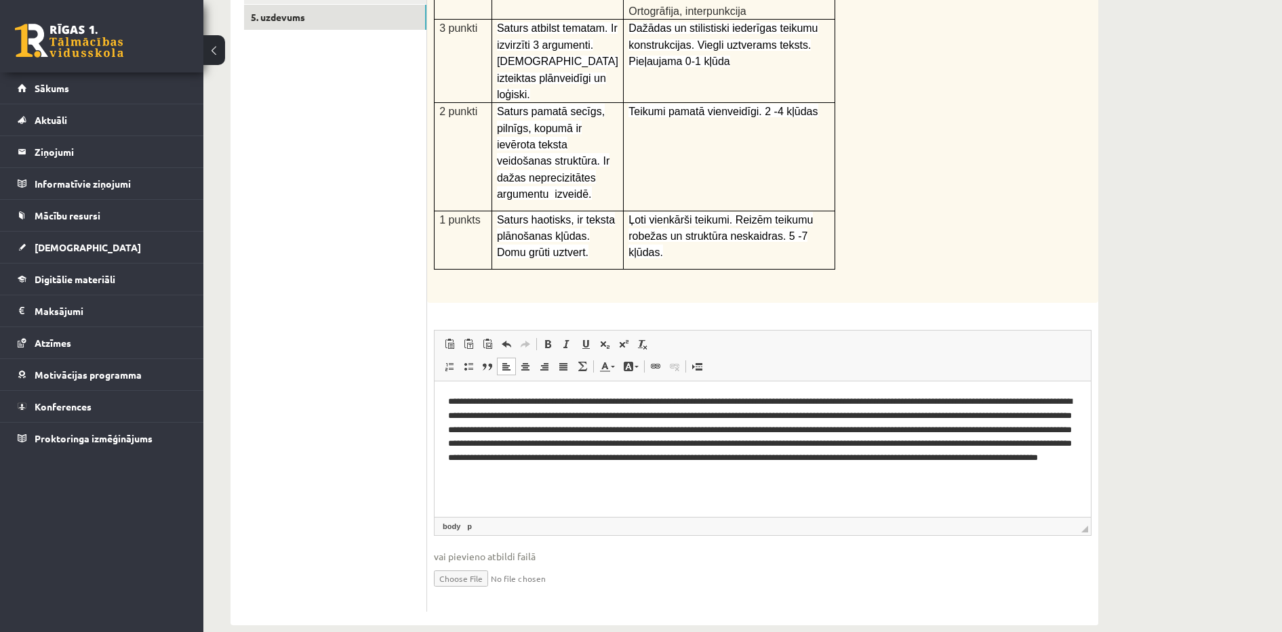
scroll to position [345, 0]
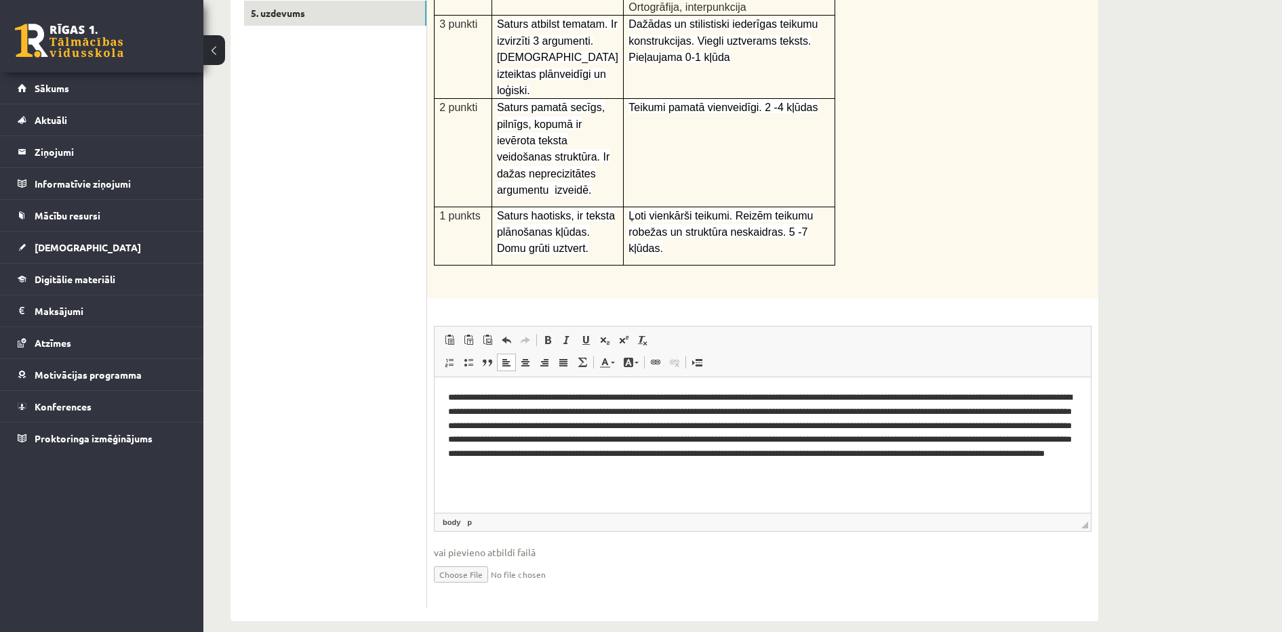
click at [1002, 401] on p "**********" at bounding box center [762, 433] width 629 height 85
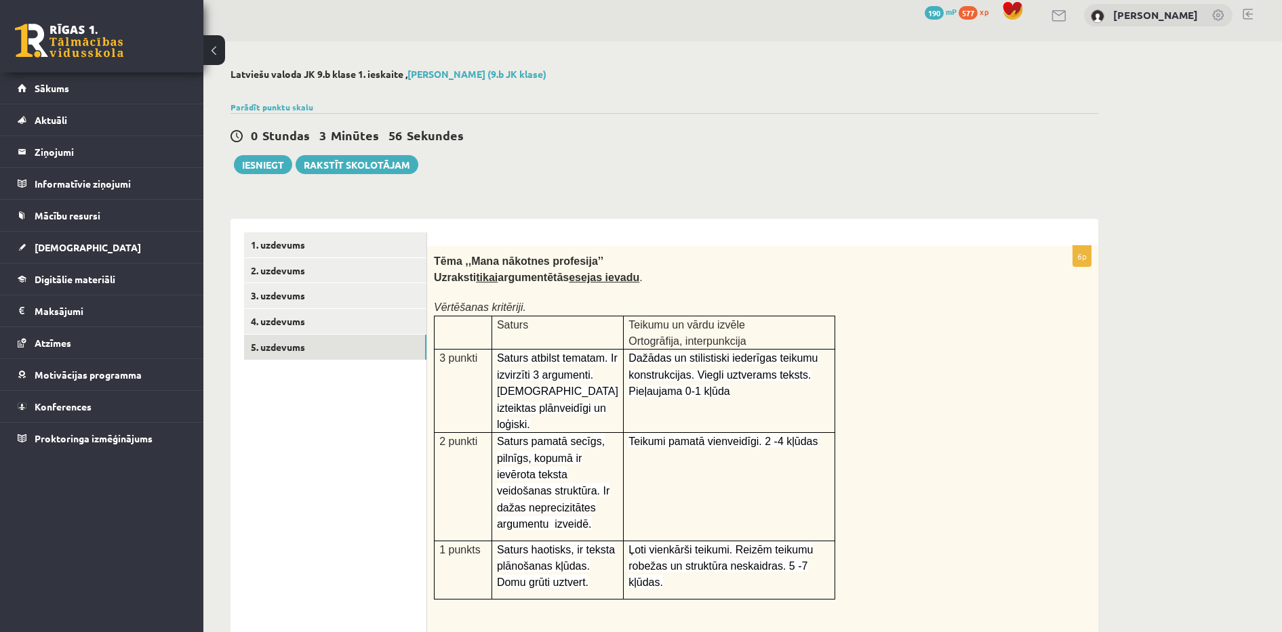
scroll to position [0, 0]
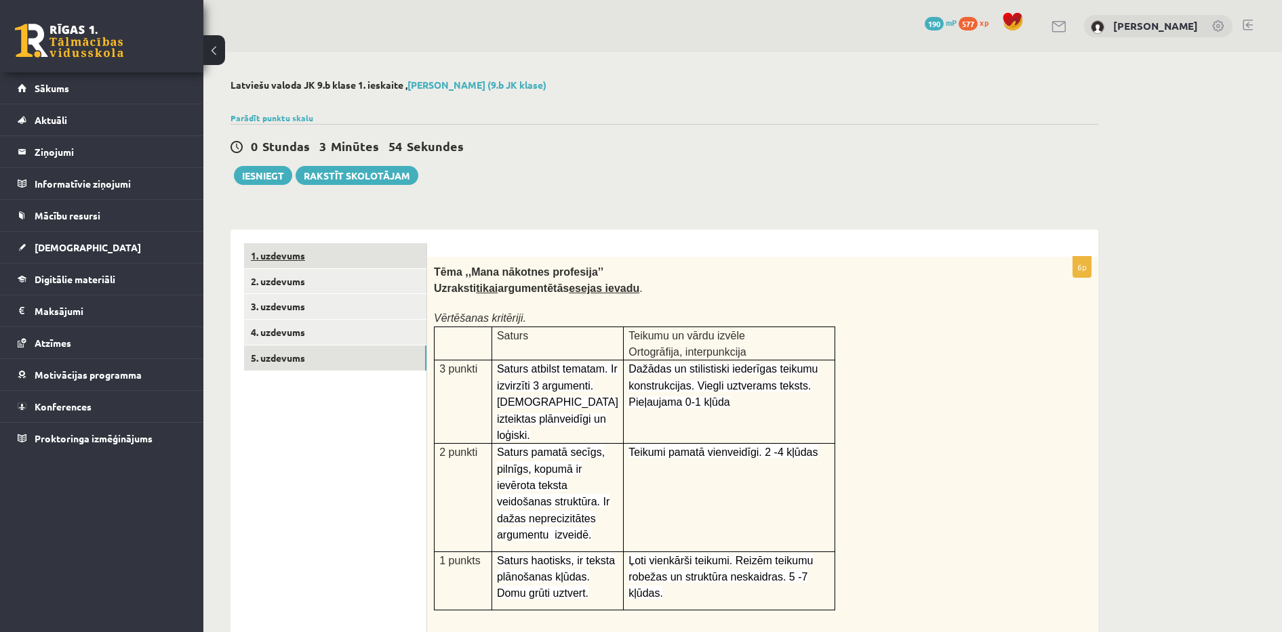
click at [316, 258] on link "1. uzdevums" at bounding box center [335, 255] width 182 height 25
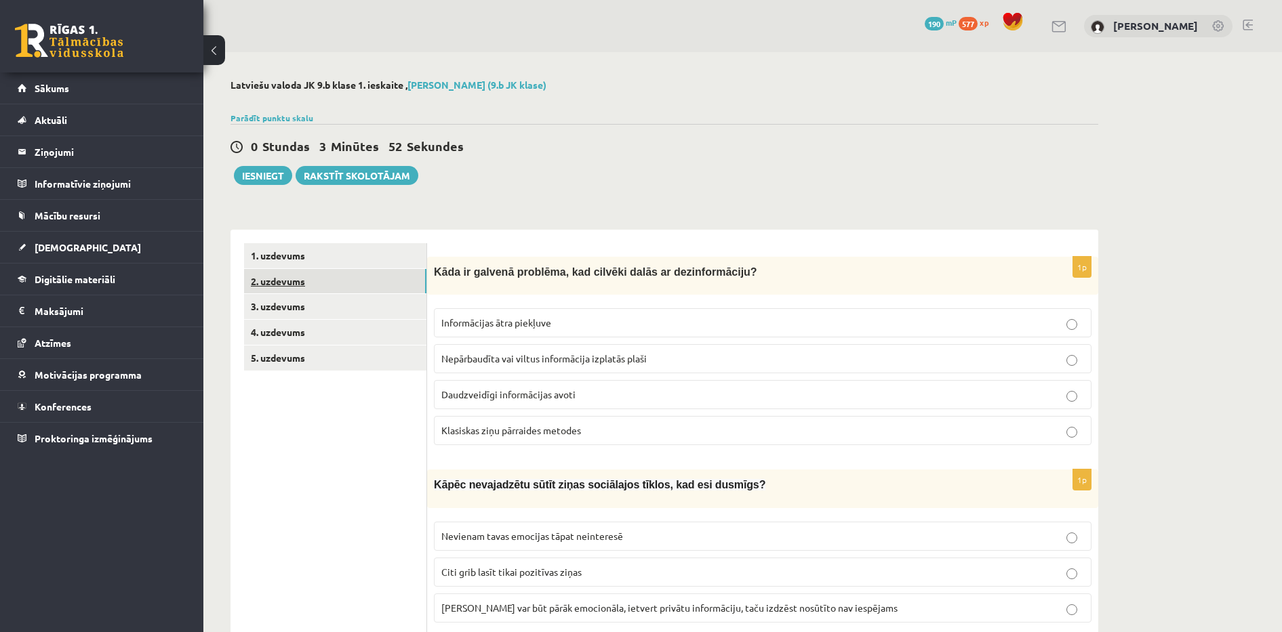
click at [309, 282] on link "2. uzdevums" at bounding box center [335, 281] width 182 height 25
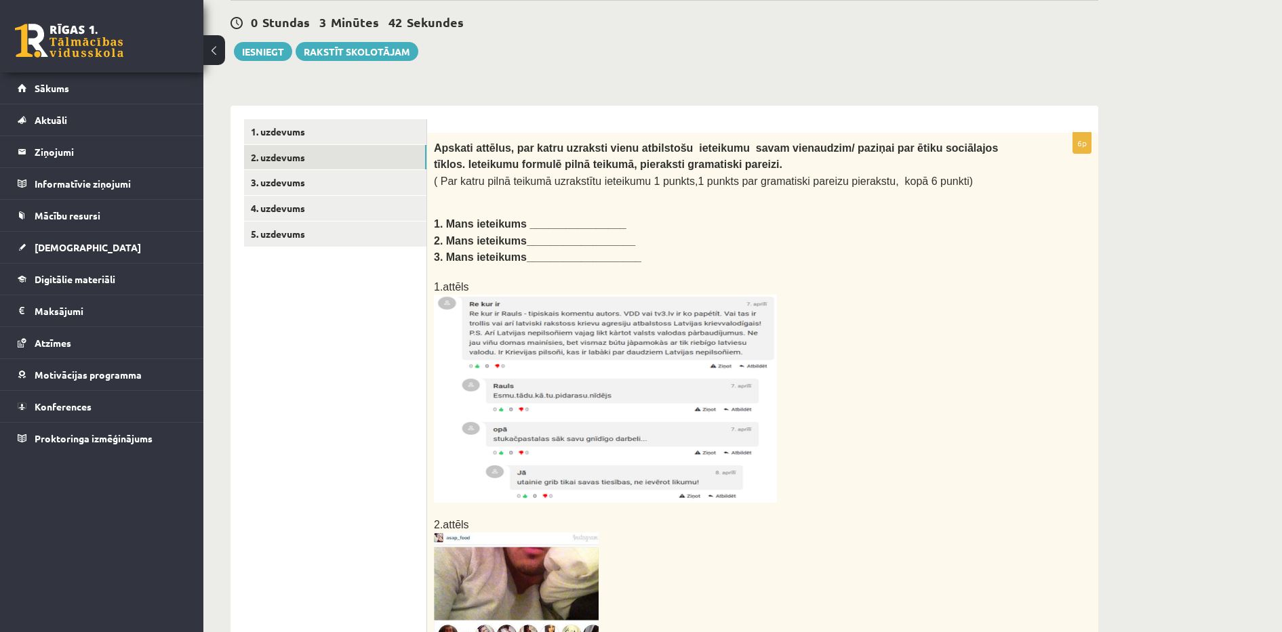
scroll to position [79, 0]
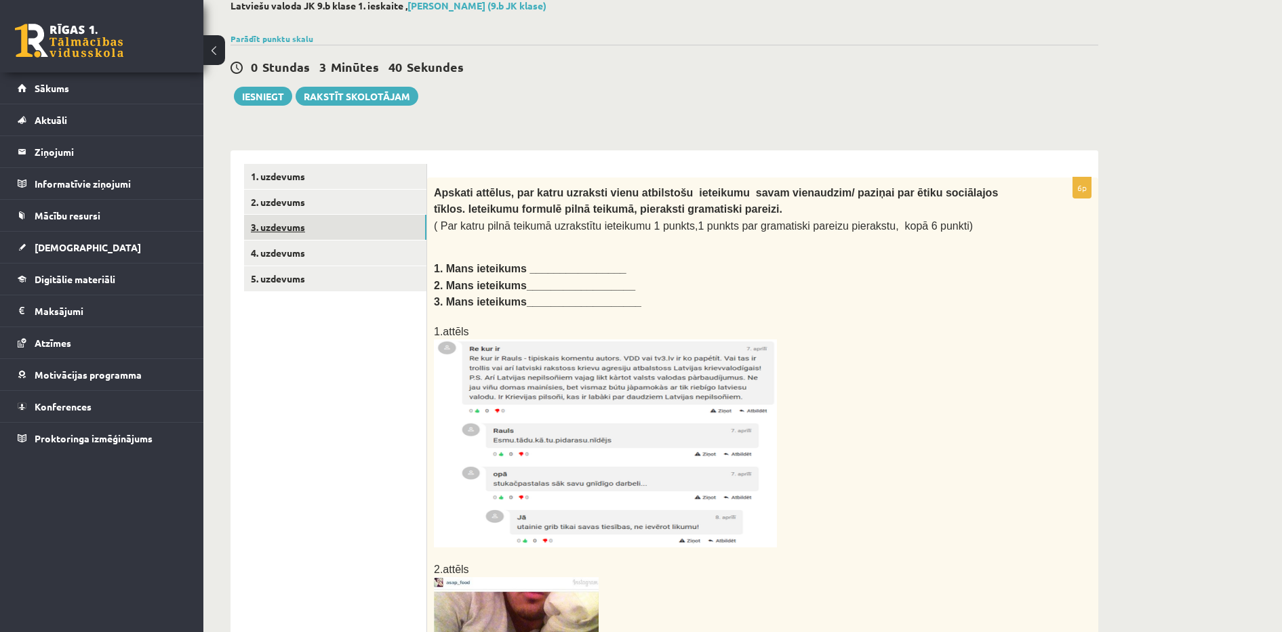
click at [331, 230] on link "3. uzdevums" at bounding box center [335, 227] width 182 height 25
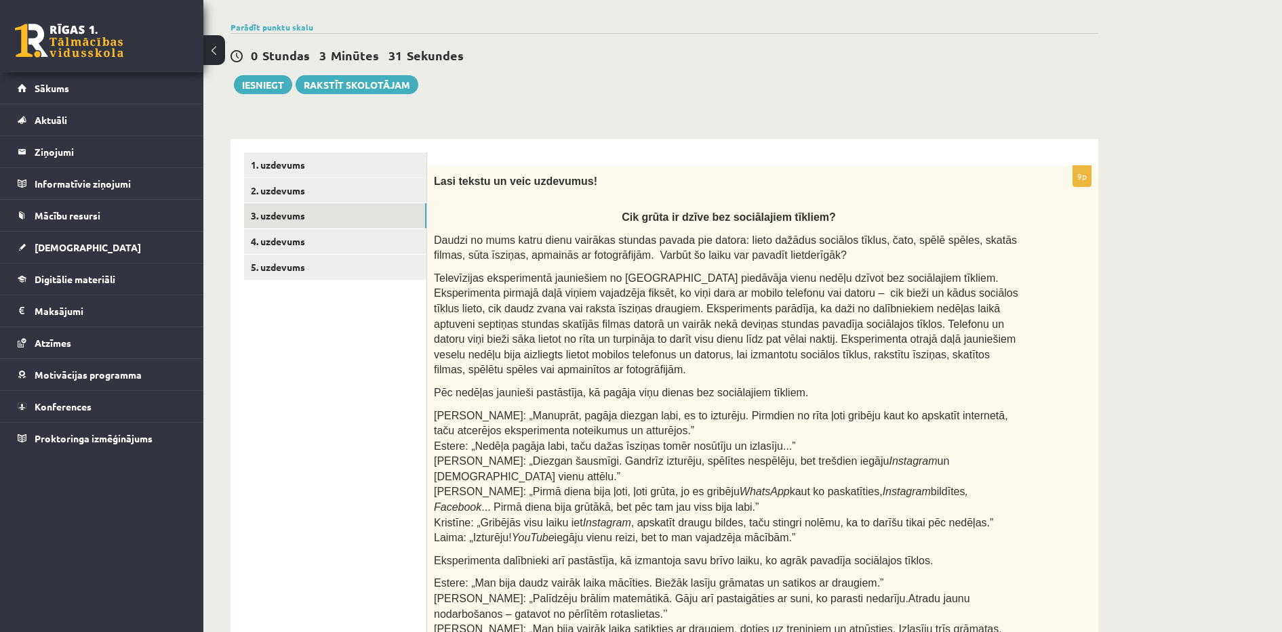
scroll to position [1, 0]
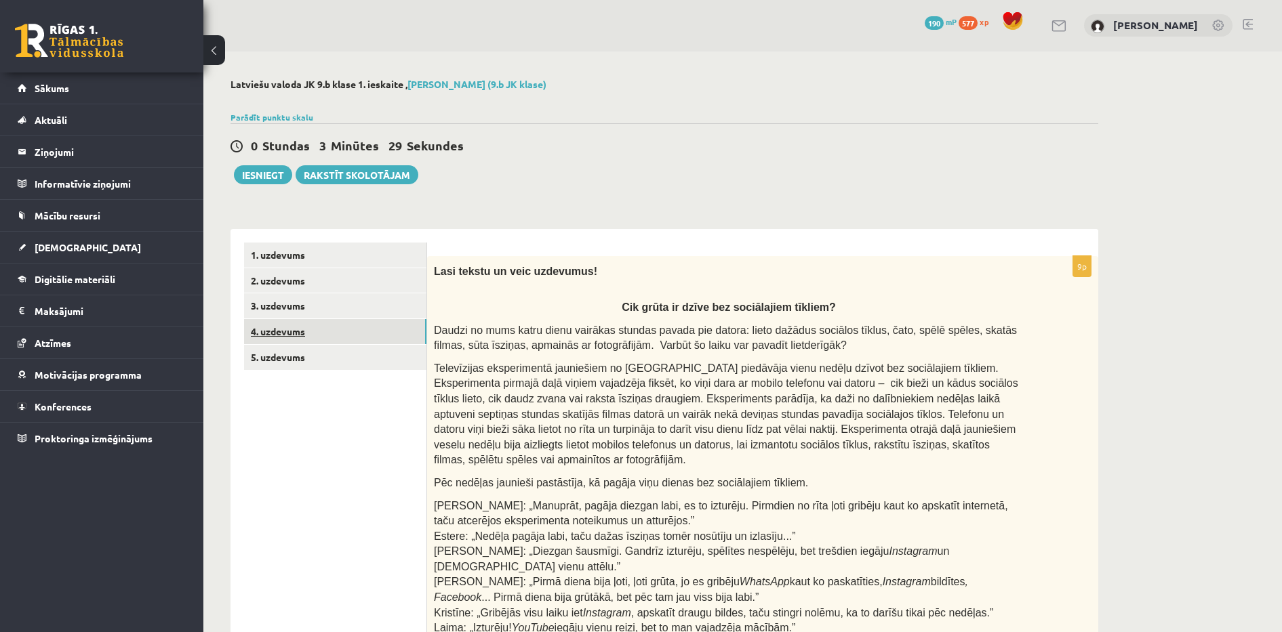
click at [294, 331] on link "4. uzdevums" at bounding box center [335, 331] width 182 height 25
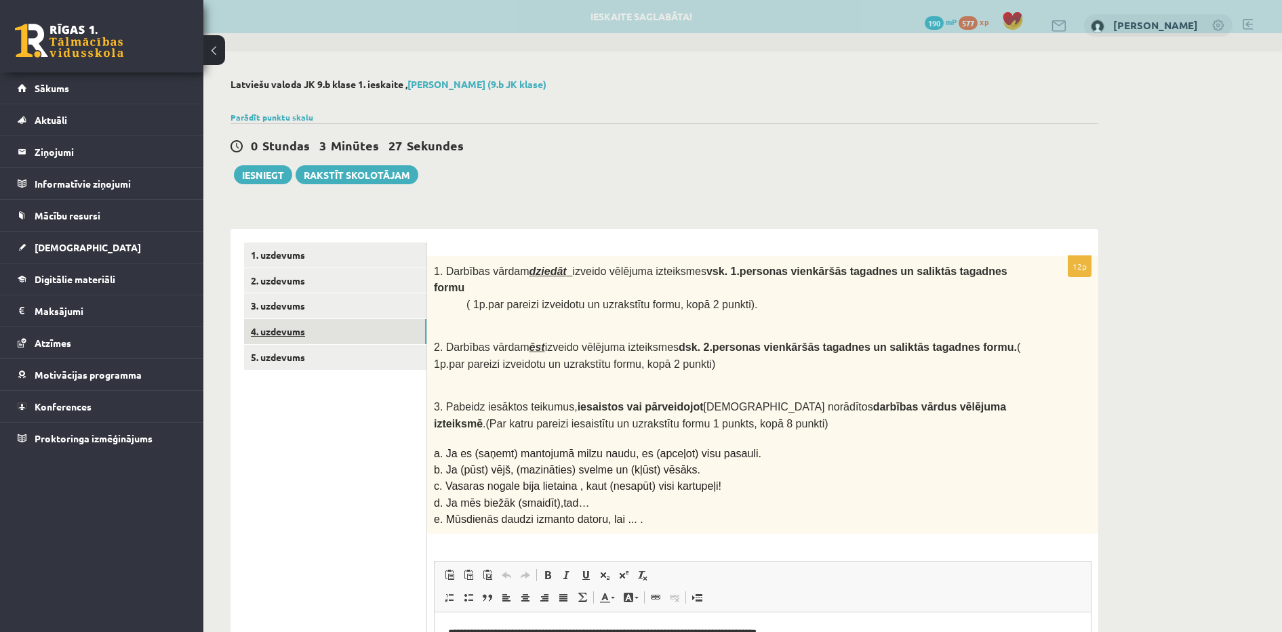
scroll to position [0, 0]
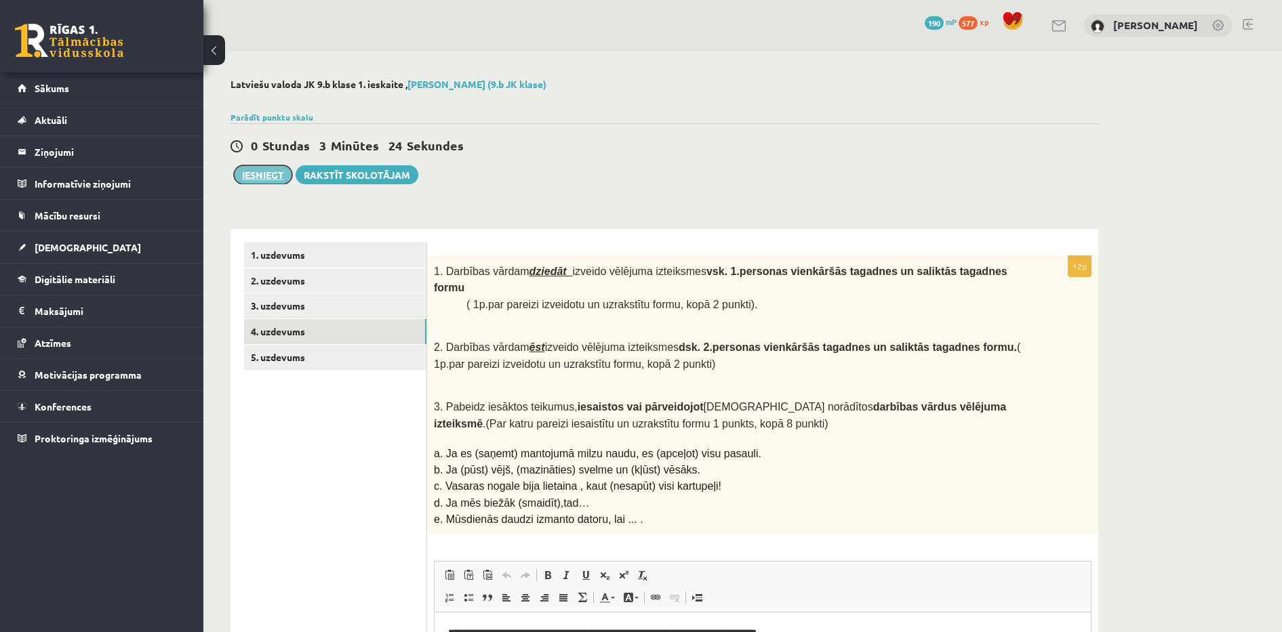
click at [262, 176] on button "Iesniegt" at bounding box center [263, 174] width 58 height 19
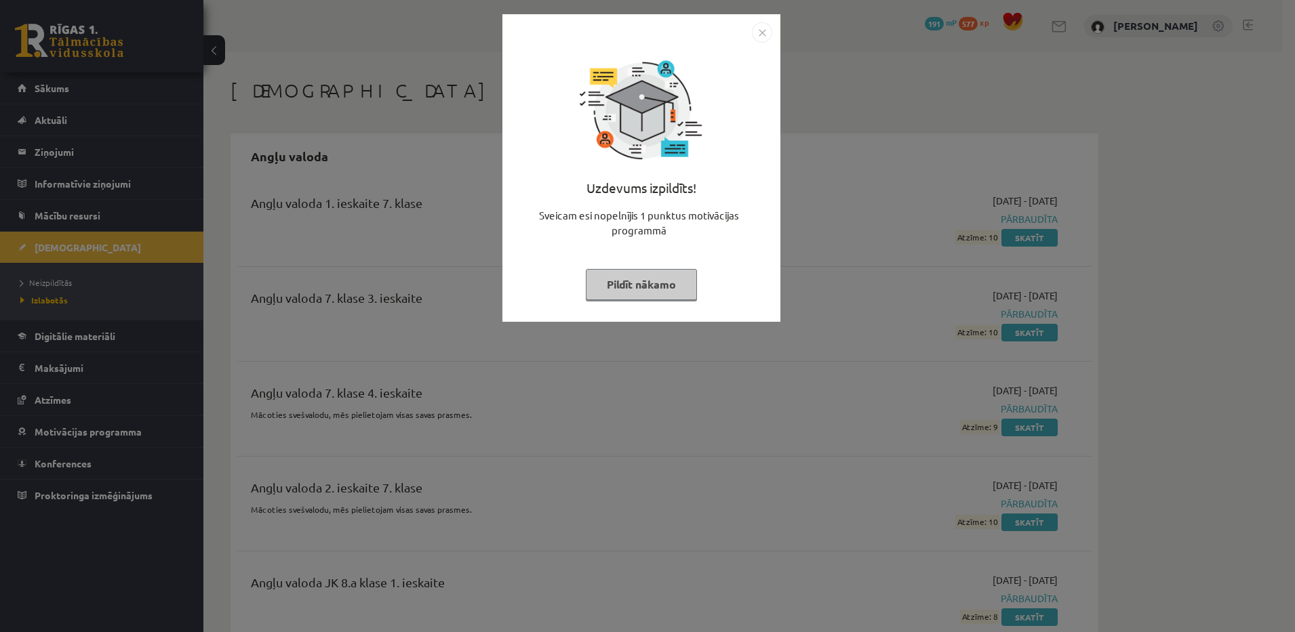
click at [619, 285] on button "Pildīt nākamo" at bounding box center [641, 284] width 111 height 31
